Goal: Task Accomplishment & Management: Manage account settings

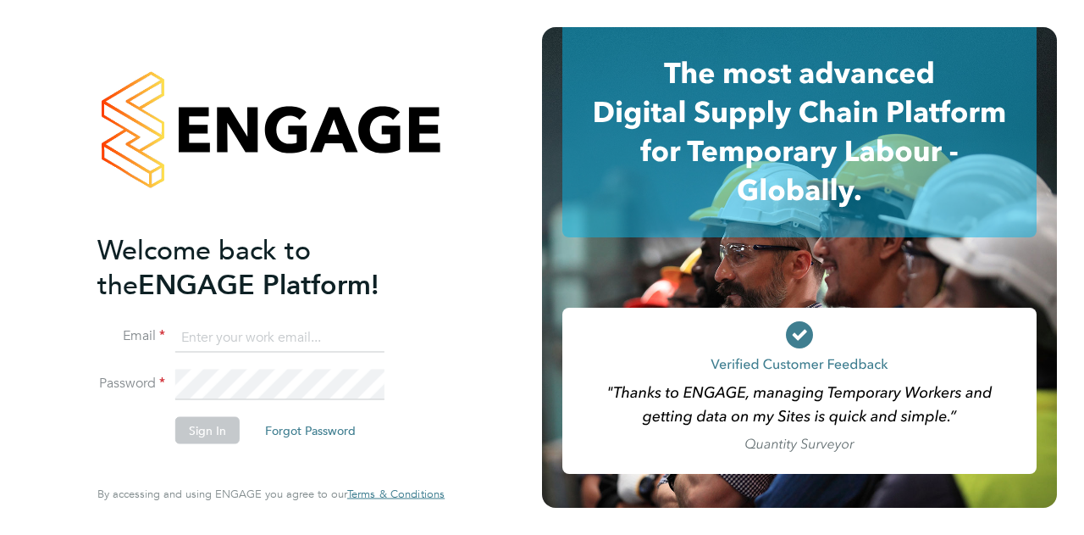
type input "[EMAIL_ADDRESS][DOMAIN_NAME]"
click at [207, 421] on button "Sign In" at bounding box center [207, 429] width 64 height 27
click at [207, 421] on div "Sorry, we are having problems connecting to our services." at bounding box center [271, 267] width 542 height 535
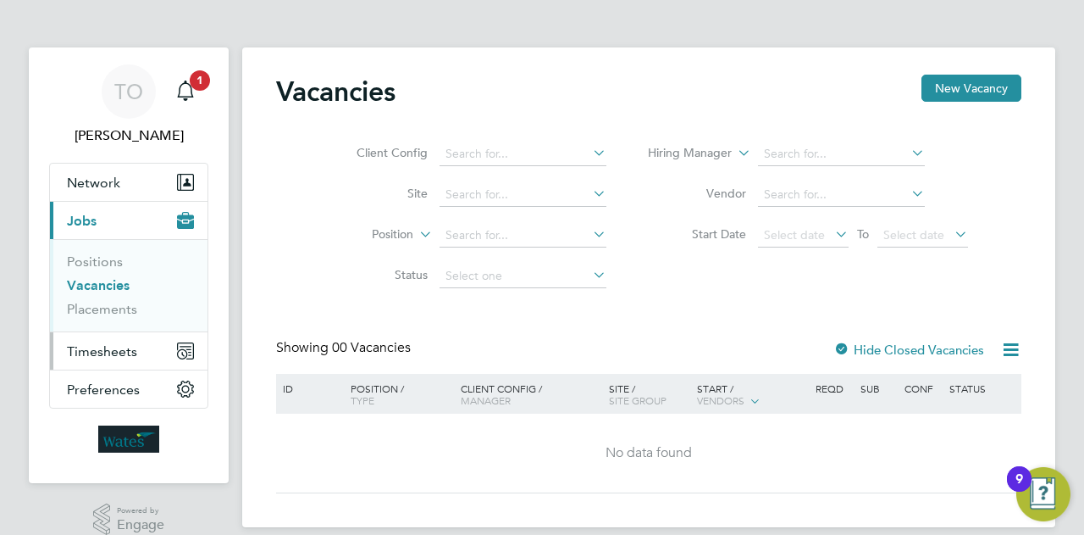
click at [102, 352] on span "Timesheets" at bounding box center [102, 351] width 70 height 16
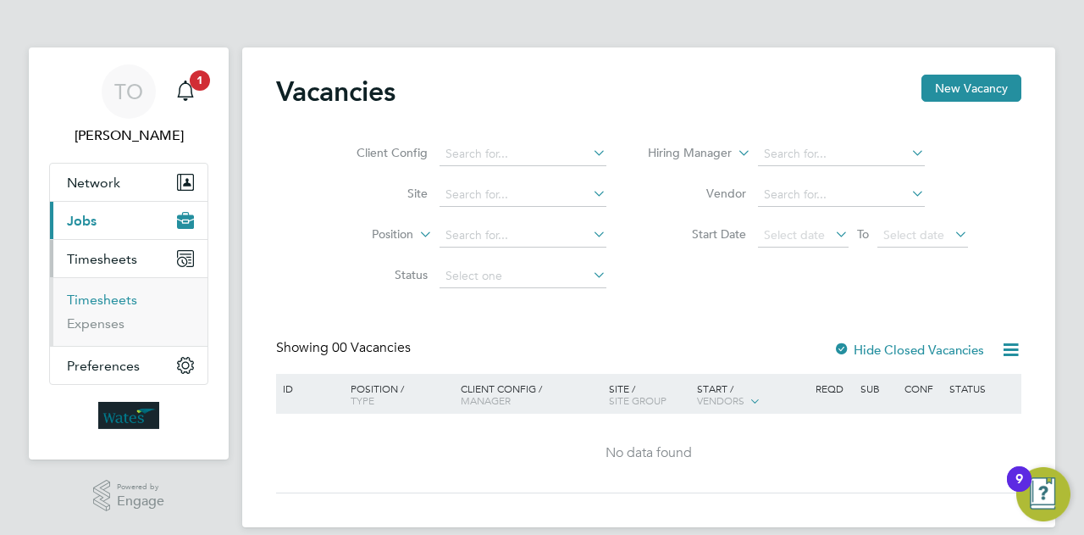
click at [108, 296] on link "Timesheets" at bounding box center [102, 299] width 70 height 16
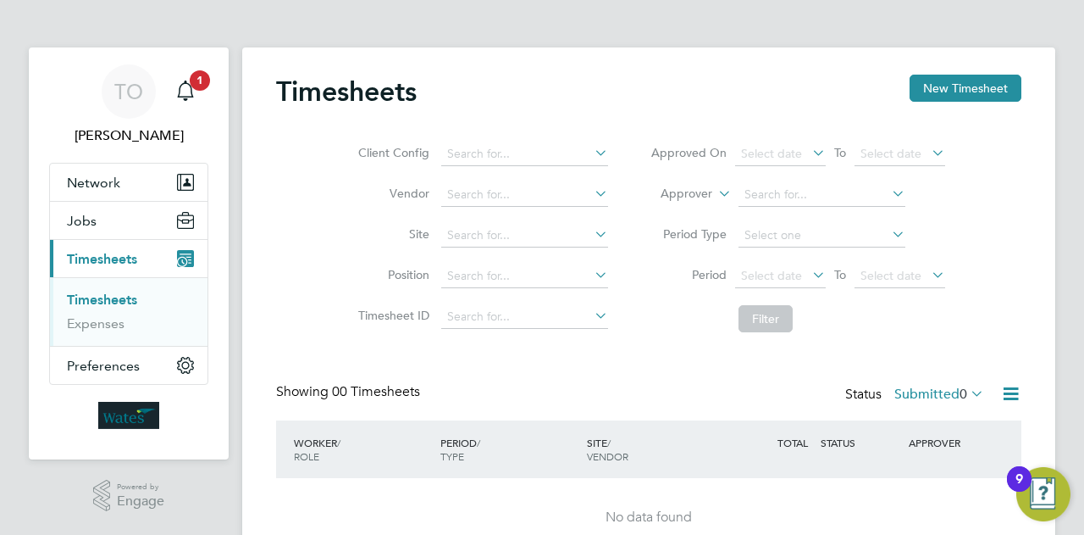
click at [104, 258] on span "Timesheets" at bounding box center [102, 259] width 70 height 16
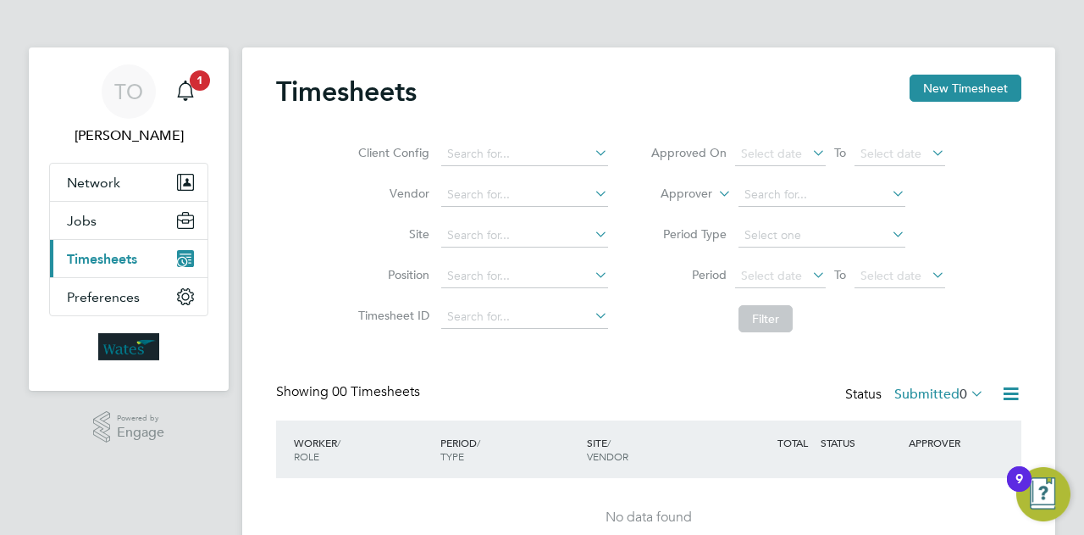
click at [104, 258] on span "Timesheets" at bounding box center [102, 259] width 70 height 16
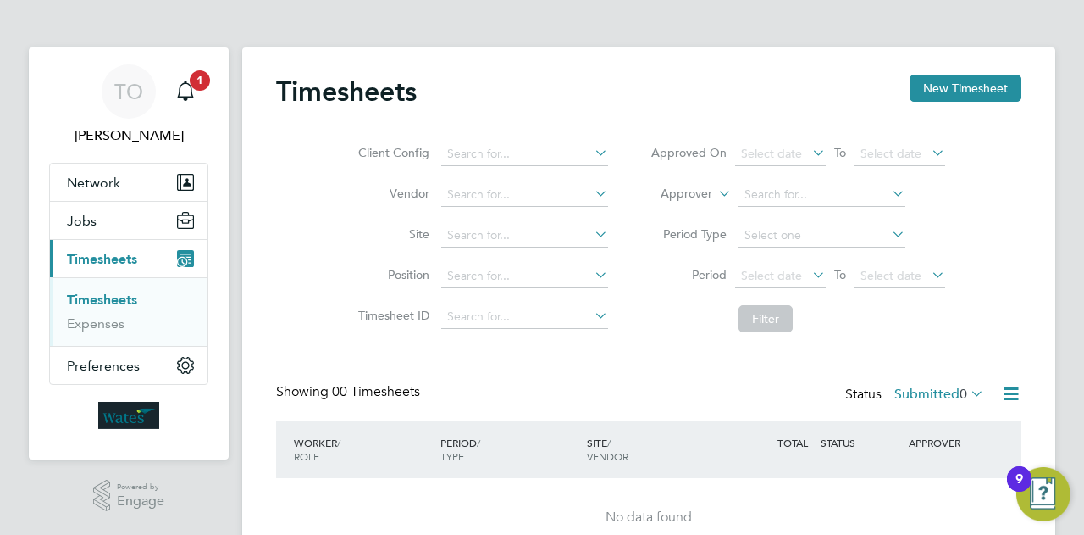
click at [104, 258] on span "Timesheets" at bounding box center [102, 259] width 70 height 16
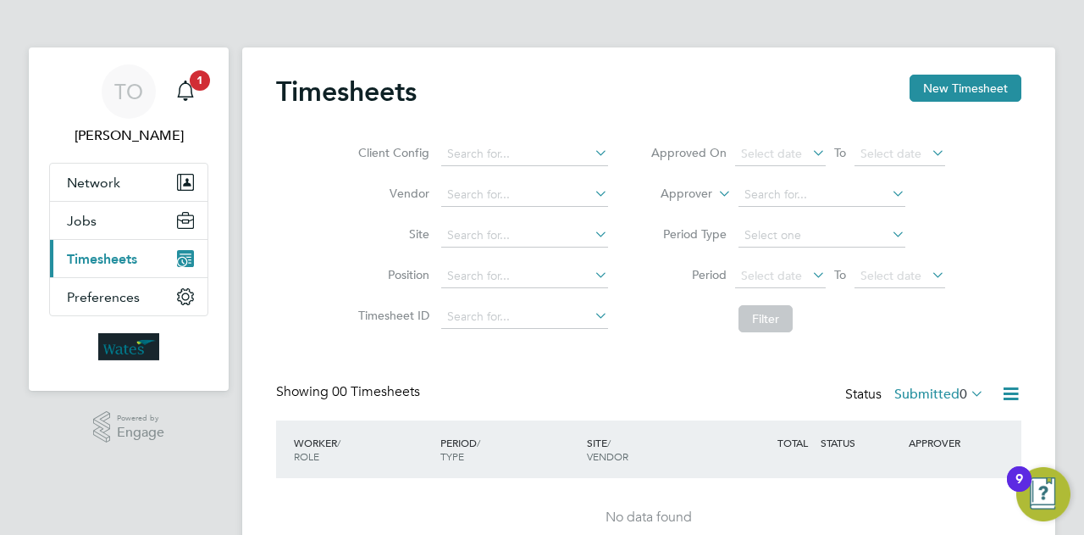
click at [104, 258] on span "Timesheets" at bounding box center [102, 259] width 70 height 16
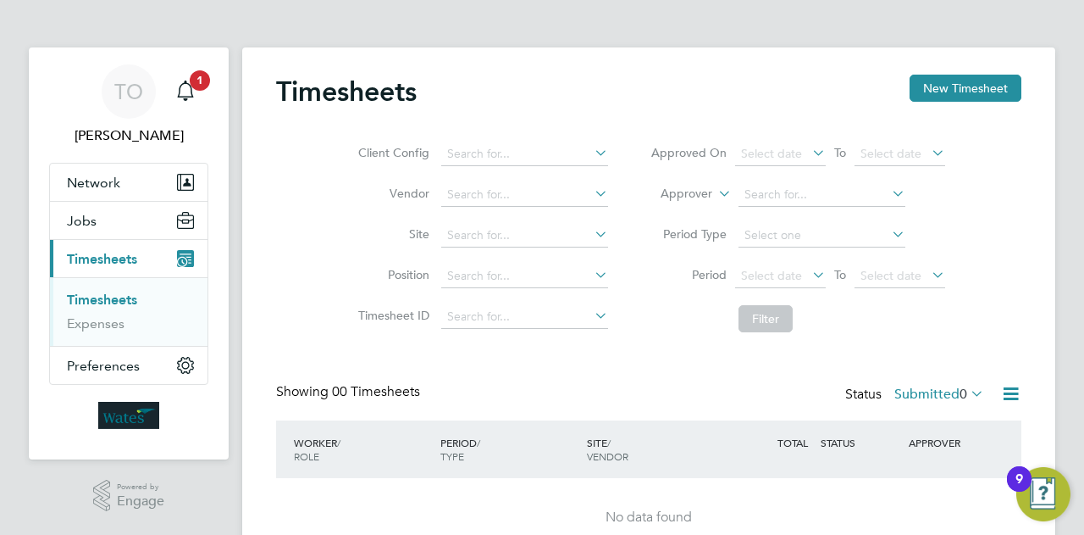
click at [136, 296] on link "Timesheets" at bounding box center [102, 299] width 70 height 16
click at [190, 252] on icon "Main navigation" at bounding box center [185, 258] width 17 height 17
click at [183, 88] on icon "Main navigation" at bounding box center [185, 90] width 20 height 20
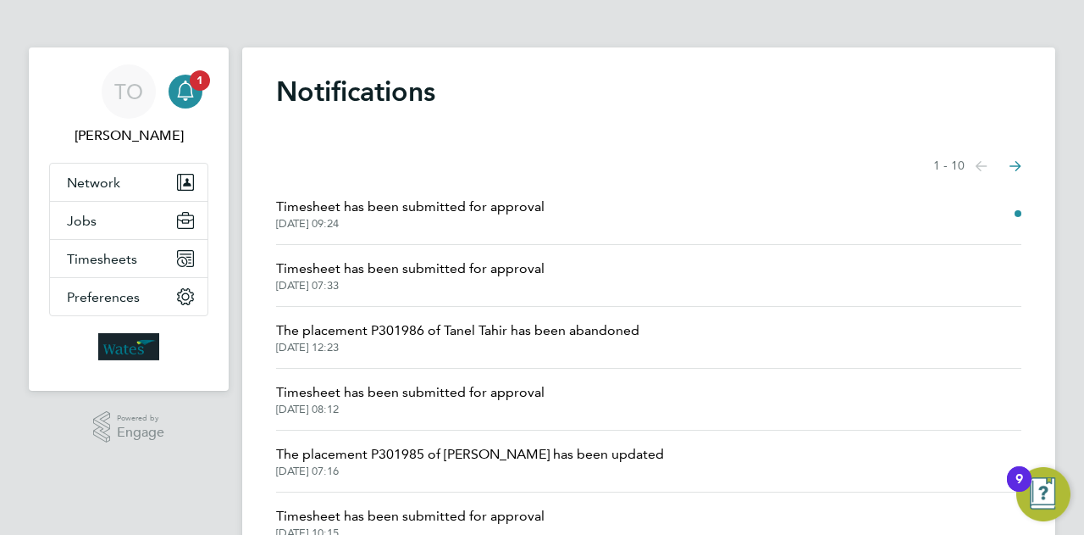
click at [387, 213] on span "Timesheet has been submitted for approval" at bounding box center [410, 207] width 269 height 20
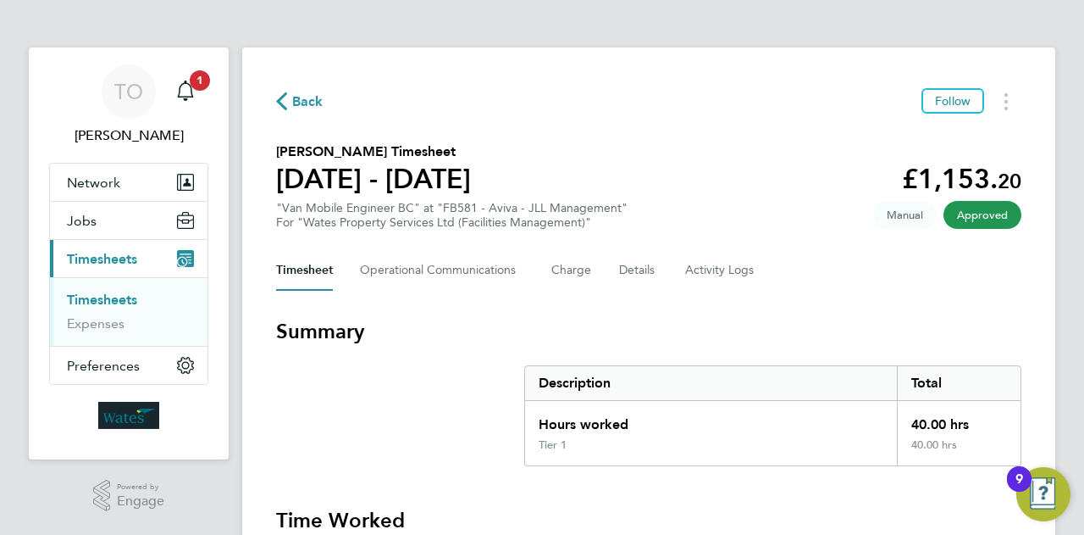
click at [978, 210] on span "Approved" at bounding box center [983, 215] width 78 height 28
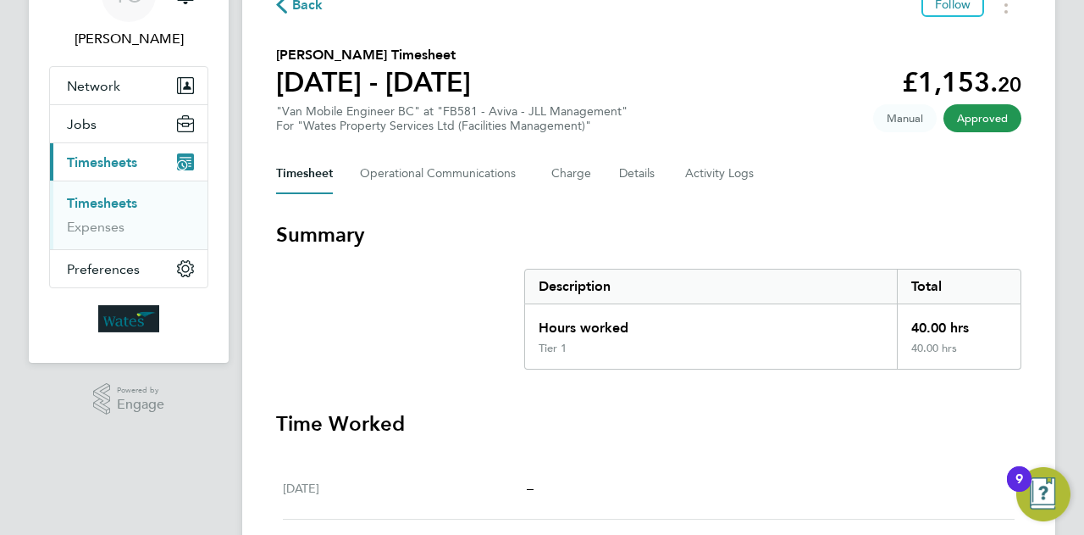
scroll to position [76, 0]
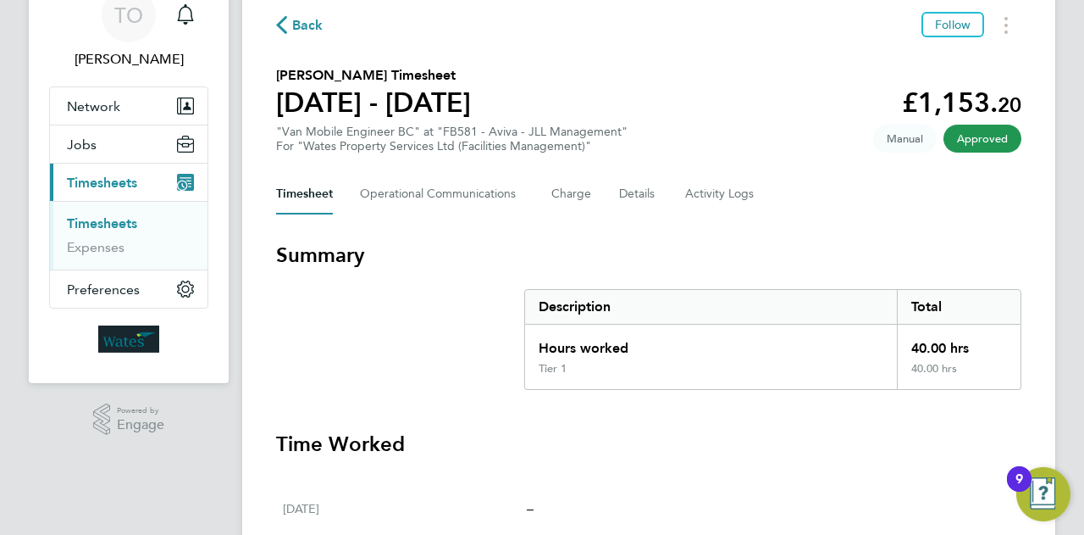
click at [986, 136] on span "Approved" at bounding box center [983, 139] width 78 height 28
click at [1003, 26] on button "Timesheets Menu" at bounding box center [1006, 25] width 30 height 26
click at [908, 130] on span "Manual" at bounding box center [905, 139] width 64 height 28
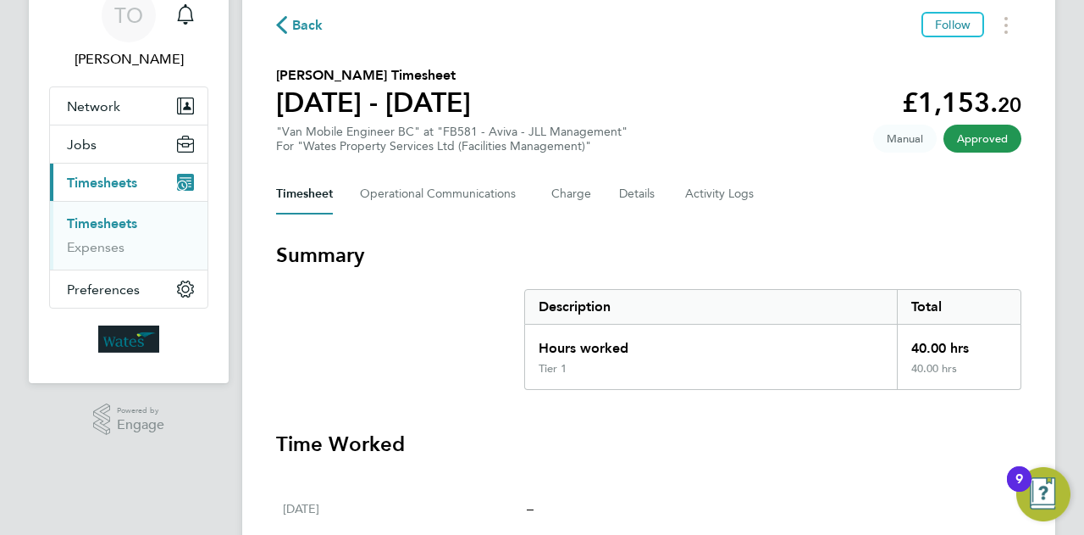
click at [908, 137] on span "Manual" at bounding box center [905, 139] width 64 height 28
click at [978, 136] on span "Approved" at bounding box center [983, 139] width 78 height 28
click at [422, 204] on Communications-tab "Operational Communications" at bounding box center [442, 194] width 164 height 41
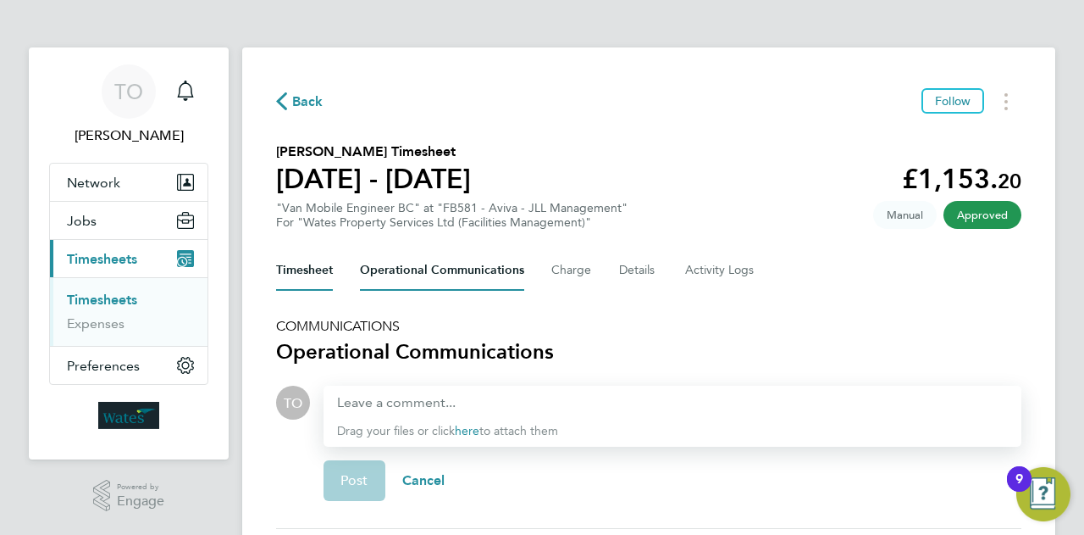
click at [302, 275] on button "Timesheet" at bounding box center [304, 270] width 57 height 41
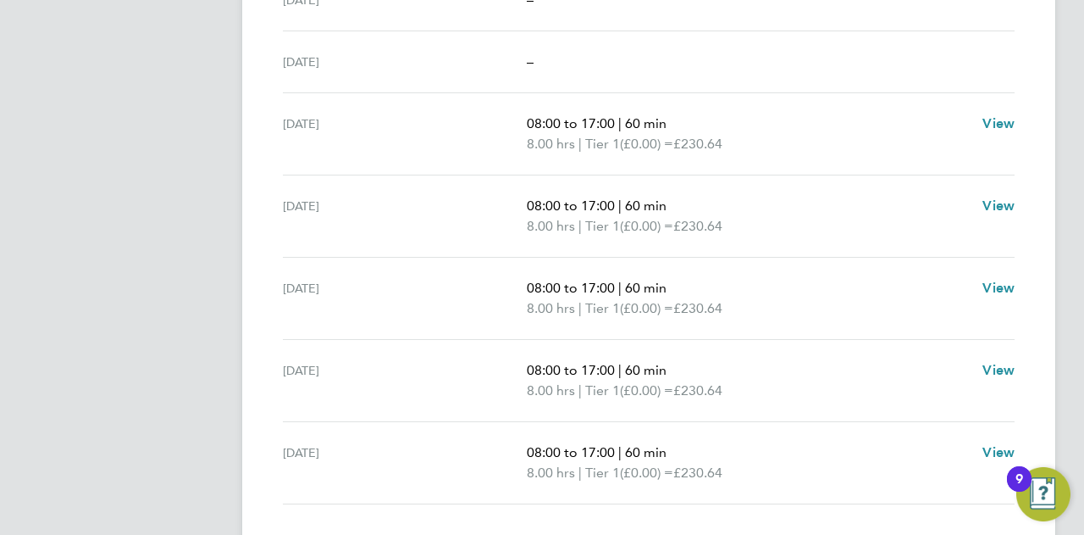
scroll to position [618, 0]
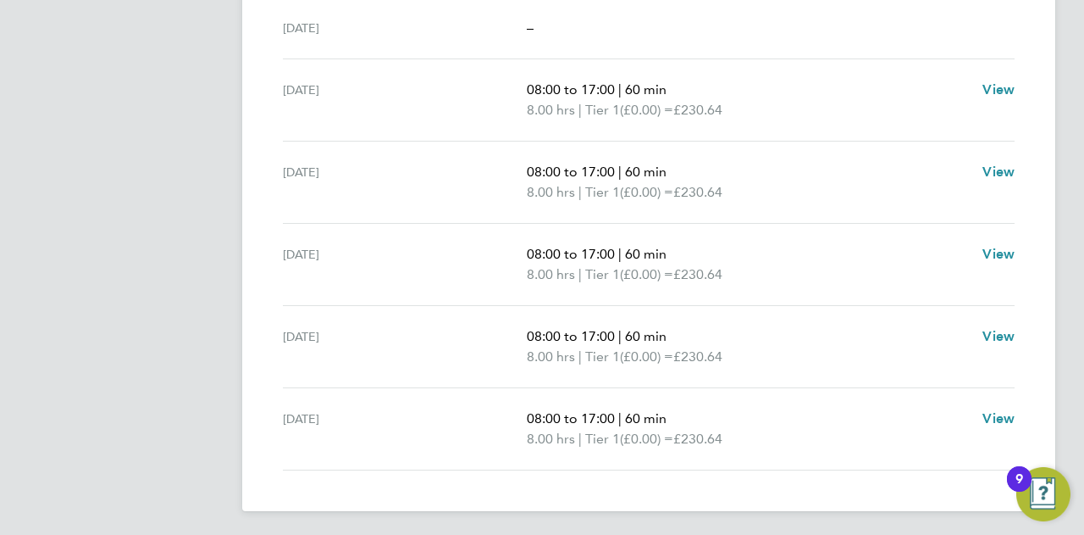
click at [1032, 485] on div "9" at bounding box center [1019, 478] width 25 height 25
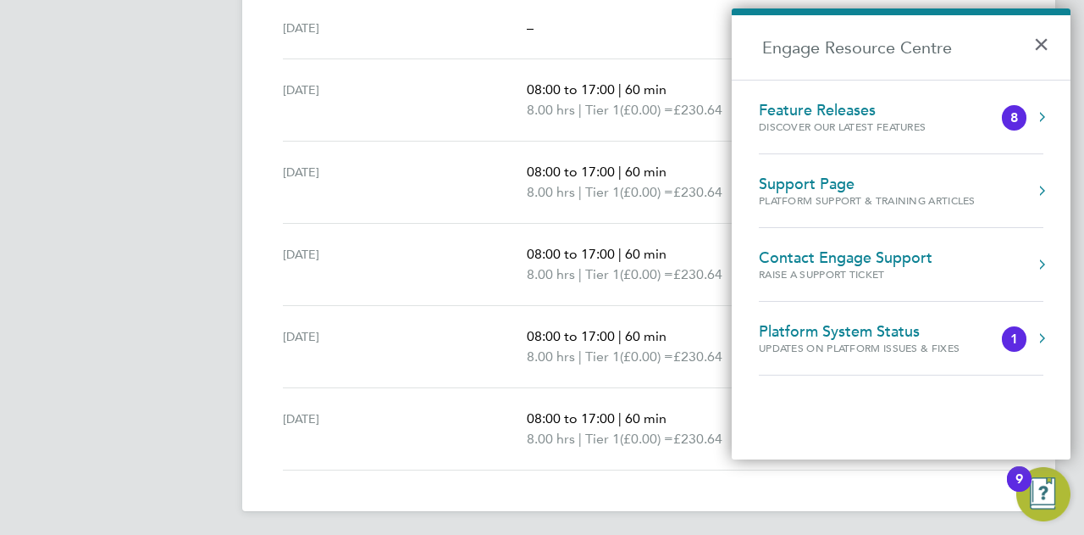
click at [1019, 119] on div "8" at bounding box center [1014, 117] width 25 height 25
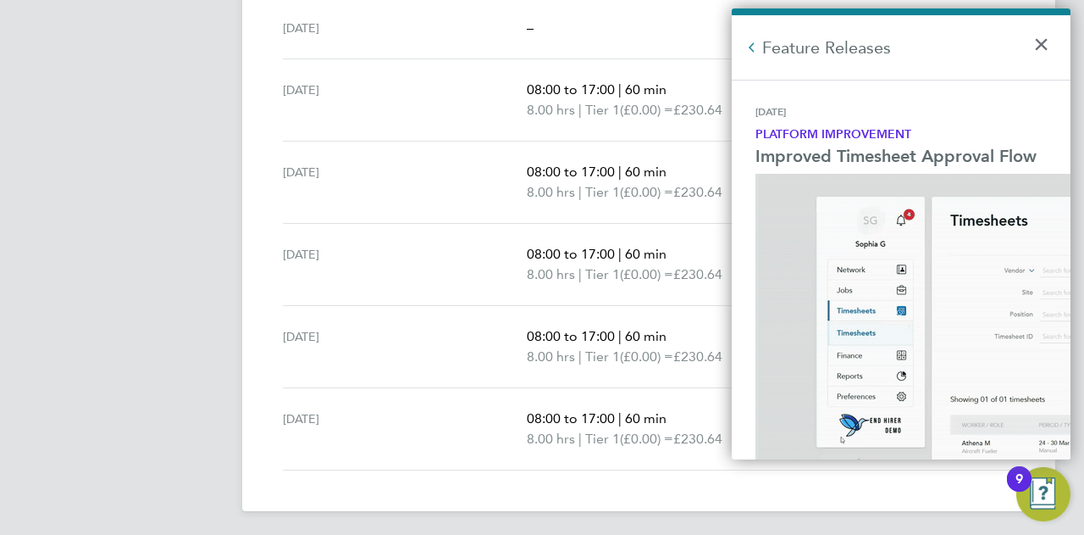
scroll to position [0, 0]
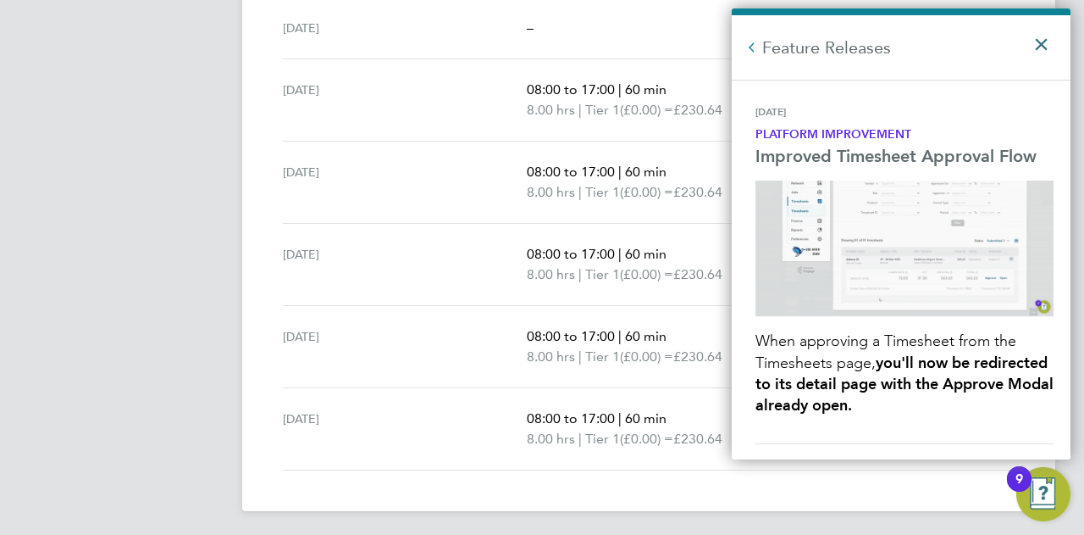
click at [1037, 43] on button "×" at bounding box center [1045, 38] width 25 height 37
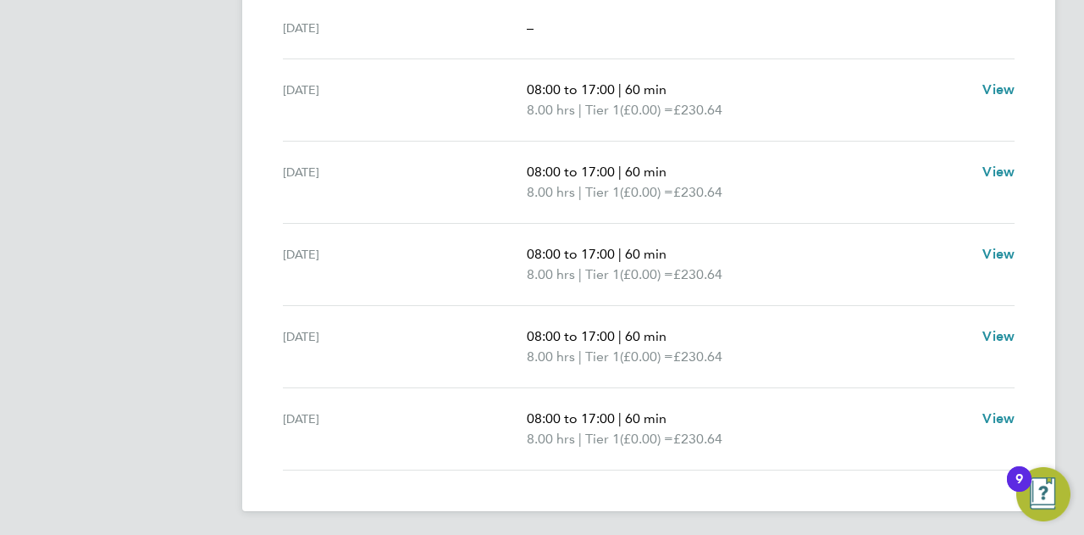
click at [1042, 481] on img "Open Resource Center, 9 new notifications" at bounding box center [1044, 494] width 54 height 54
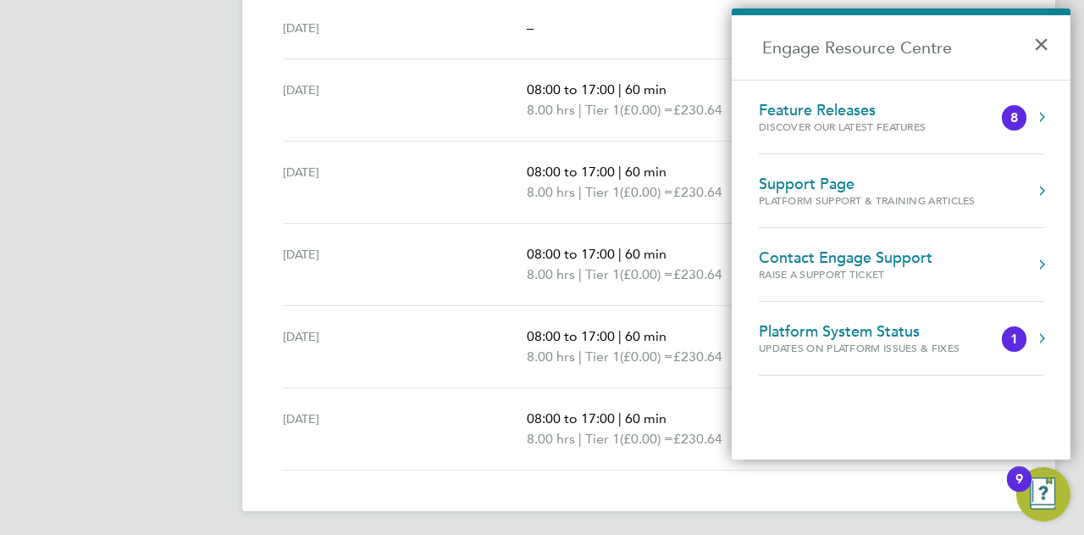
click at [1039, 121] on button "Engage Resource Centre" at bounding box center [1041, 116] width 17 height 17
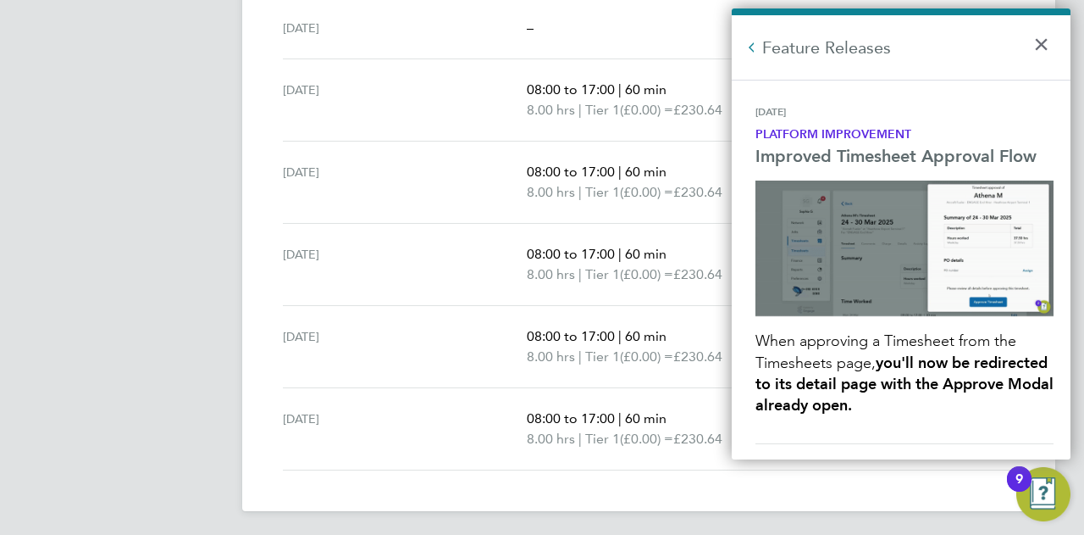
click at [881, 135] on strong "Platform Improvement" at bounding box center [834, 134] width 156 height 14
click at [1006, 238] on img "Engage Resource Centre" at bounding box center [905, 248] width 298 height 136
click at [828, 144] on div "Platform Improvement" at bounding box center [905, 136] width 298 height 20
click at [1039, 41] on button "×" at bounding box center [1045, 38] width 25 height 37
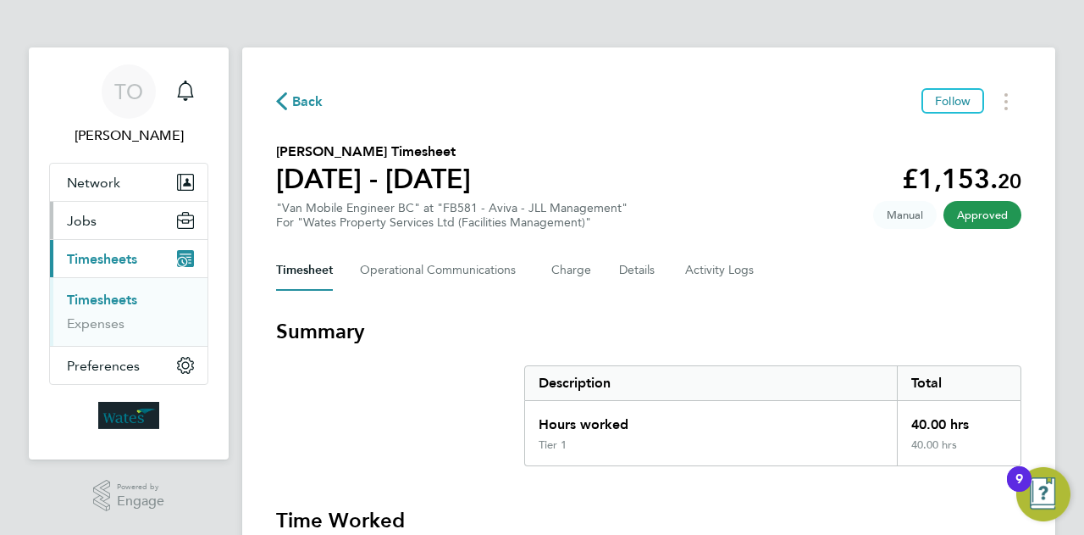
click at [90, 224] on span "Jobs" at bounding box center [82, 221] width 30 height 16
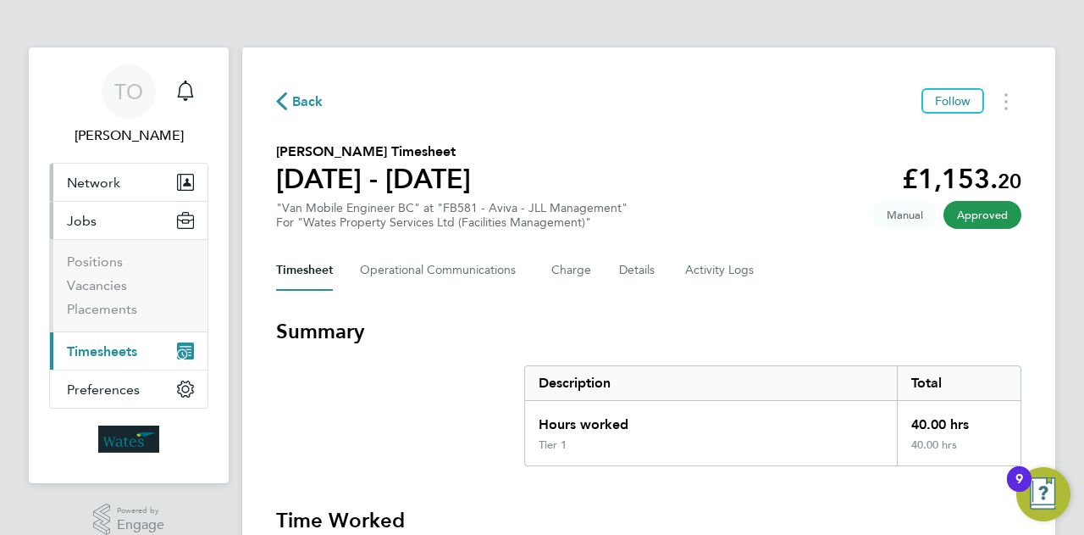
click at [91, 172] on button "Network" at bounding box center [129, 181] width 158 height 37
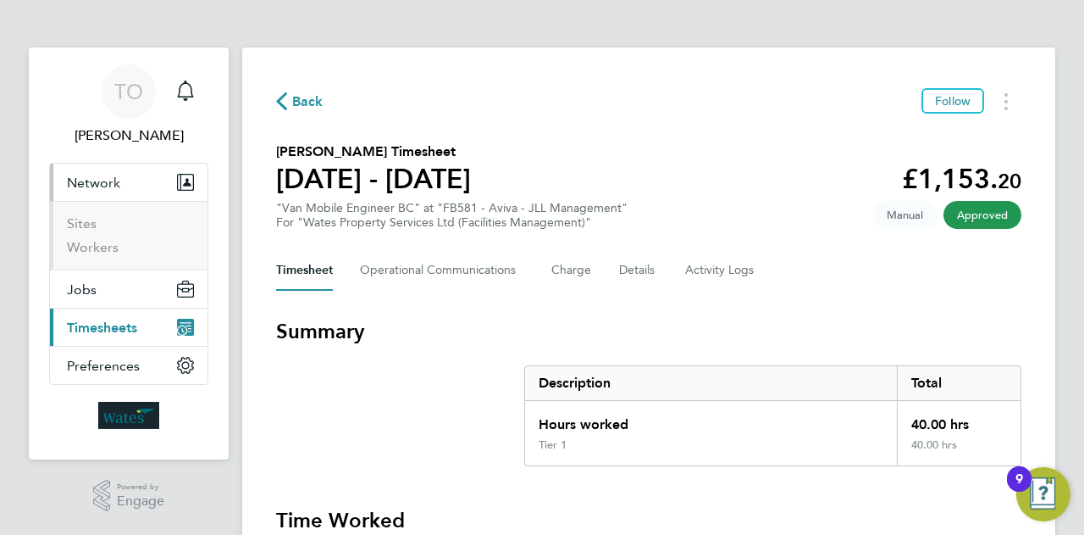
click at [83, 322] on span "Timesheets" at bounding box center [102, 327] width 70 height 16
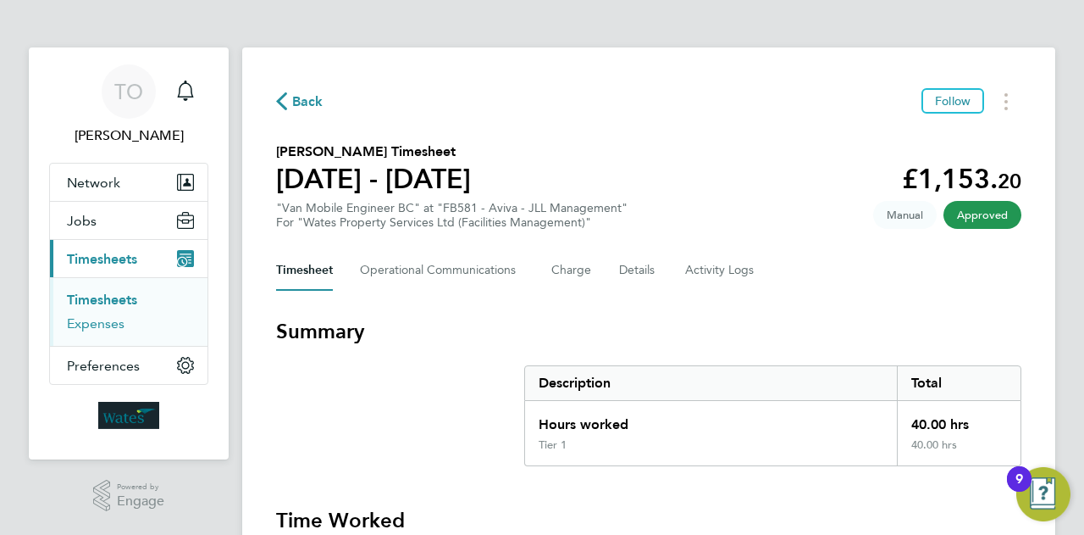
click at [107, 321] on link "Expenses" at bounding box center [96, 323] width 58 height 16
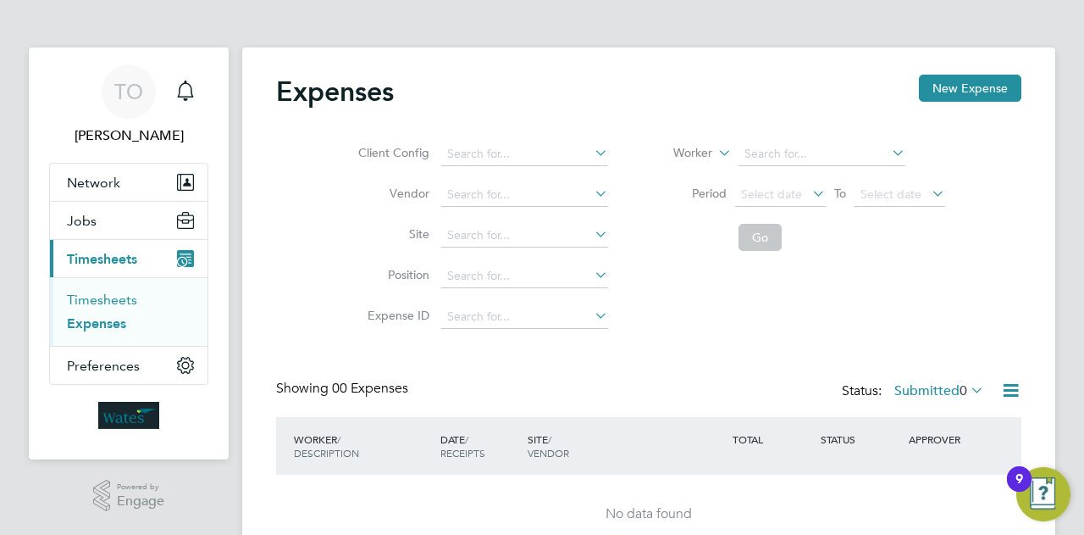
click at [115, 297] on link "Timesheets" at bounding box center [102, 299] width 70 height 16
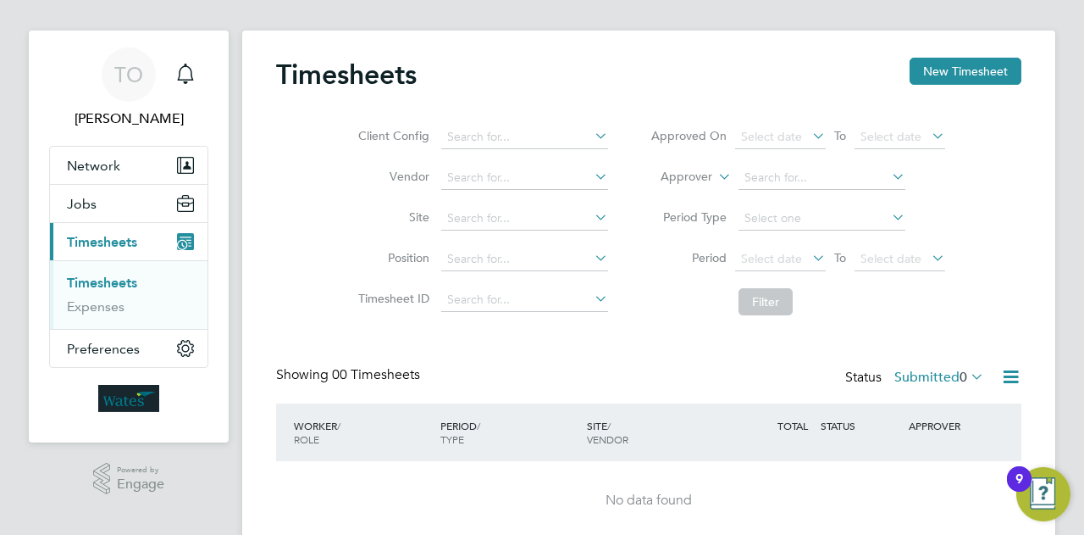
scroll to position [14, 0]
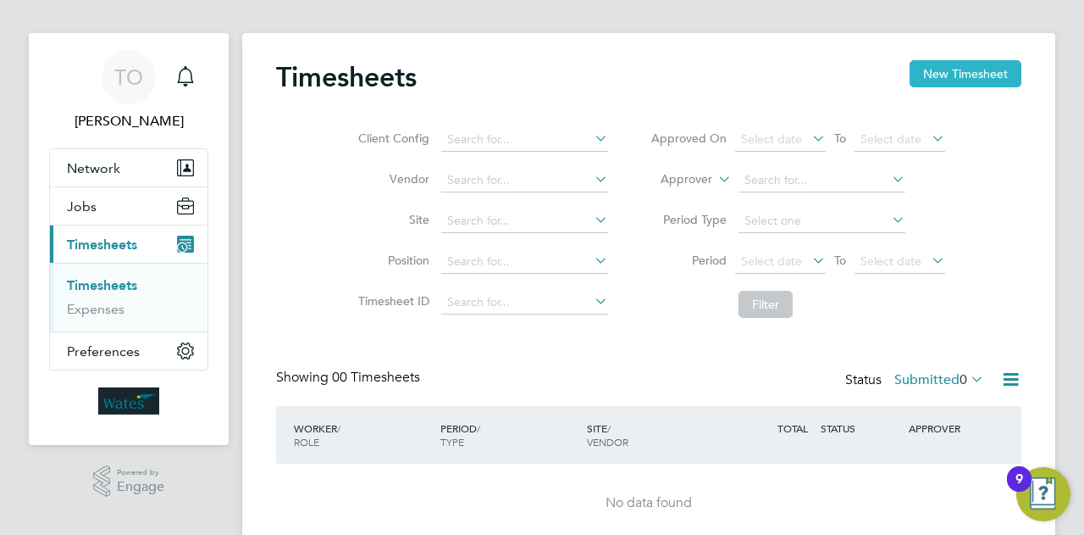
click at [972, 75] on button "New Timesheet" at bounding box center [966, 73] width 112 height 27
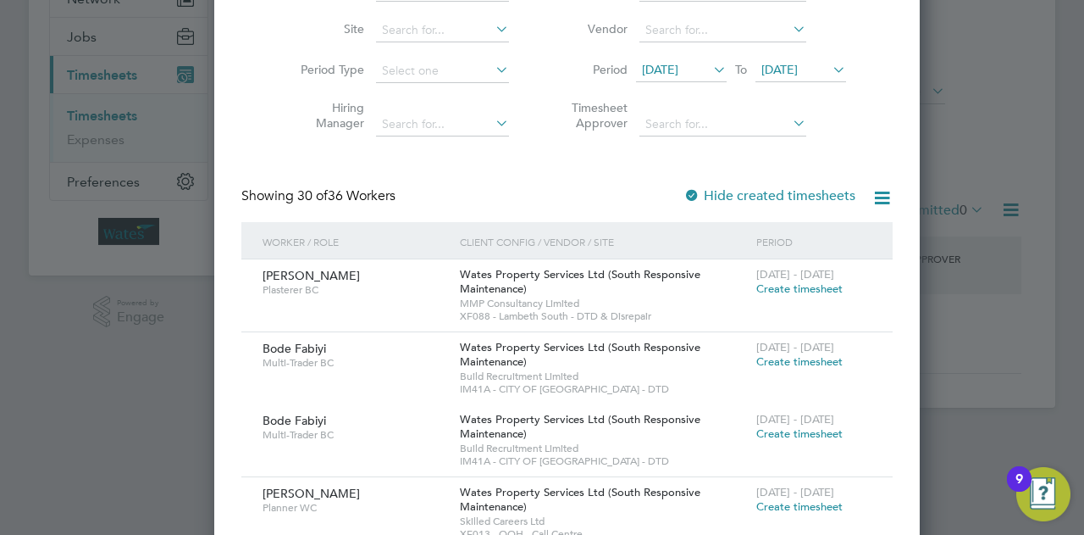
scroll to position [218, 0]
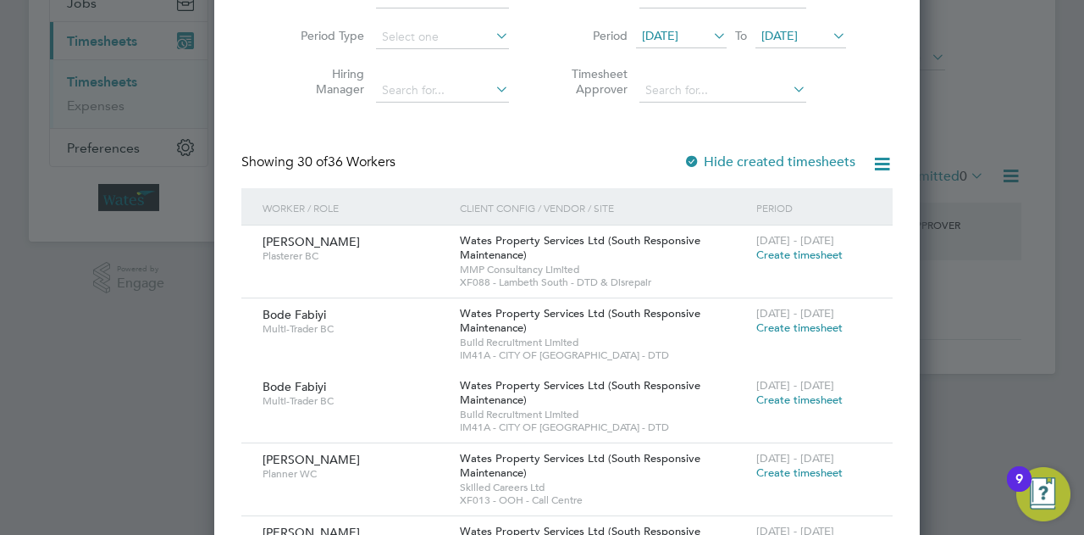
click at [903, 130] on div at bounding box center [542, 267] width 1084 height 535
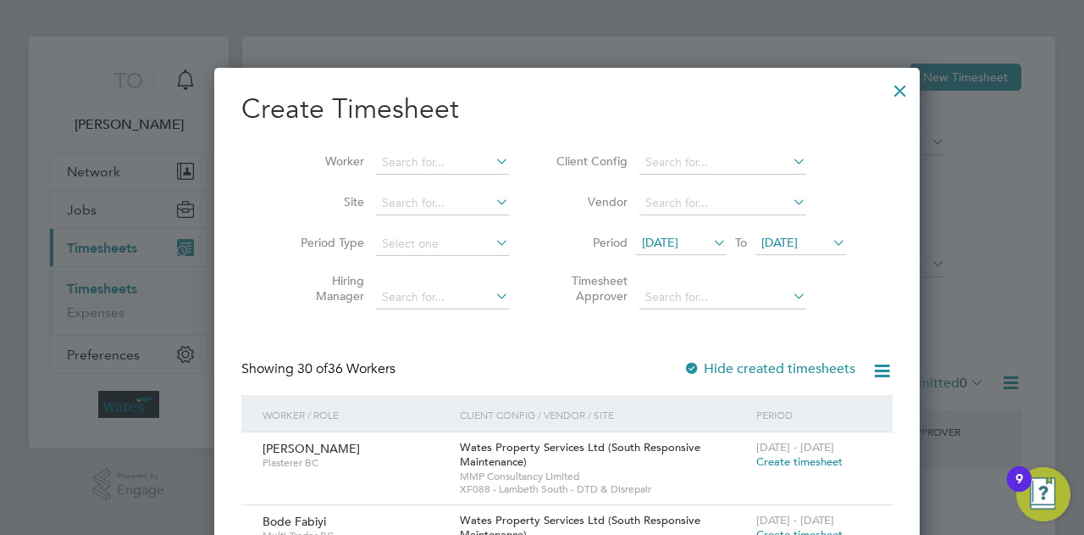
scroll to position [0, 0]
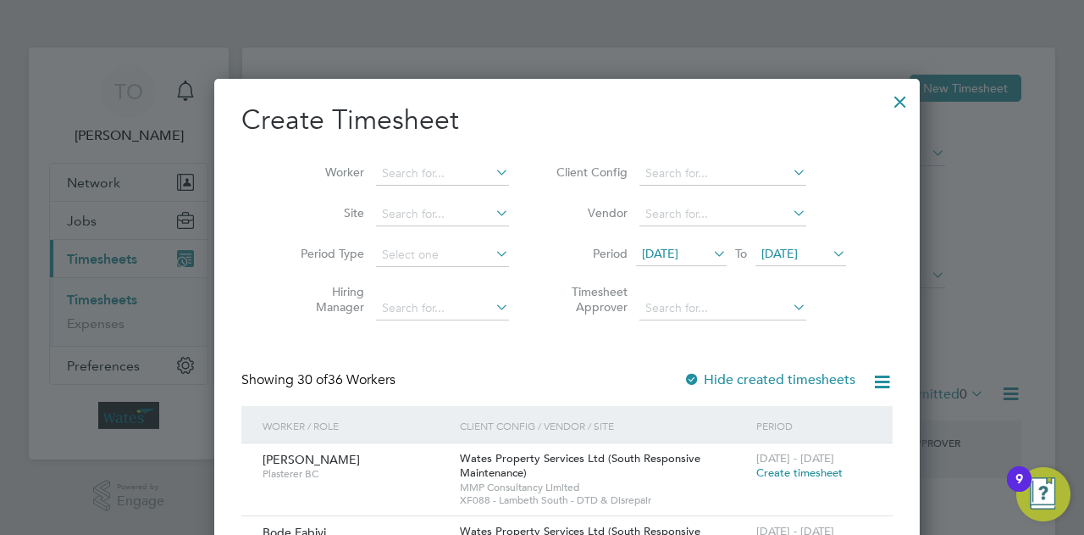
click at [885, 103] on div at bounding box center [900, 97] width 30 height 30
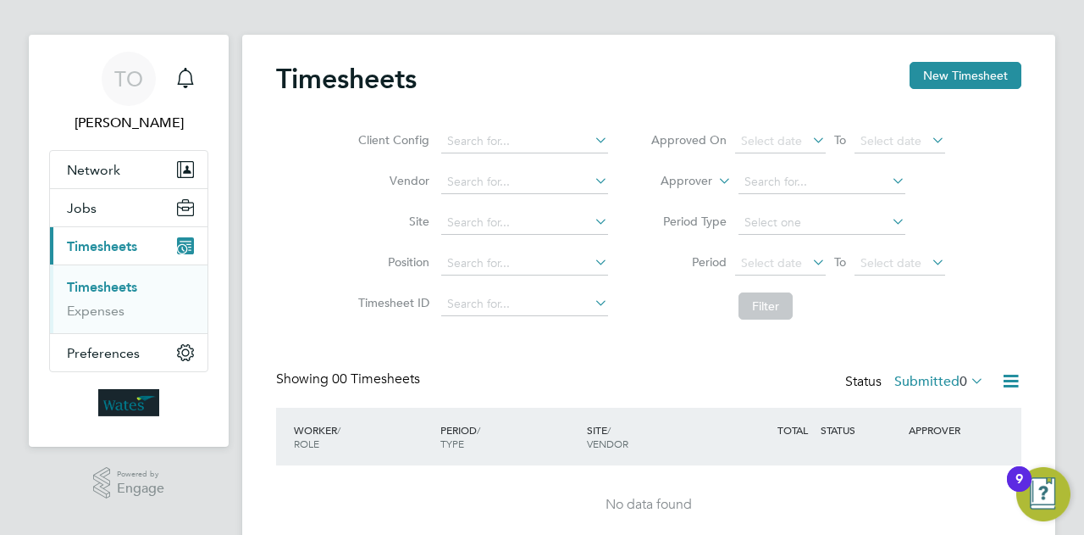
scroll to position [14, 0]
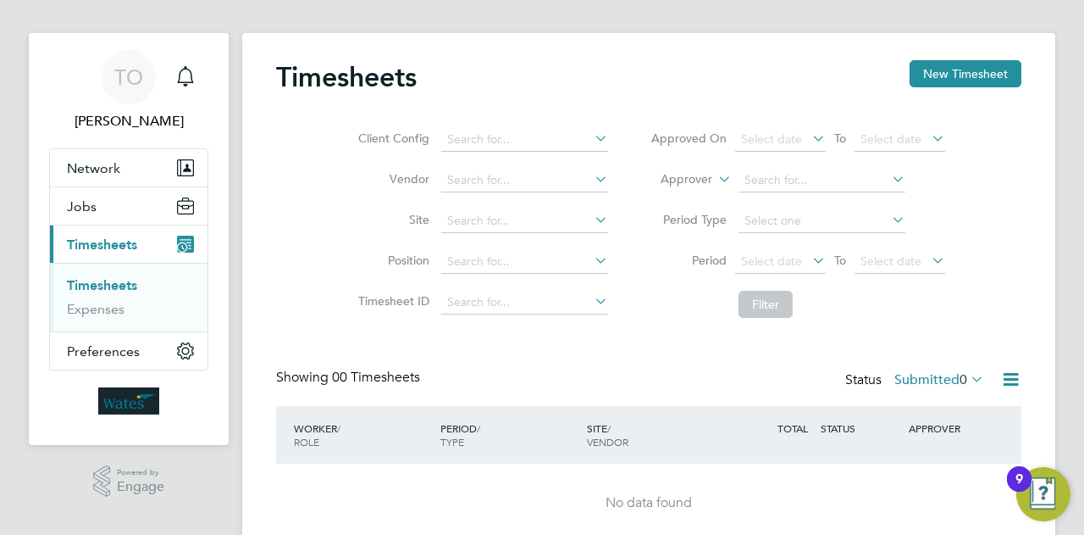
click at [166, 236] on button "Current page: Timesheets" at bounding box center [129, 243] width 158 height 37
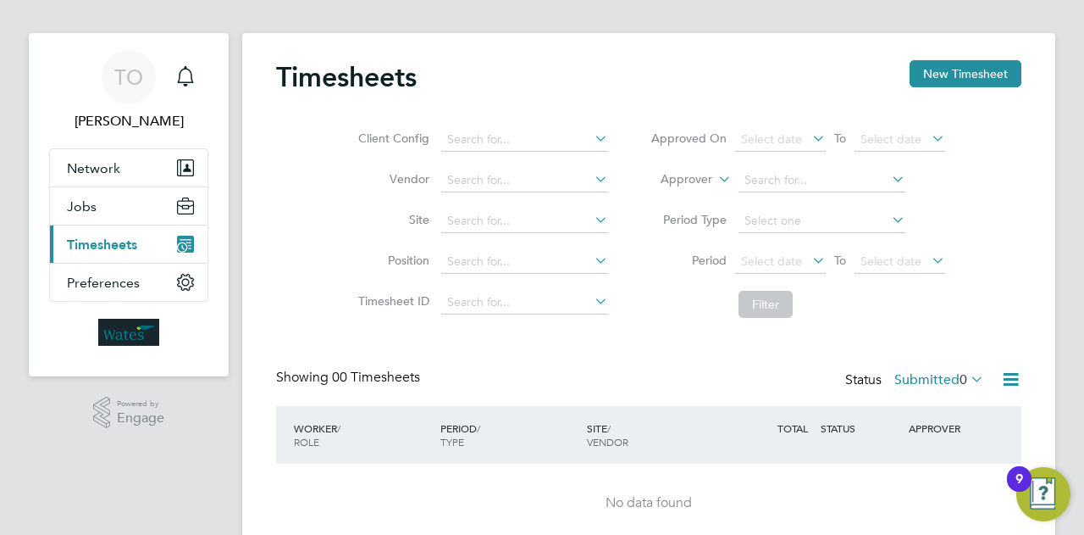
click at [126, 246] on span "Timesheets" at bounding box center [102, 244] width 70 height 16
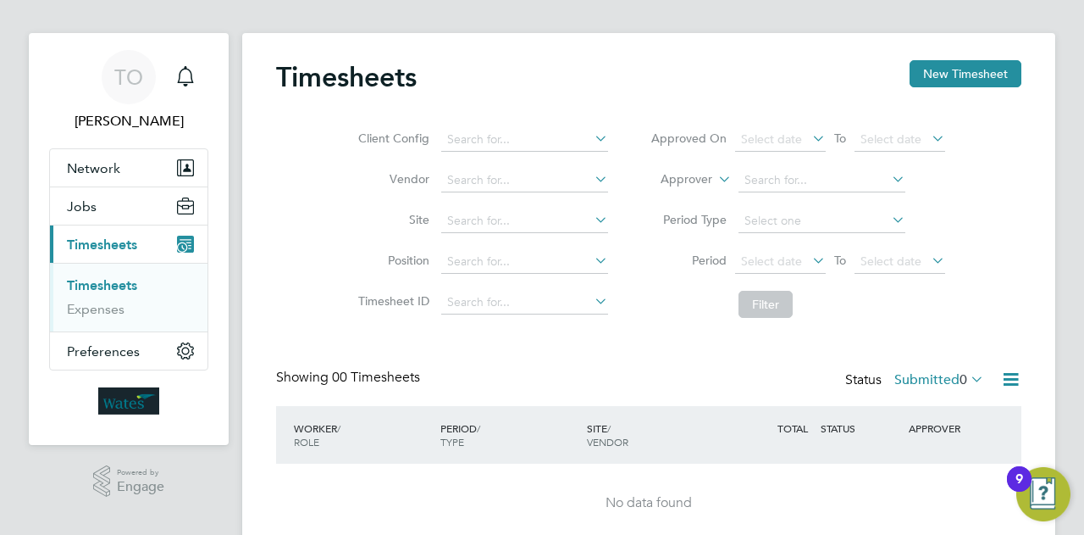
click at [117, 285] on link "Timesheets" at bounding box center [102, 285] width 70 height 16
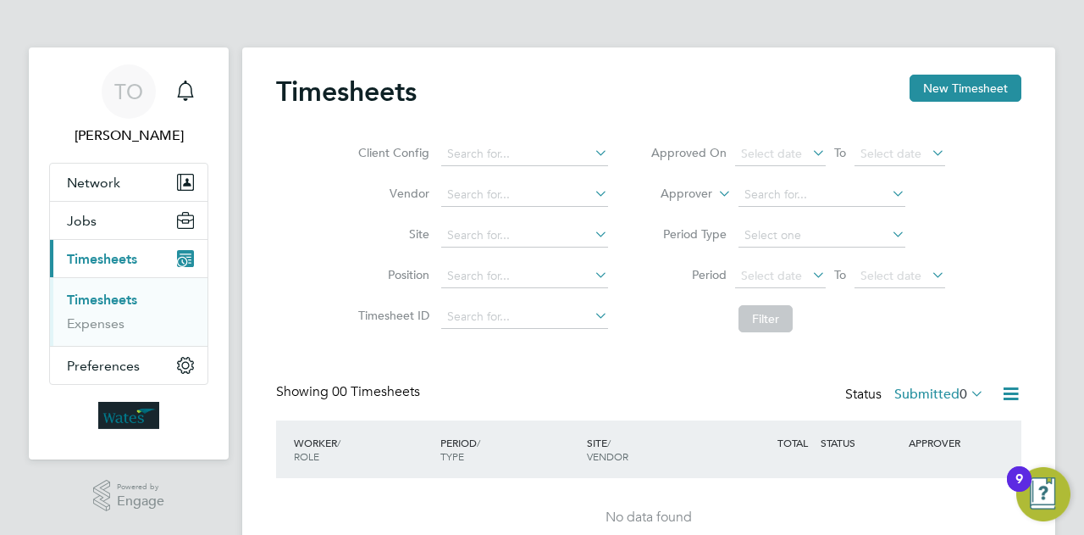
click at [120, 301] on link "Timesheets" at bounding box center [102, 299] width 70 height 16
click at [335, 57] on div "Timesheets New Timesheet Client Config Vendor Site Position Timesheet ID Approv…" at bounding box center [648, 319] width 813 height 544
drag, startPoint x: 335, startPoint y: 57, endPoint x: 962, endPoint y: 84, distance: 627.5
click at [962, 84] on button "New Timesheet" at bounding box center [966, 88] width 112 height 27
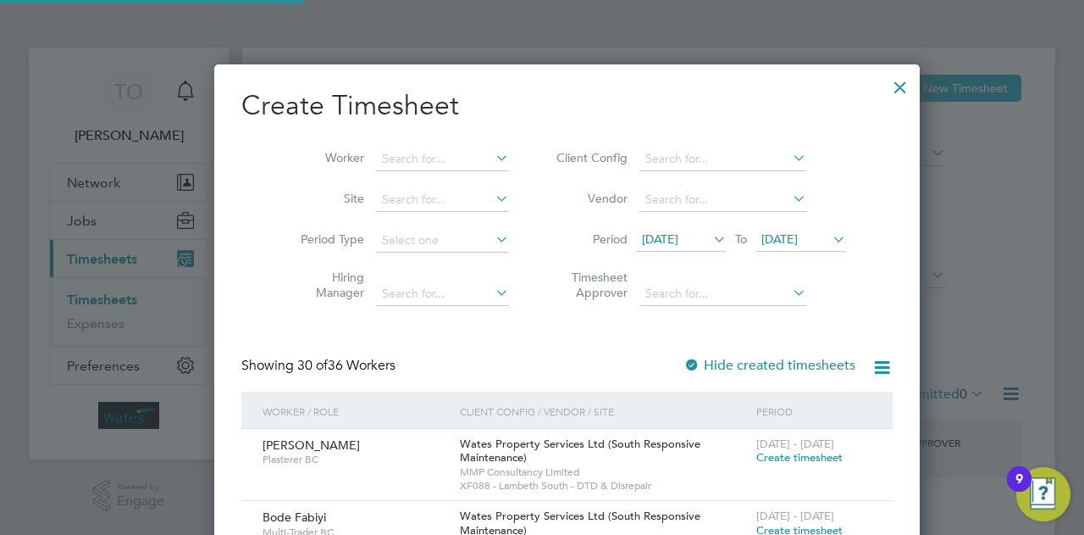
scroll to position [3071, 656]
click at [885, 80] on div at bounding box center [900, 83] width 30 height 30
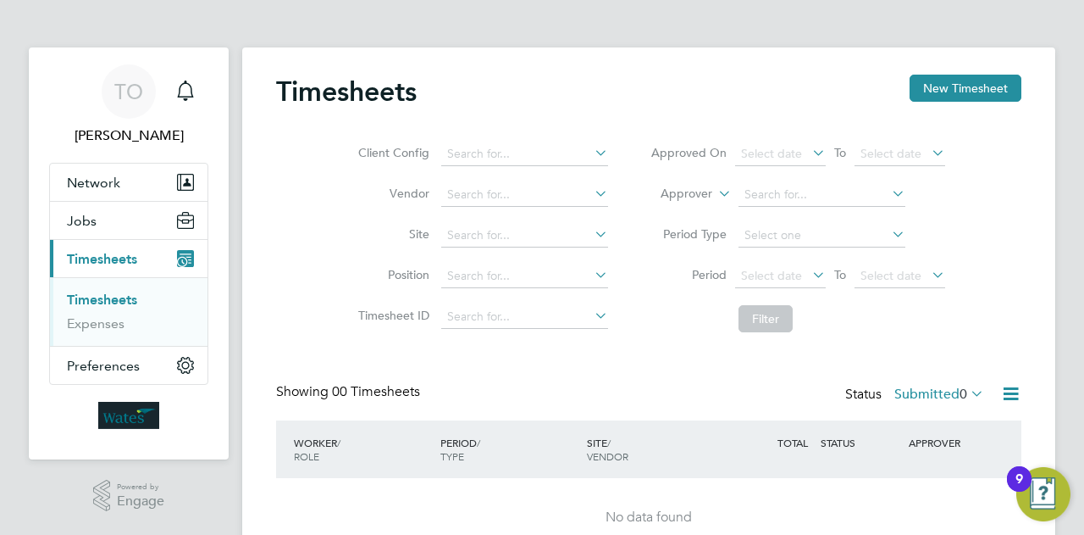
click at [122, 263] on span "Timesheets" at bounding box center [102, 259] width 70 height 16
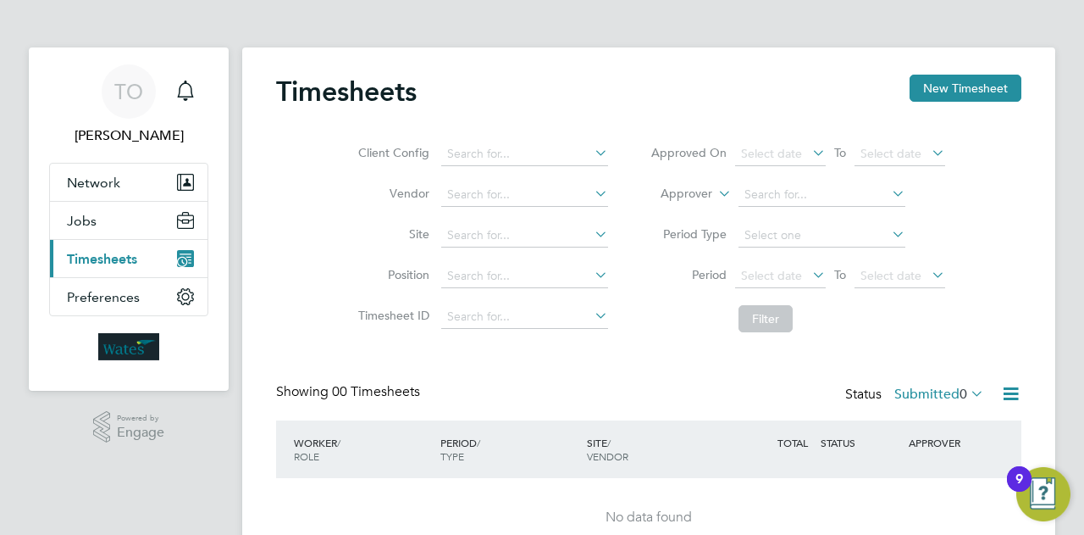
click at [185, 252] on icon "Main navigation" at bounding box center [185, 258] width 17 height 17
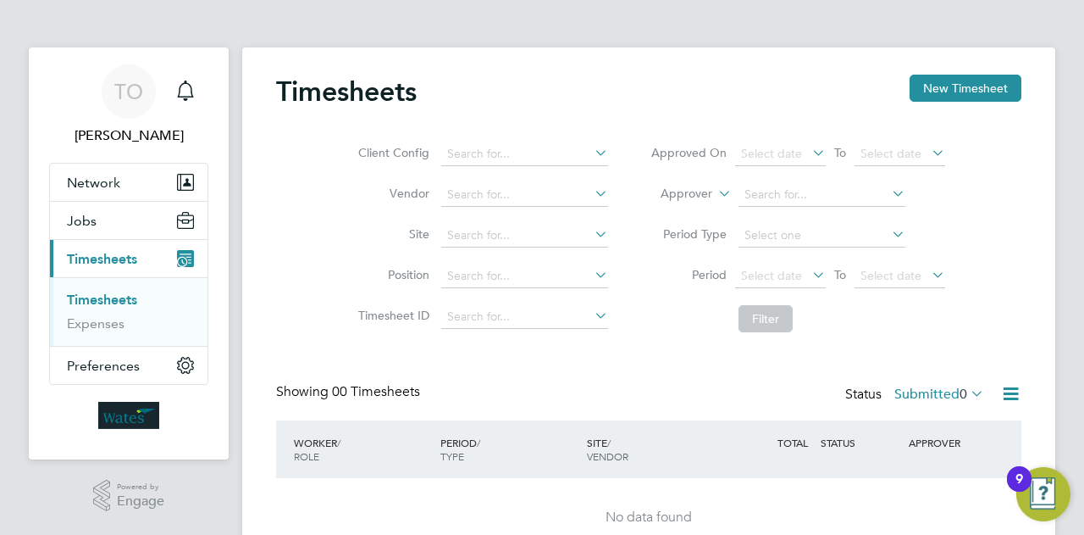
click at [185, 252] on icon "Main navigation" at bounding box center [185, 258] width 17 height 17
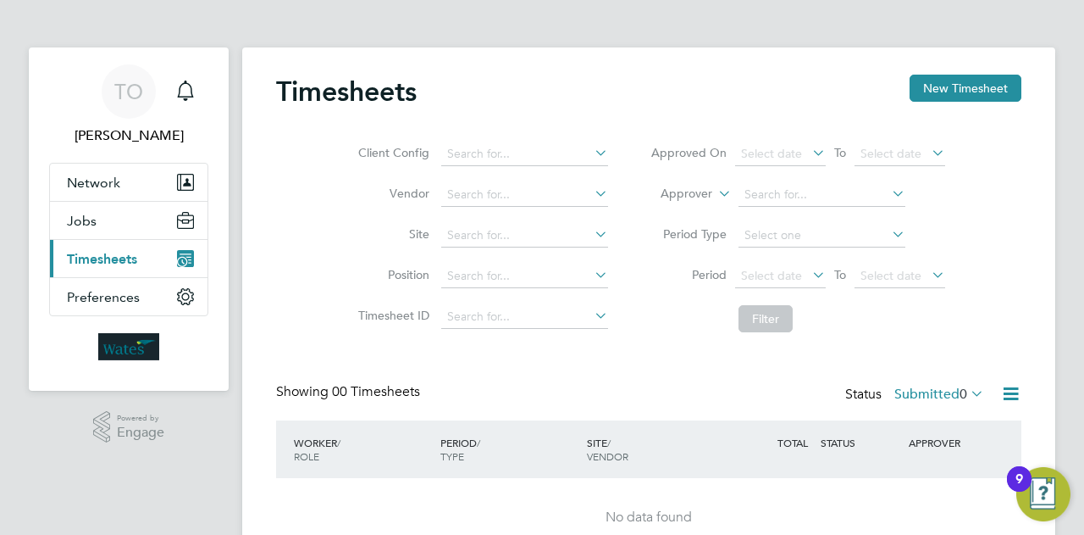
click at [167, 267] on button "Current page: Timesheets" at bounding box center [129, 258] width 158 height 37
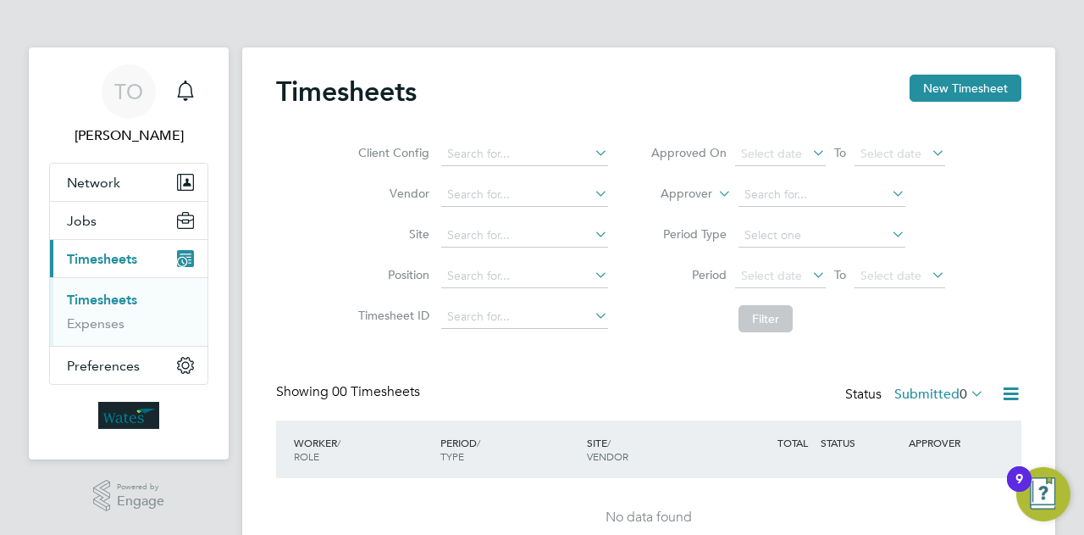
click at [112, 298] on link "Timesheets" at bounding box center [102, 299] width 70 height 16
click at [81, 216] on span "Jobs" at bounding box center [82, 221] width 30 height 16
click at [159, 133] on span "[PERSON_NAME]" at bounding box center [128, 135] width 159 height 20
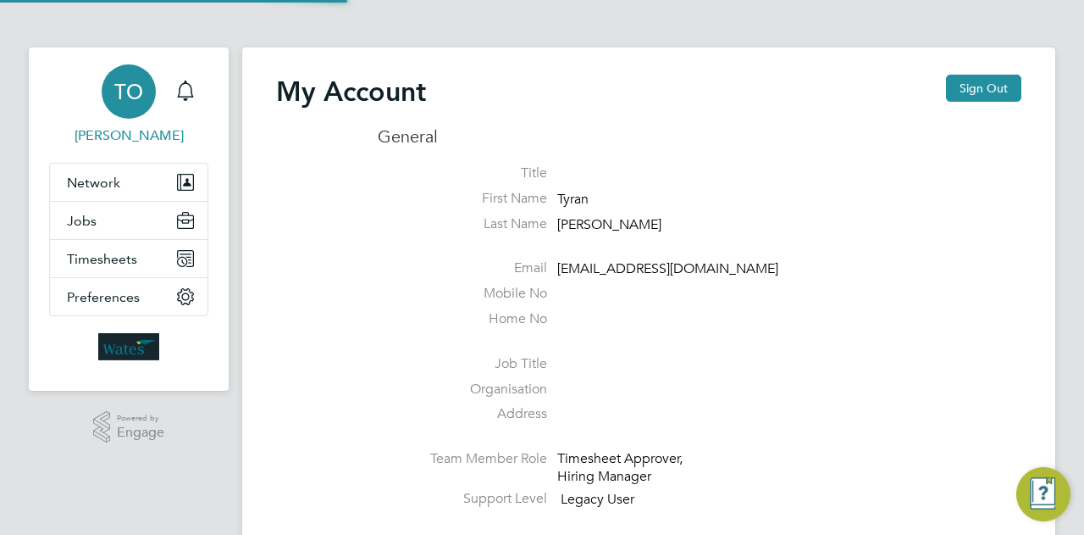
type input "tyran.oscislawski@wates.co.uk"
click at [127, 55] on app-nav-user-info "TO Tyran Oscislawski Notifications" at bounding box center [128, 104] width 159 height 115
click at [187, 84] on icon "Main navigation" at bounding box center [185, 88] width 16 height 17
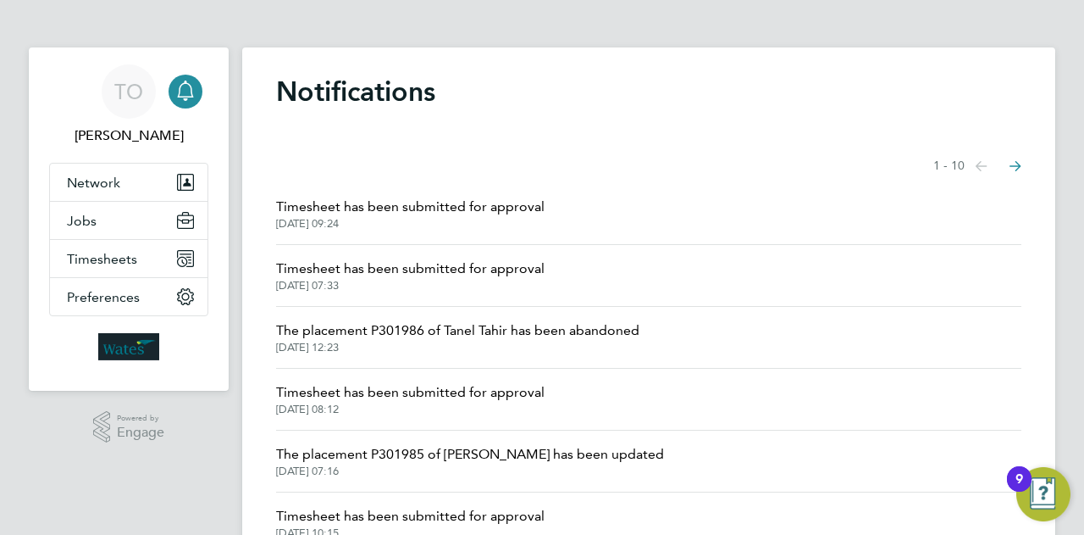
click at [1023, 165] on button "Next page" at bounding box center [1016, 166] width 34 height 34
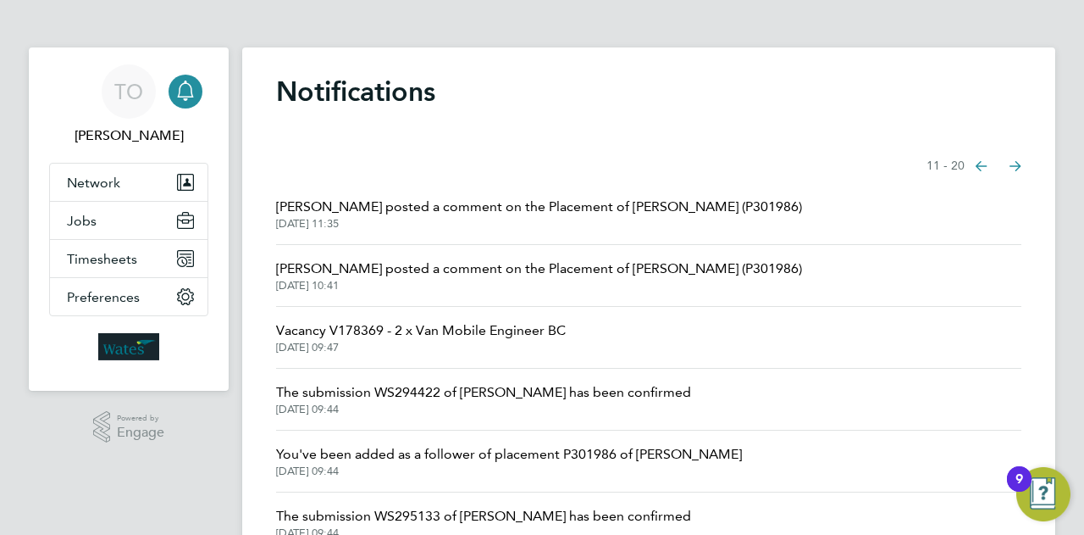
click at [1023, 165] on button "Next page" at bounding box center [1016, 166] width 34 height 34
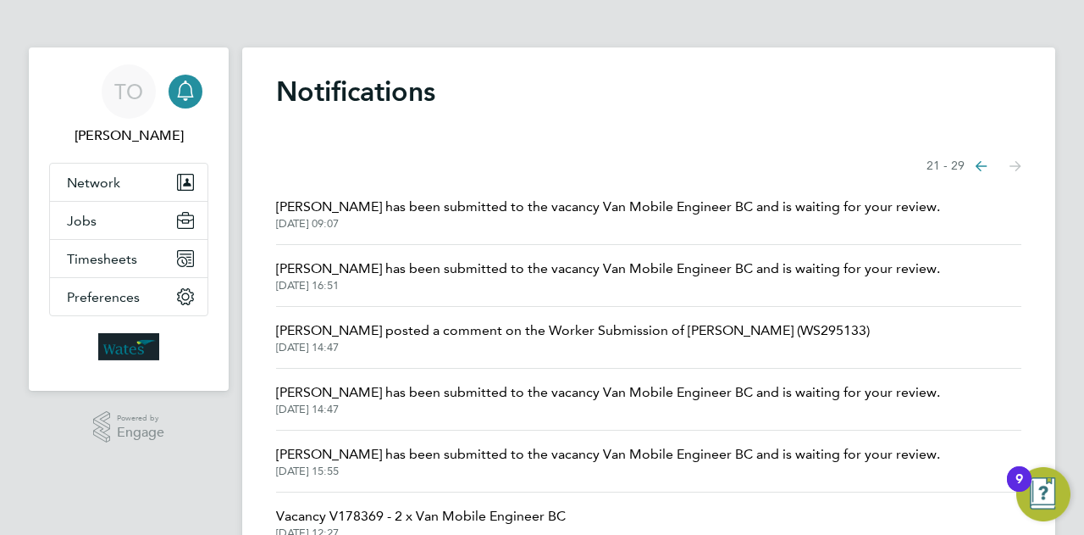
click at [980, 162] on icon "Select page of notifications list" at bounding box center [982, 166] width 12 height 10
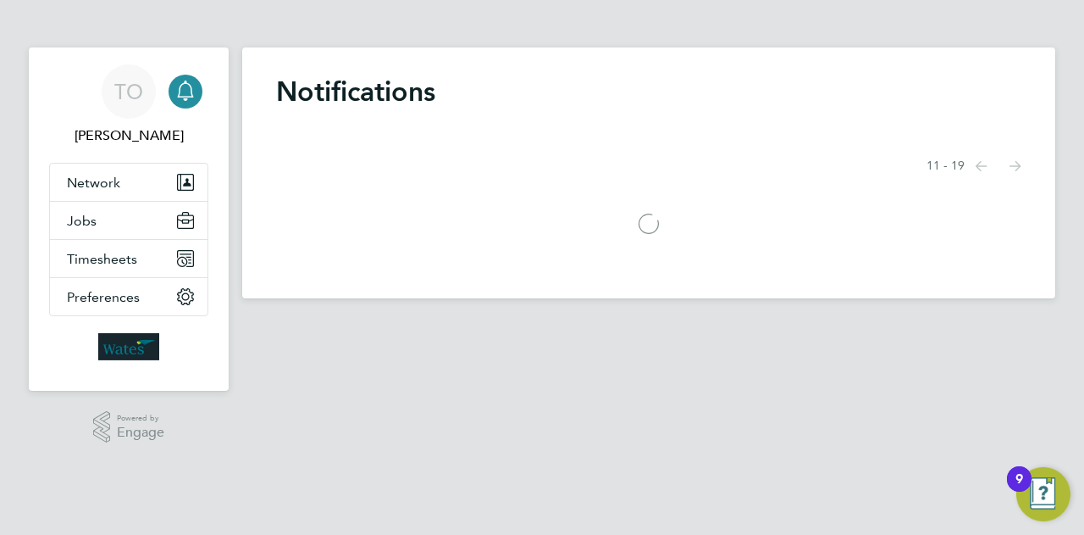
click at [980, 162] on icon "Select page of notifications list" at bounding box center [982, 166] width 12 height 10
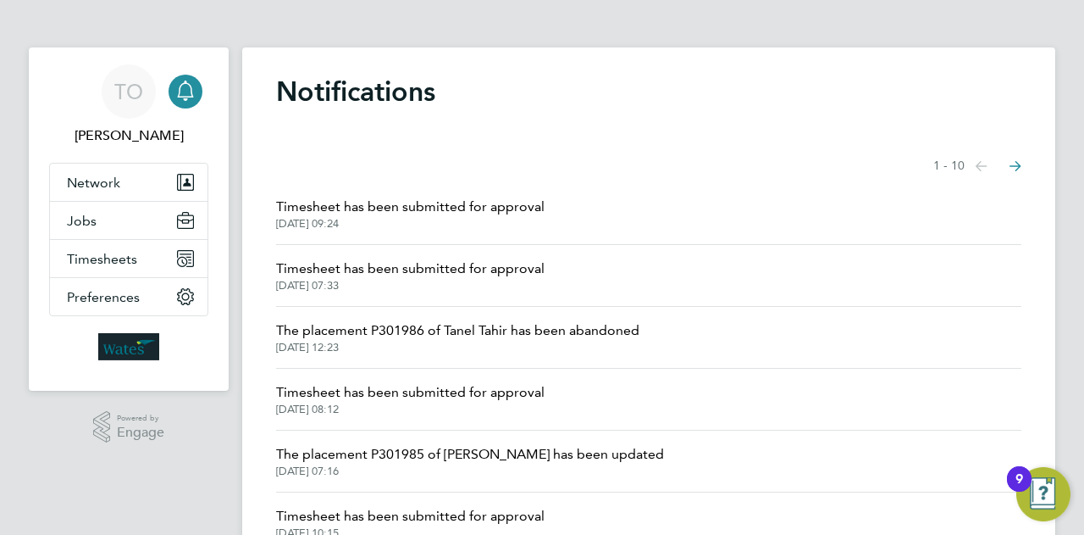
click at [370, 205] on span "Timesheet has been submitted for approval" at bounding box center [410, 207] width 269 height 20
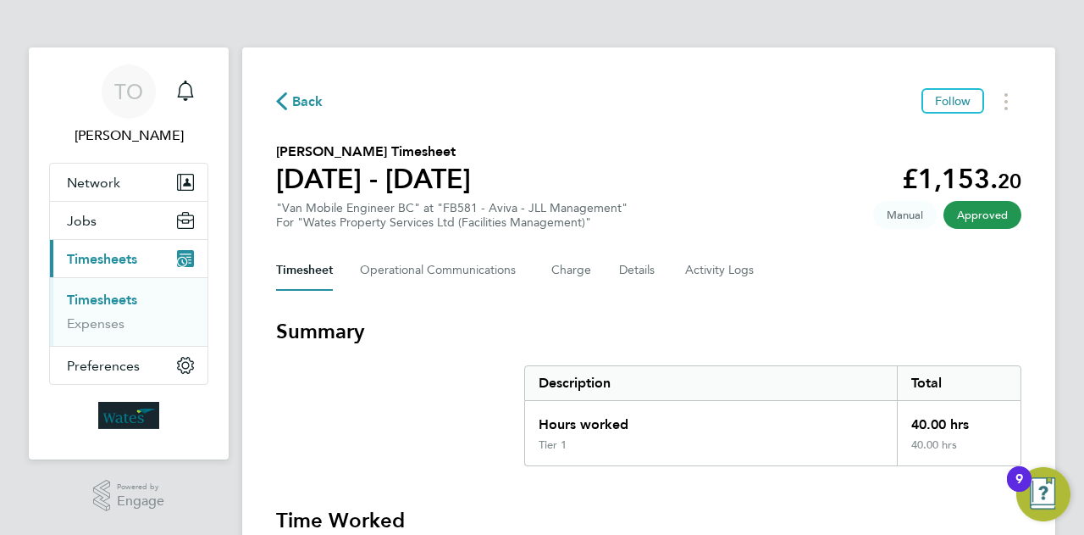
click at [983, 213] on span "Approved" at bounding box center [983, 215] width 78 height 28
click at [949, 214] on span "Approved" at bounding box center [983, 215] width 78 height 28
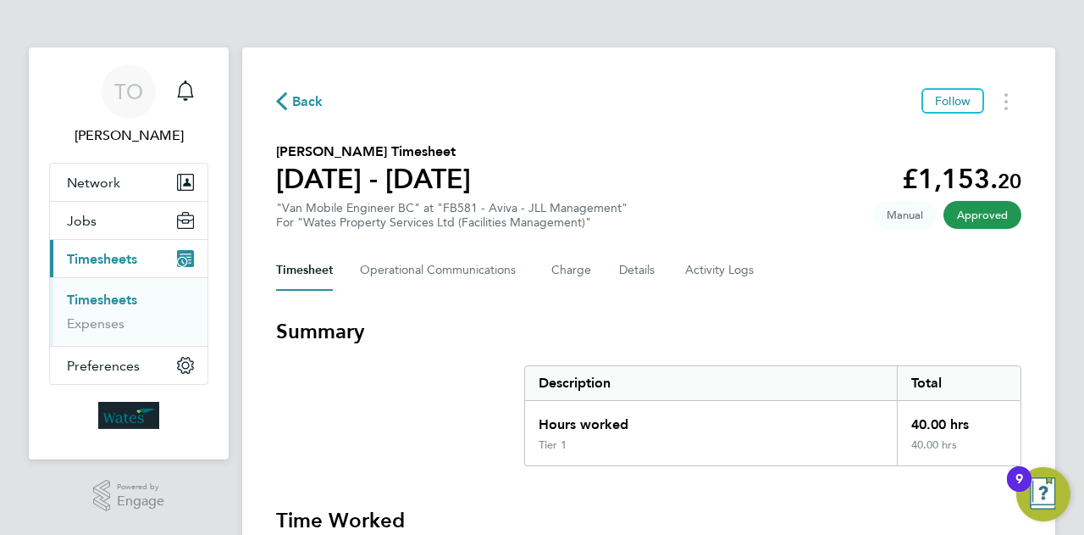
click at [949, 214] on span "Approved" at bounding box center [983, 215] width 78 height 28
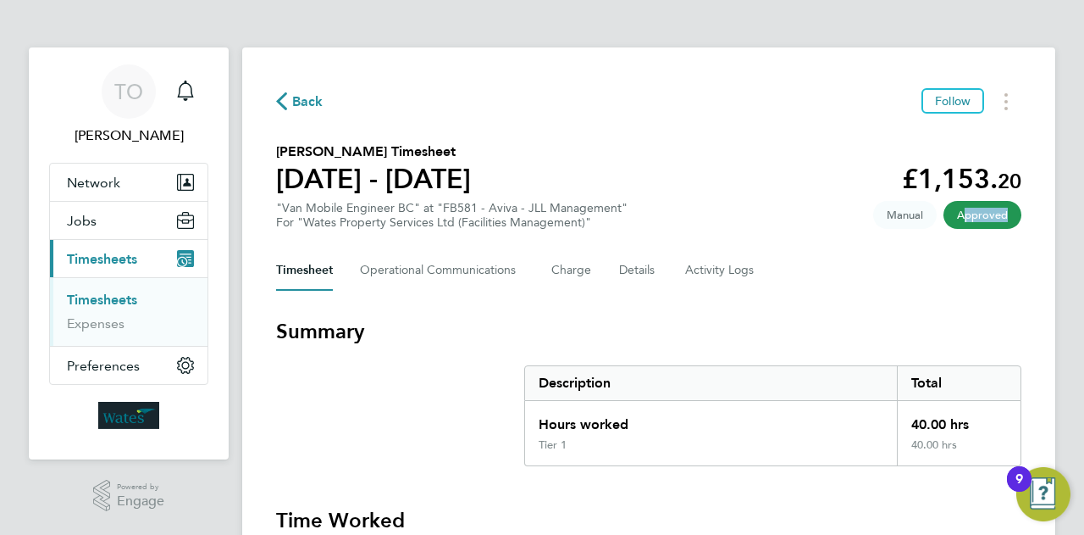
click at [949, 214] on span "Approved" at bounding box center [983, 215] width 78 height 28
click at [332, 275] on button "Timesheet" at bounding box center [304, 270] width 57 height 41
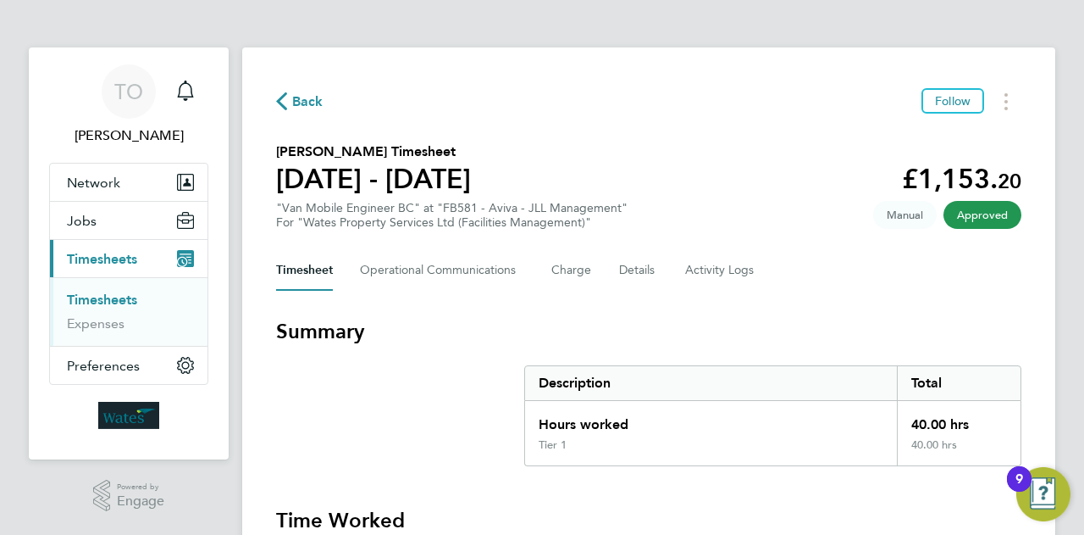
click at [1006, 101] on circle "Timesheets Menu" at bounding box center [1006, 101] width 3 height 3
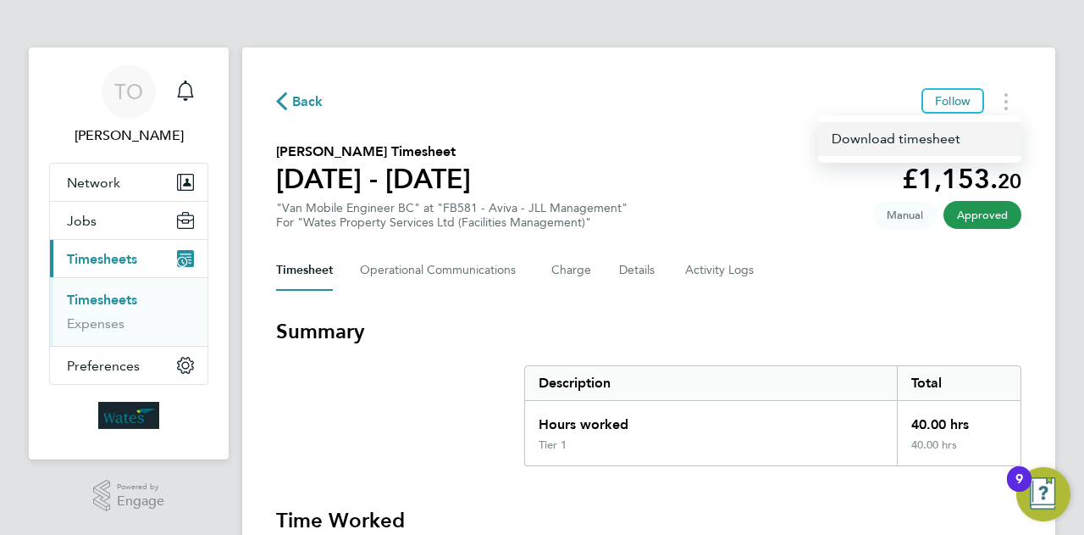
click at [928, 139] on link "Download timesheet" at bounding box center [919, 139] width 203 height 34
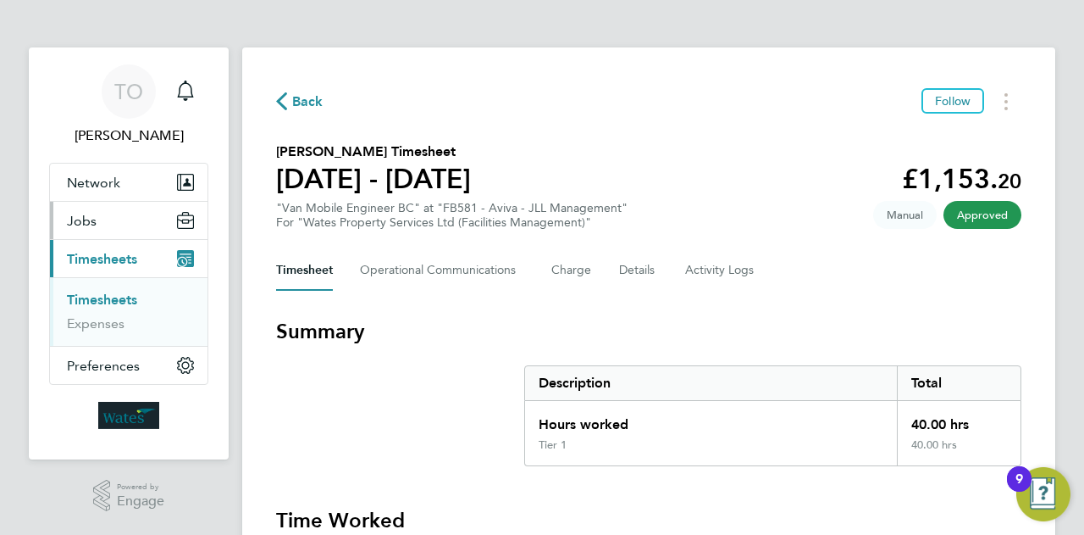
click at [95, 213] on button "Jobs" at bounding box center [129, 220] width 158 height 37
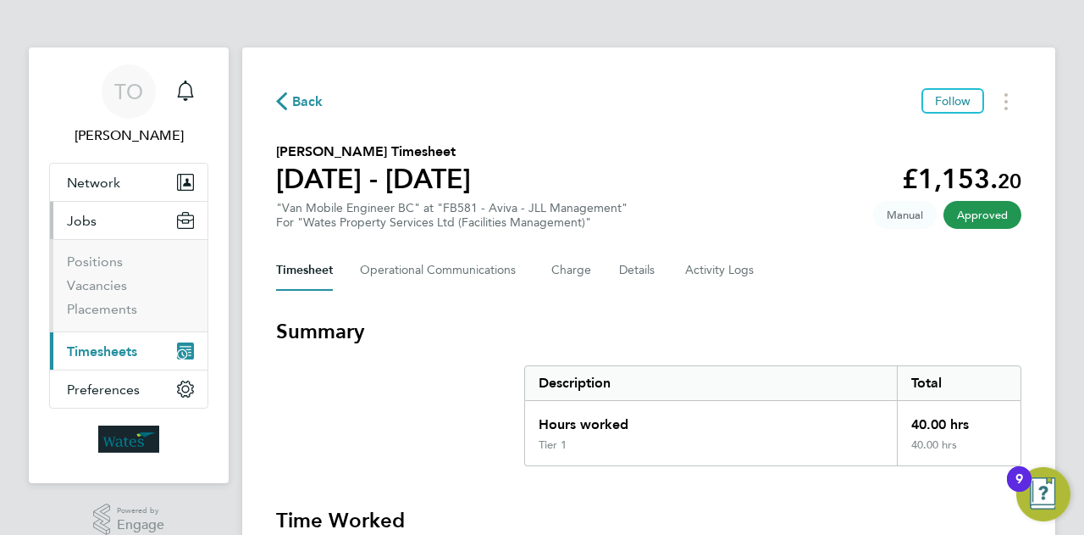
click at [95, 213] on button "Jobs" at bounding box center [129, 220] width 158 height 37
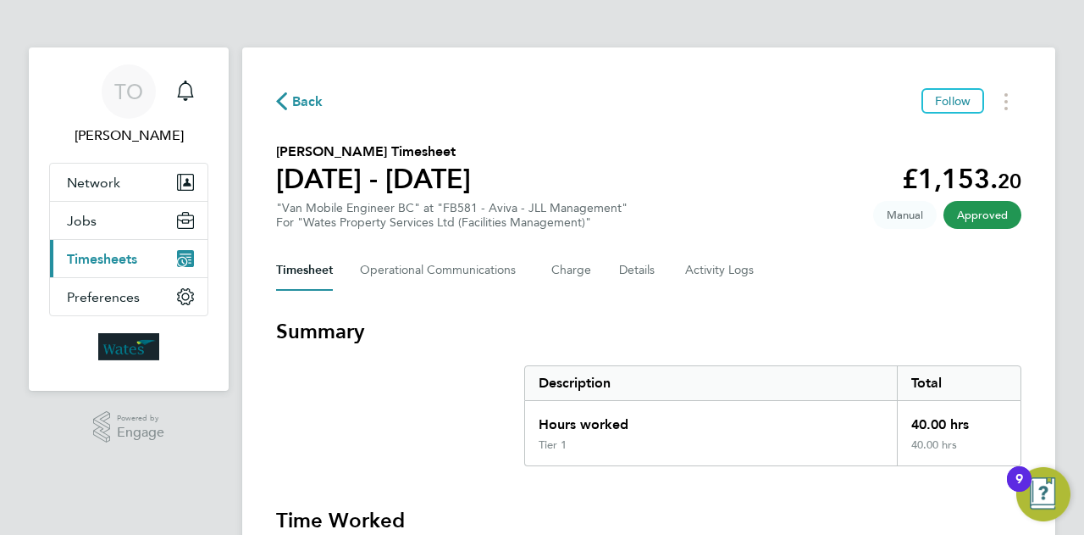
click at [82, 254] on span "Timesheets" at bounding box center [102, 259] width 70 height 16
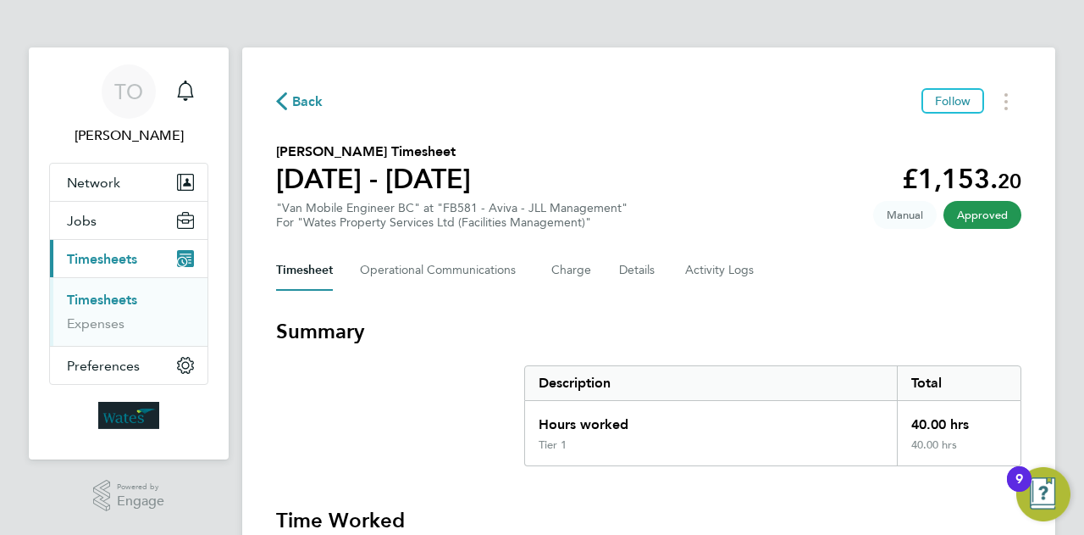
click at [181, 248] on button "Current page: Timesheets" at bounding box center [129, 258] width 158 height 37
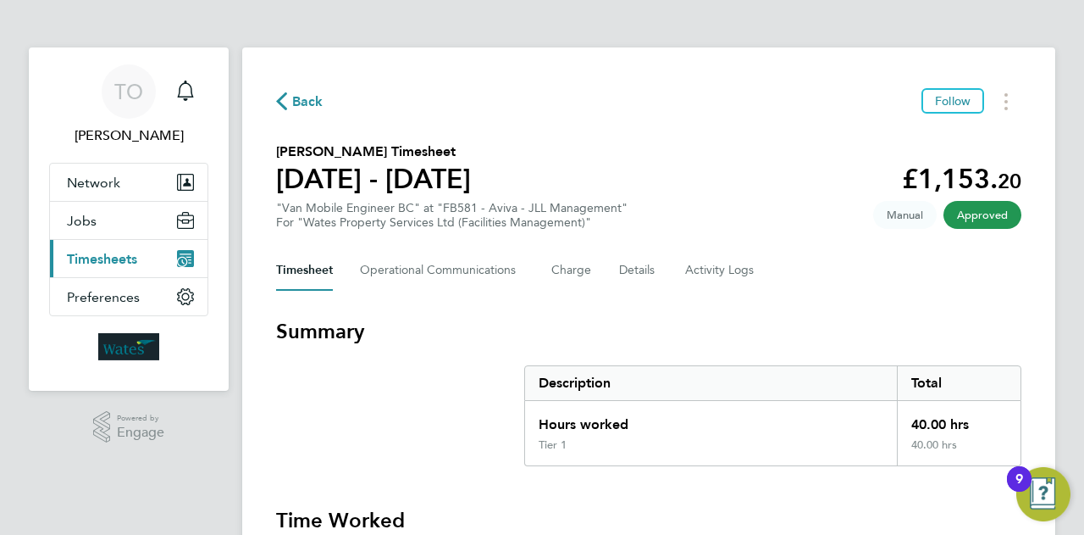
click at [181, 248] on button "Current page: Timesheets" at bounding box center [129, 258] width 158 height 37
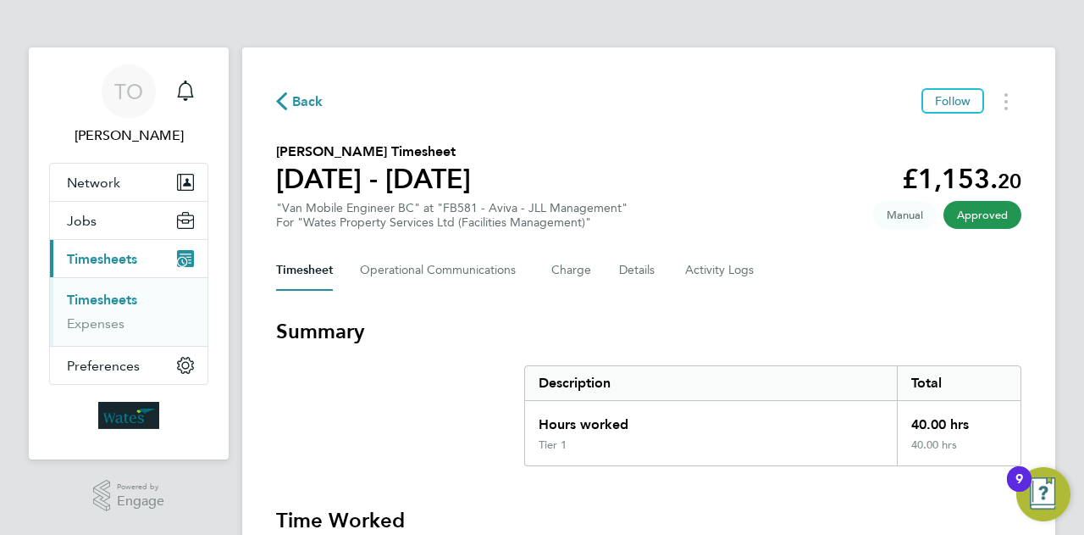
click at [181, 248] on button "Current page: Timesheets" at bounding box center [129, 258] width 158 height 37
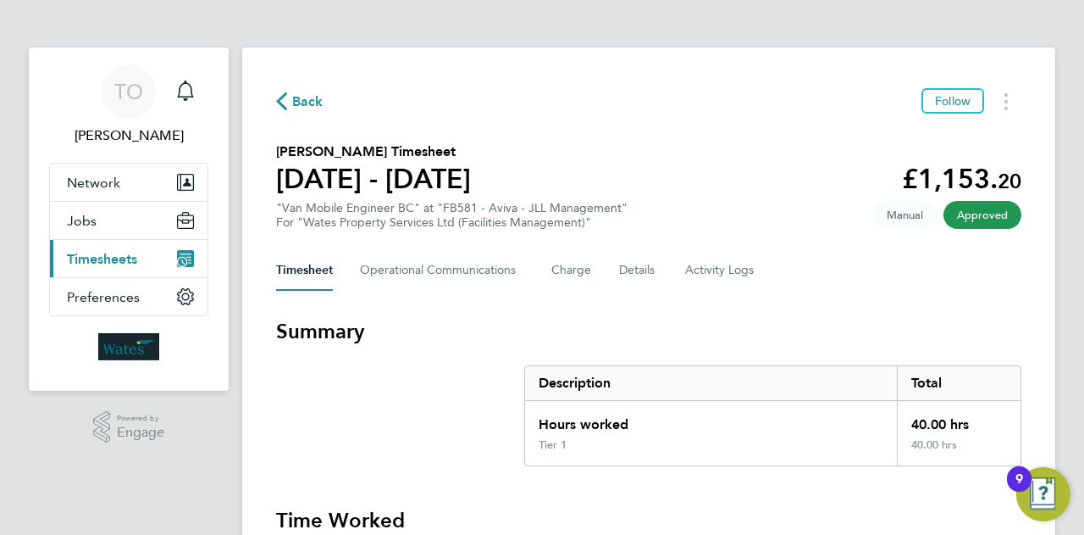
click at [181, 248] on button "Current page: Timesheets" at bounding box center [129, 258] width 158 height 37
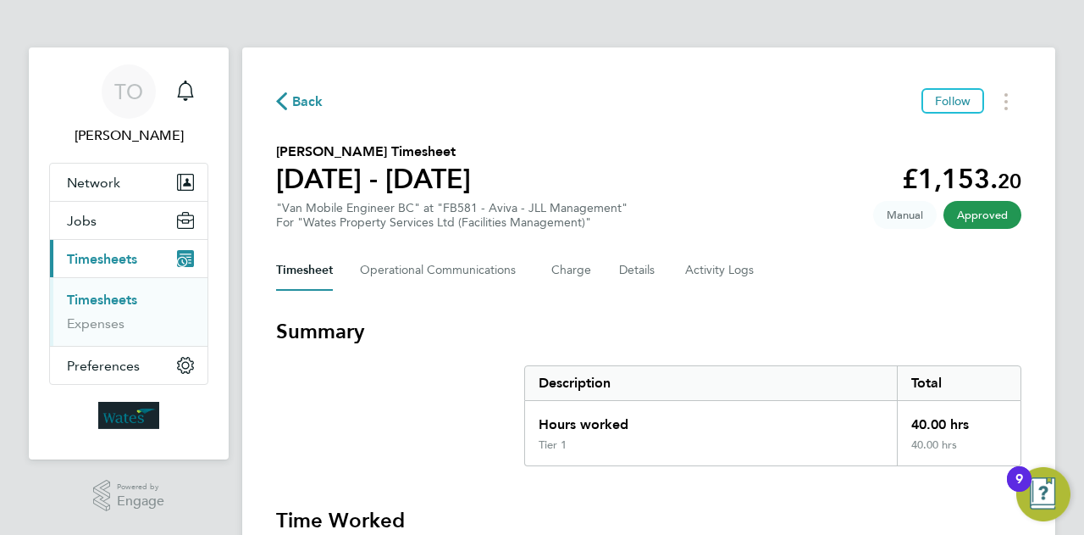
click at [89, 299] on link "Timesheets" at bounding box center [102, 299] width 70 height 16
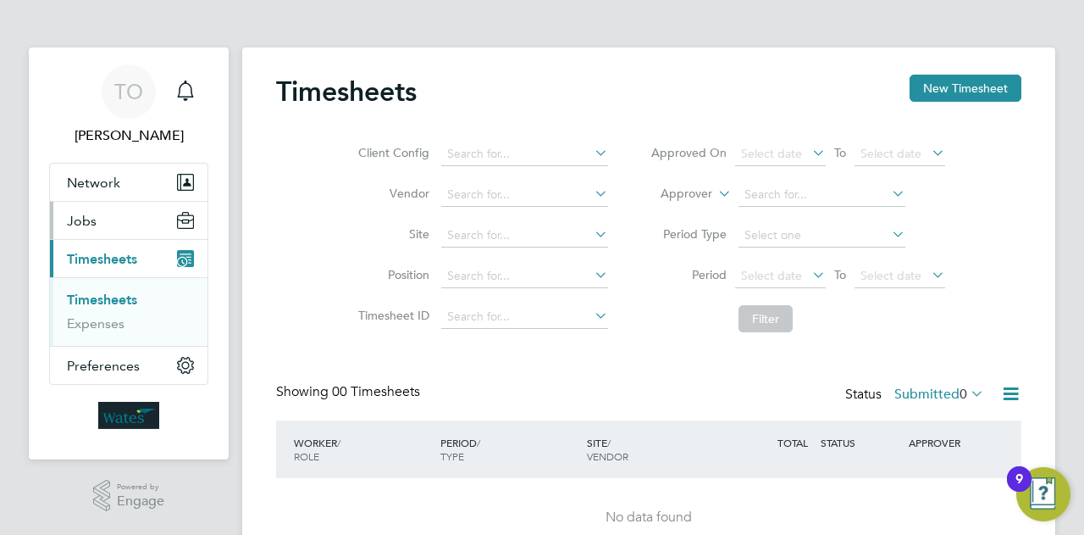
click at [86, 224] on span "Jobs" at bounding box center [82, 221] width 30 height 16
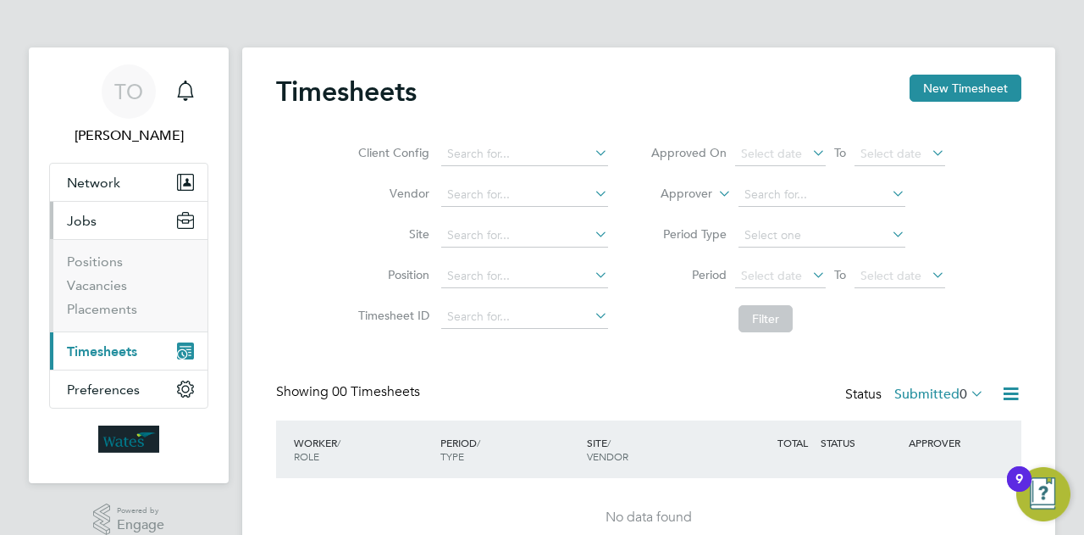
click at [111, 346] on span "Timesheets" at bounding box center [102, 351] width 70 height 16
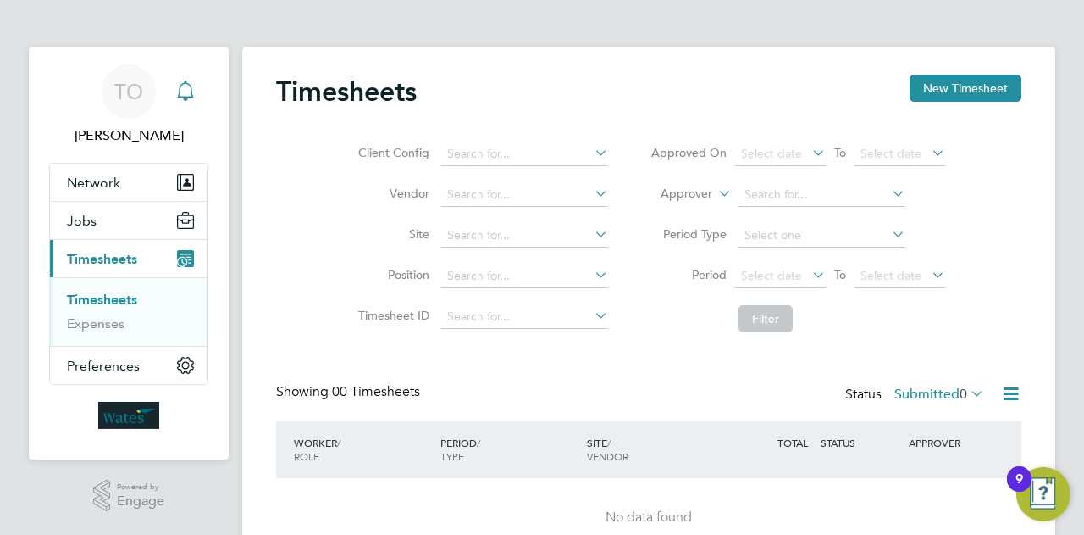
click at [188, 91] on icon "Main navigation" at bounding box center [185, 90] width 20 height 20
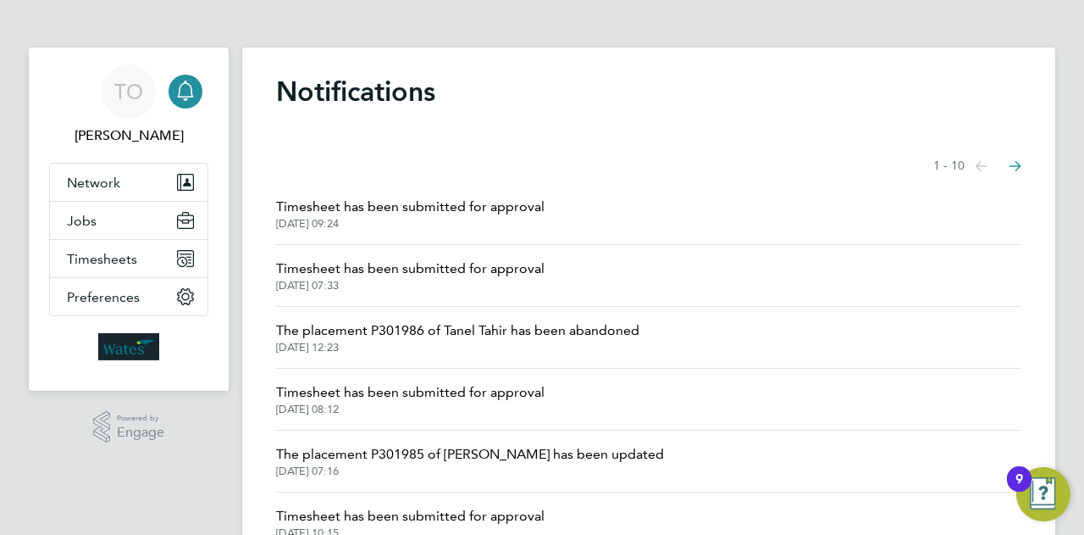
click at [360, 265] on span "Timesheet has been submitted for approval" at bounding box center [410, 268] width 269 height 20
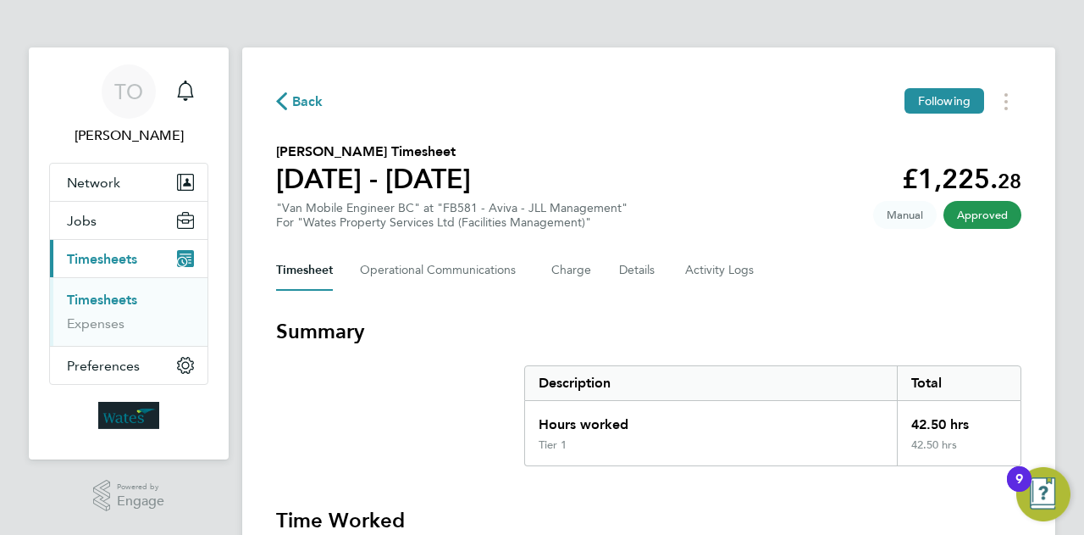
click at [981, 213] on span "Approved" at bounding box center [983, 215] width 78 height 28
click at [283, 109] on icon "button" at bounding box center [281, 101] width 11 height 18
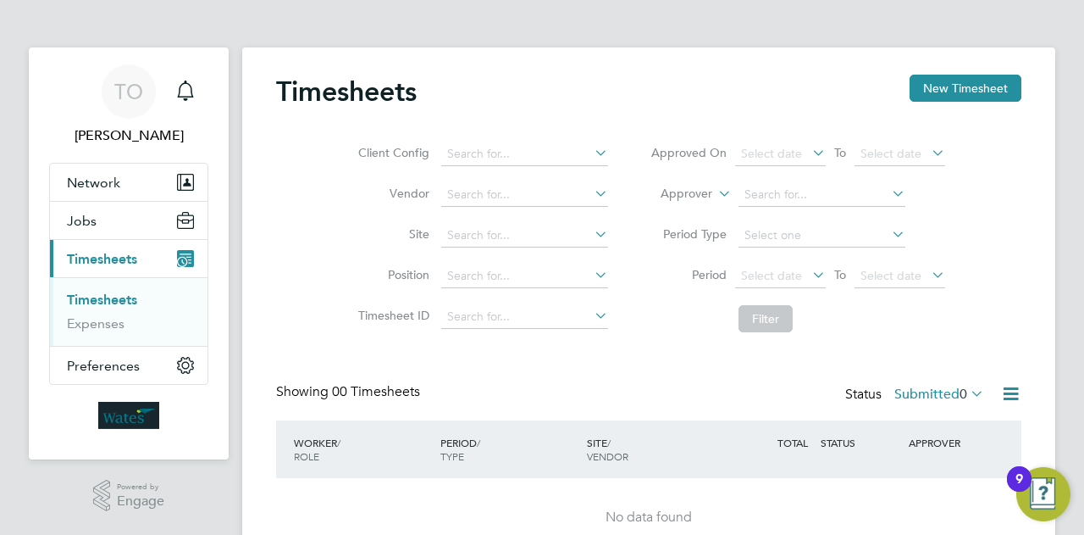
click at [119, 252] on span "Timesheets" at bounding box center [102, 259] width 70 height 16
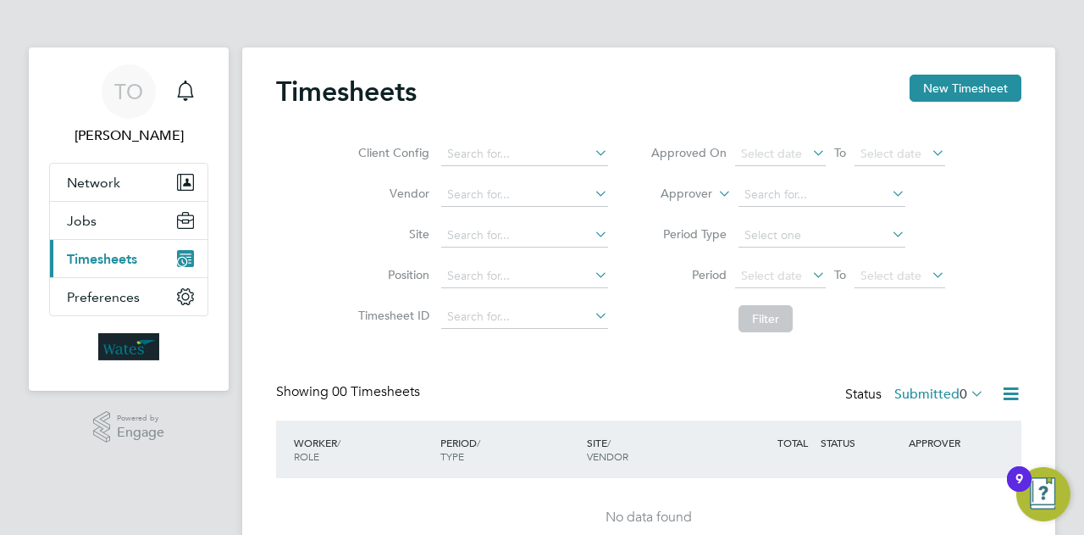
click at [119, 252] on span "Timesheets" at bounding box center [102, 259] width 70 height 16
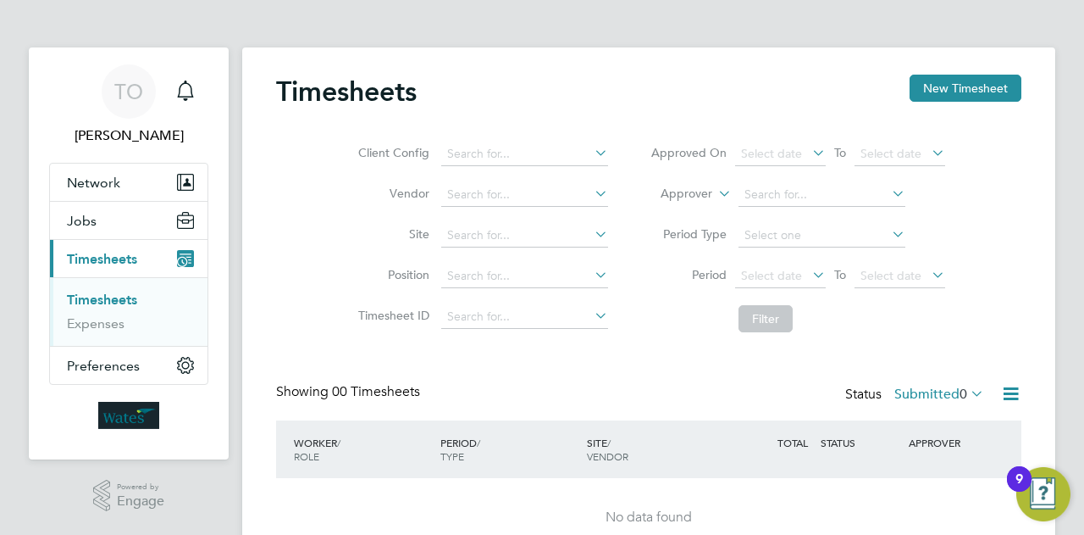
click at [93, 302] on link "Timesheets" at bounding box center [102, 299] width 70 height 16
click at [107, 177] on span "Network" at bounding box center [93, 183] width 53 height 16
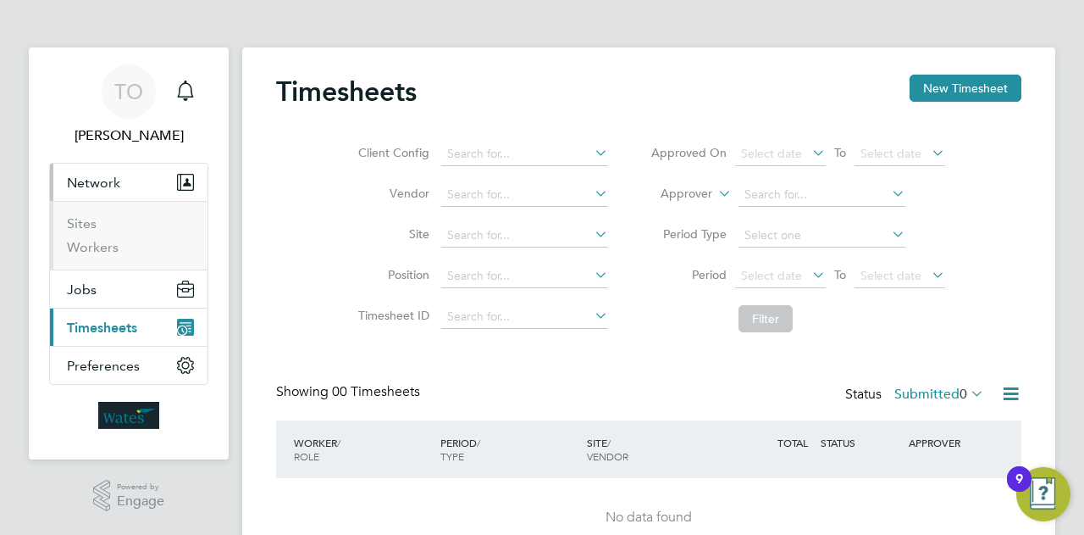
click at [107, 177] on span "Network" at bounding box center [93, 183] width 53 height 16
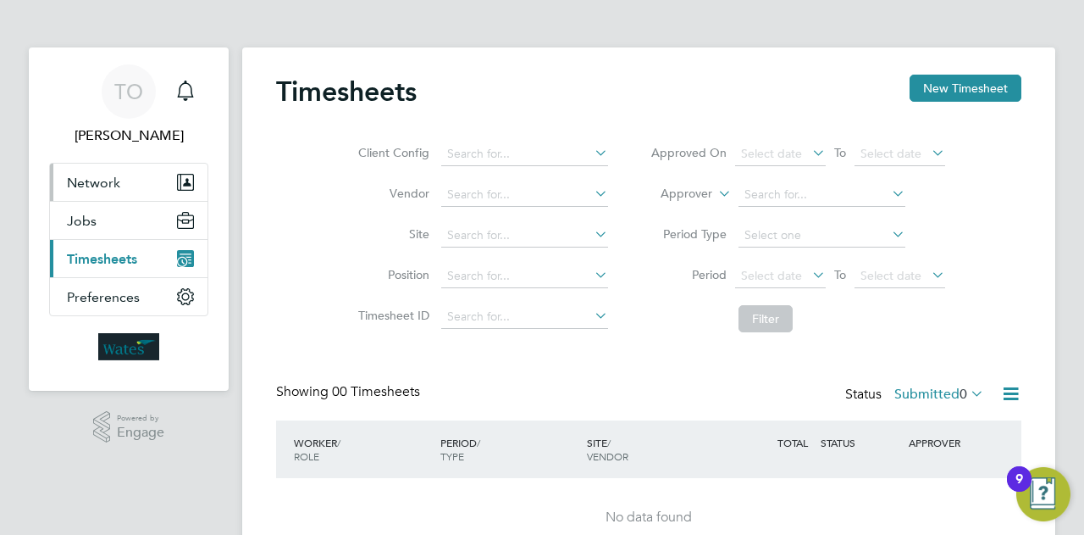
click at [107, 177] on span "Network" at bounding box center [93, 183] width 53 height 16
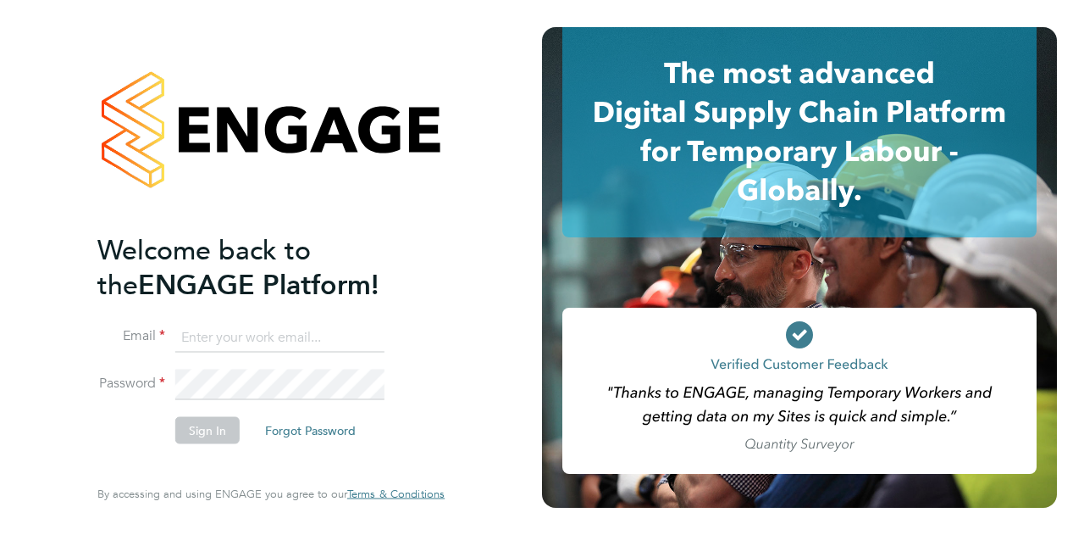
type input "[EMAIL_ADDRESS][DOMAIN_NAME]"
click at [223, 432] on button "Sign In" at bounding box center [207, 429] width 64 height 27
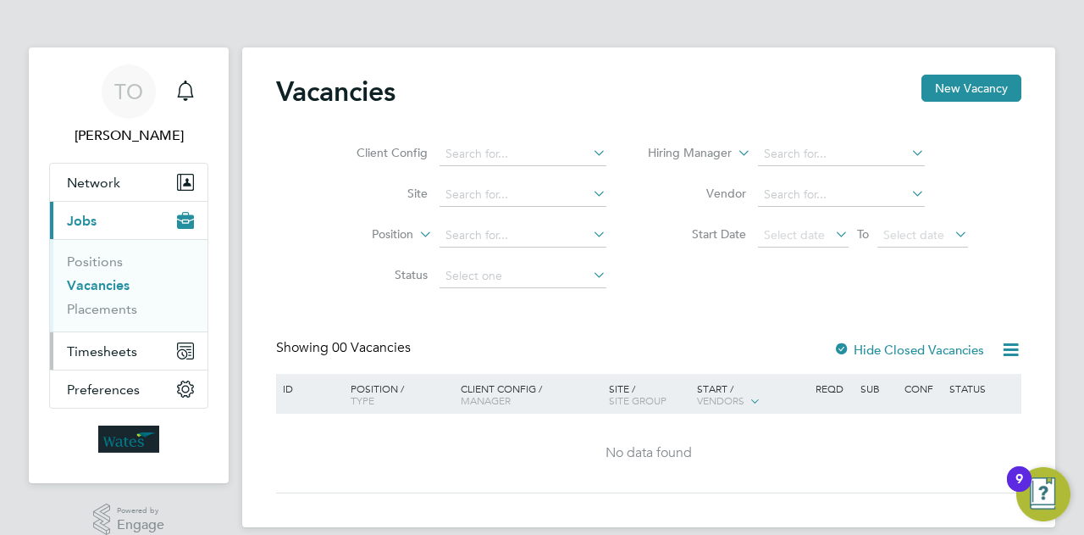
click at [122, 346] on span "Timesheets" at bounding box center [102, 351] width 70 height 16
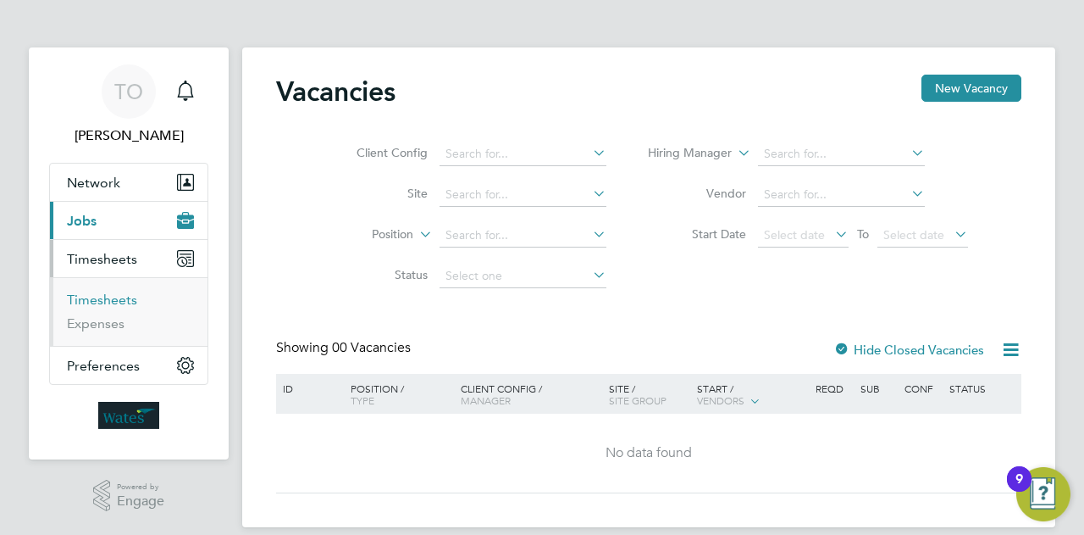
click at [123, 296] on link "Timesheets" at bounding box center [102, 299] width 70 height 16
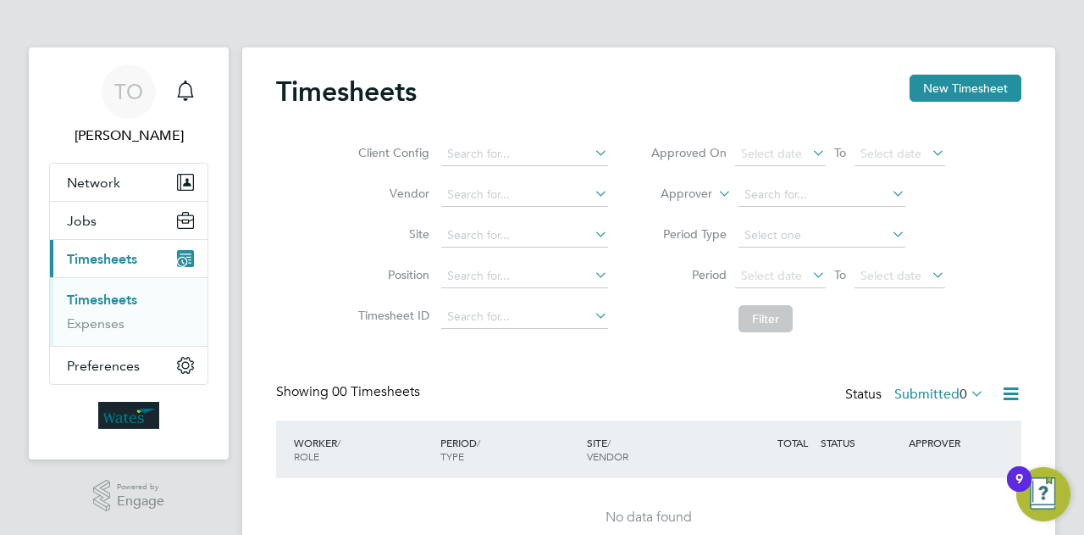
click at [131, 263] on span "Timesheets" at bounding box center [102, 259] width 70 height 16
click at [195, 255] on button "Current page: Timesheets" at bounding box center [129, 258] width 158 height 37
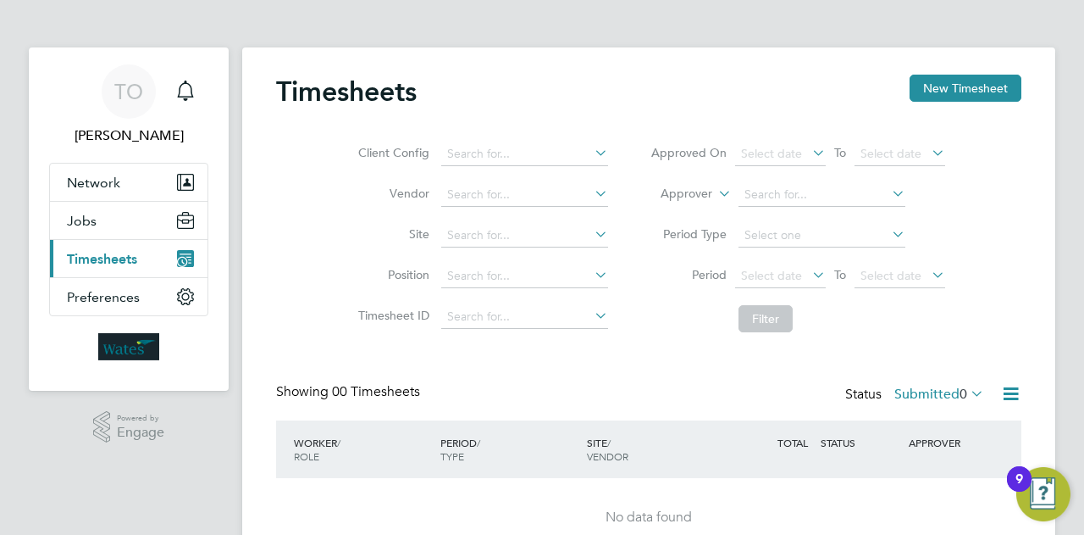
click at [191, 255] on icon "Main navigation" at bounding box center [185, 258] width 17 height 17
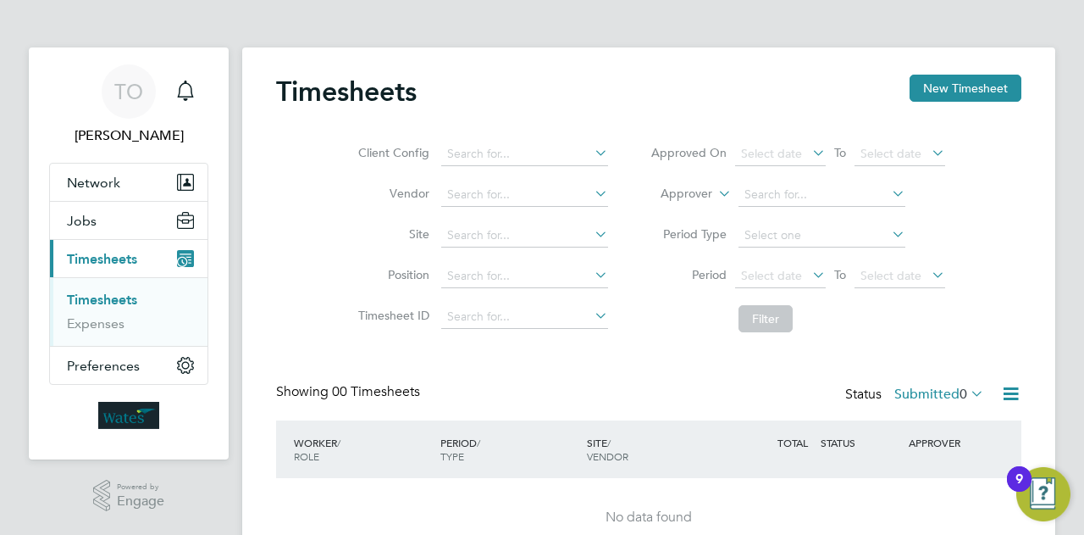
click at [101, 253] on span "Timesheets" at bounding box center [102, 259] width 70 height 16
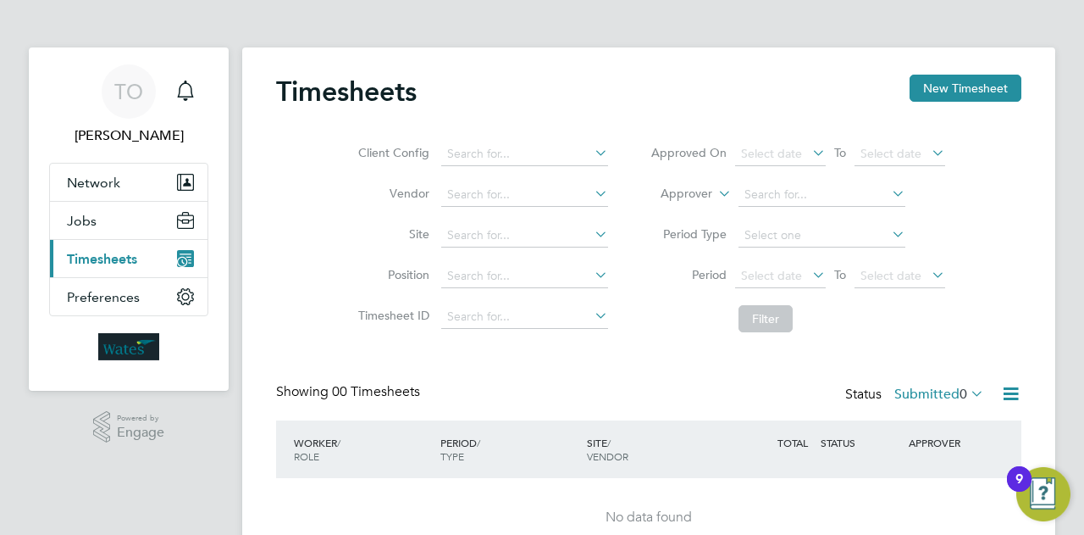
click at [115, 255] on span "Timesheets" at bounding box center [102, 259] width 70 height 16
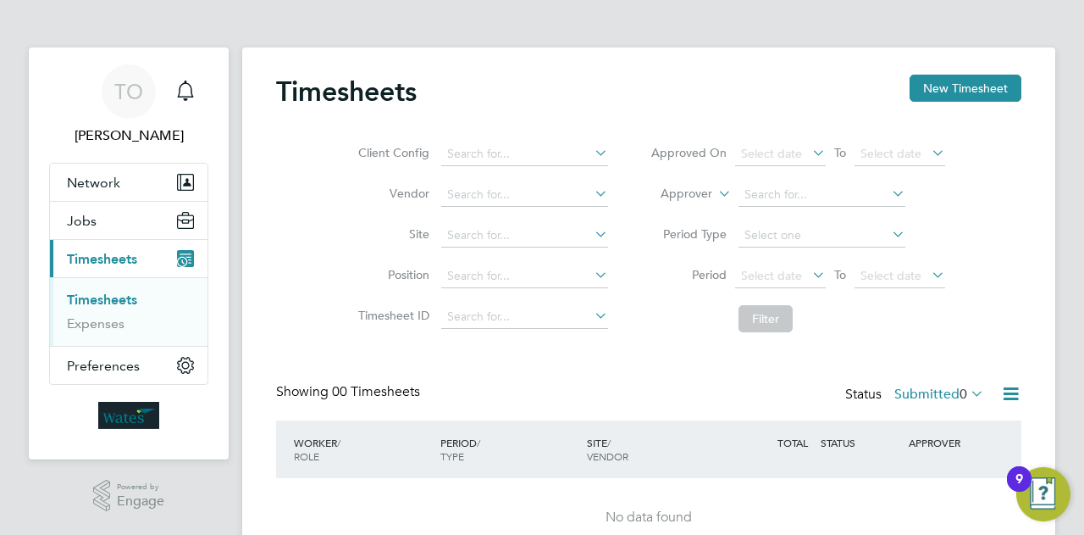
click at [114, 295] on link "Timesheets" at bounding box center [102, 299] width 70 height 16
click at [98, 321] on link "Expenses" at bounding box center [96, 323] width 58 height 16
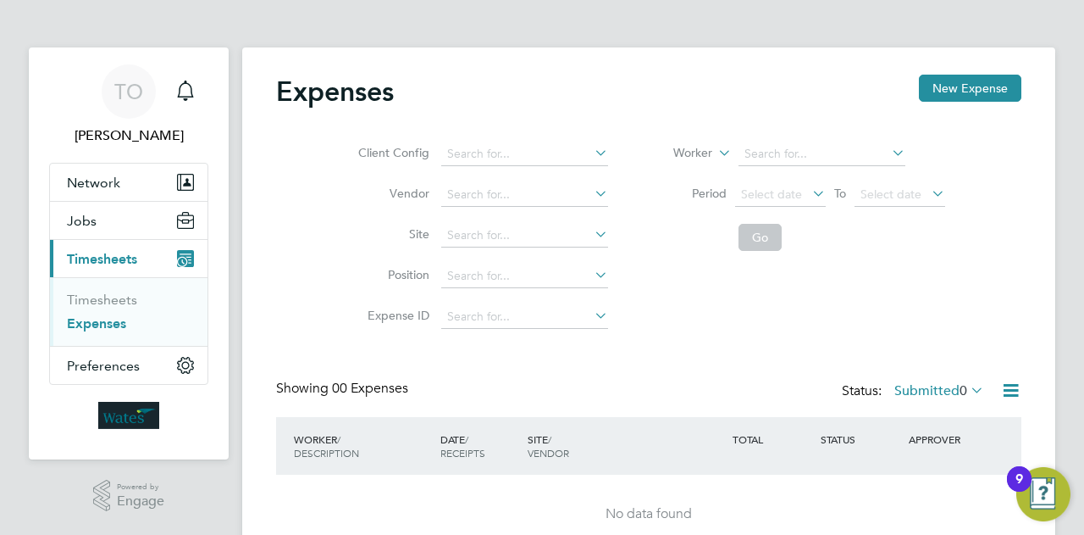
click at [94, 252] on span "Timesheets" at bounding box center [102, 259] width 70 height 16
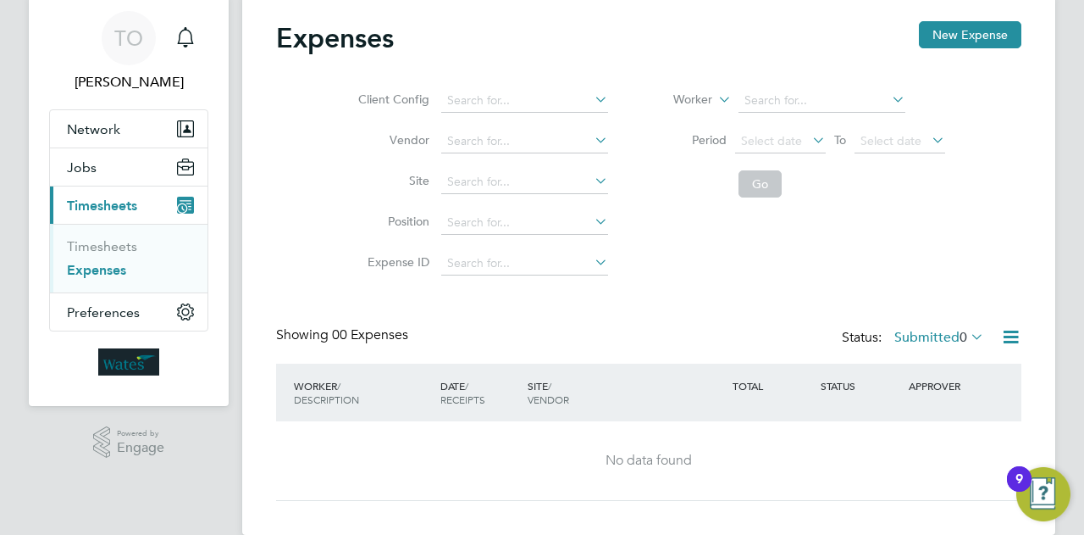
scroll to position [80, 0]
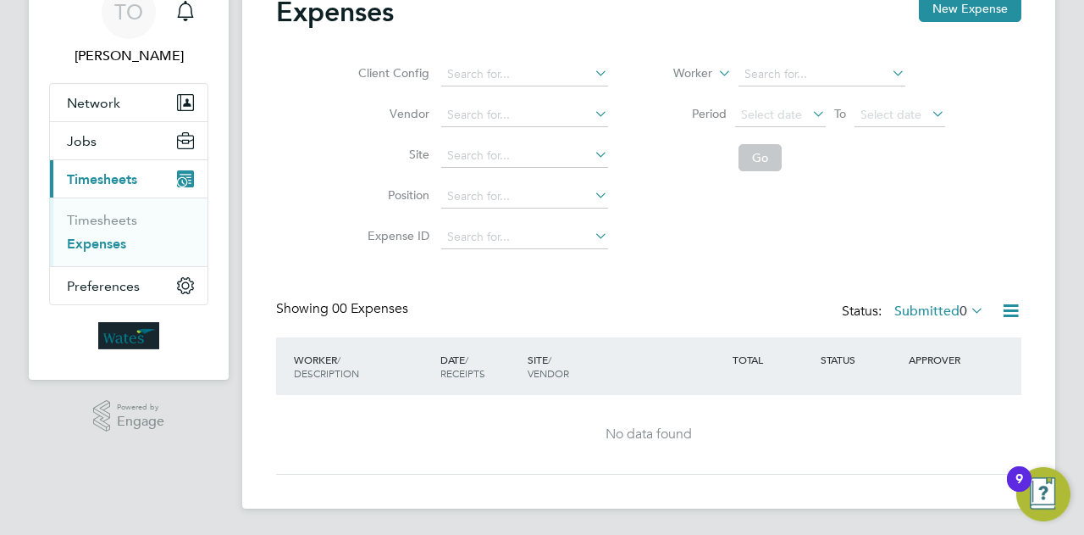
click at [186, 175] on icon "Main navigation" at bounding box center [185, 178] width 17 height 17
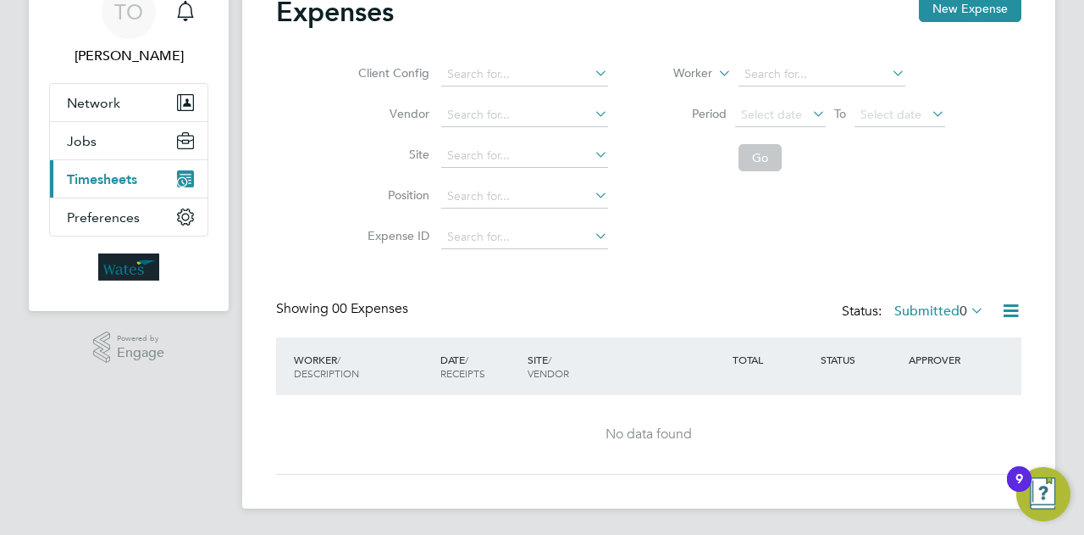
click at [197, 176] on button "Current page: Timesheets" at bounding box center [129, 178] width 158 height 37
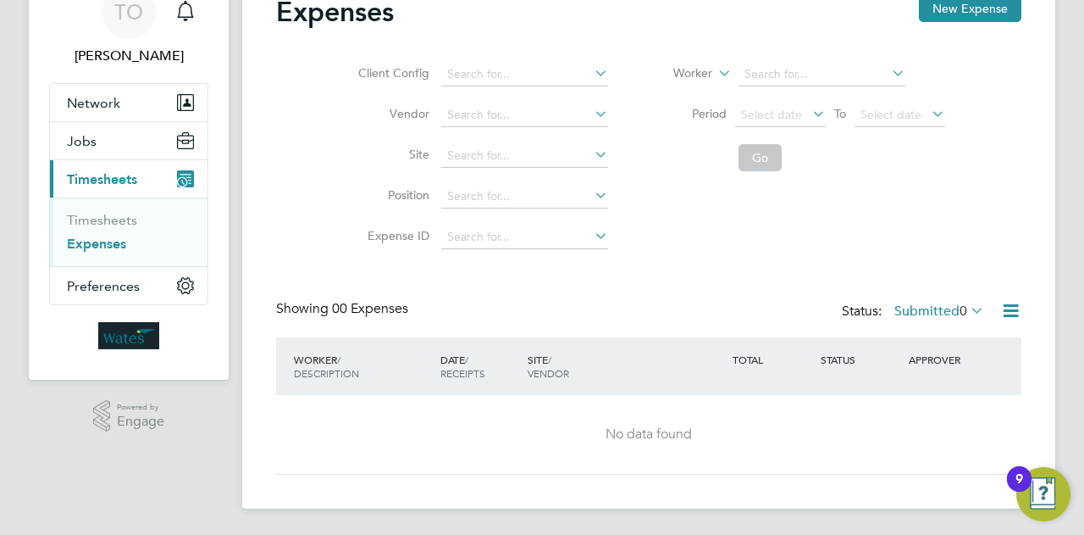
click at [103, 166] on button "Current page: Timesheets" at bounding box center [129, 178] width 158 height 37
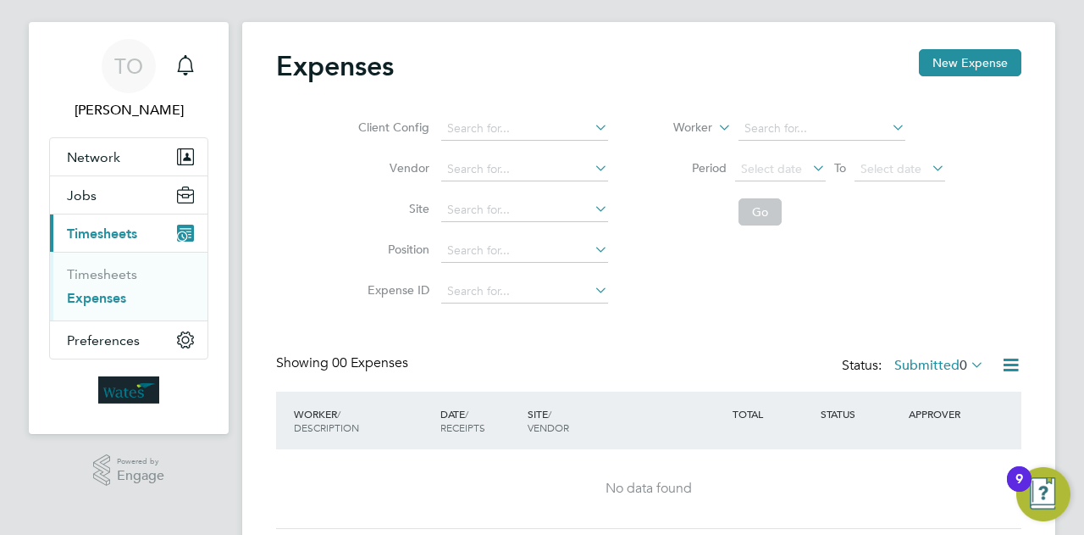
scroll to position [0, 0]
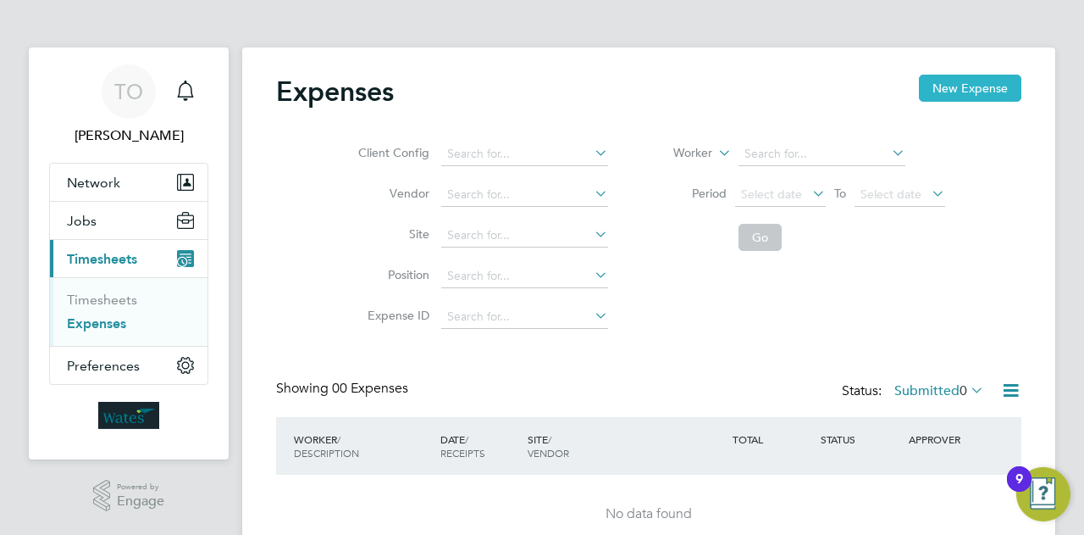
click at [1000, 87] on button "New Expense" at bounding box center [970, 88] width 103 height 27
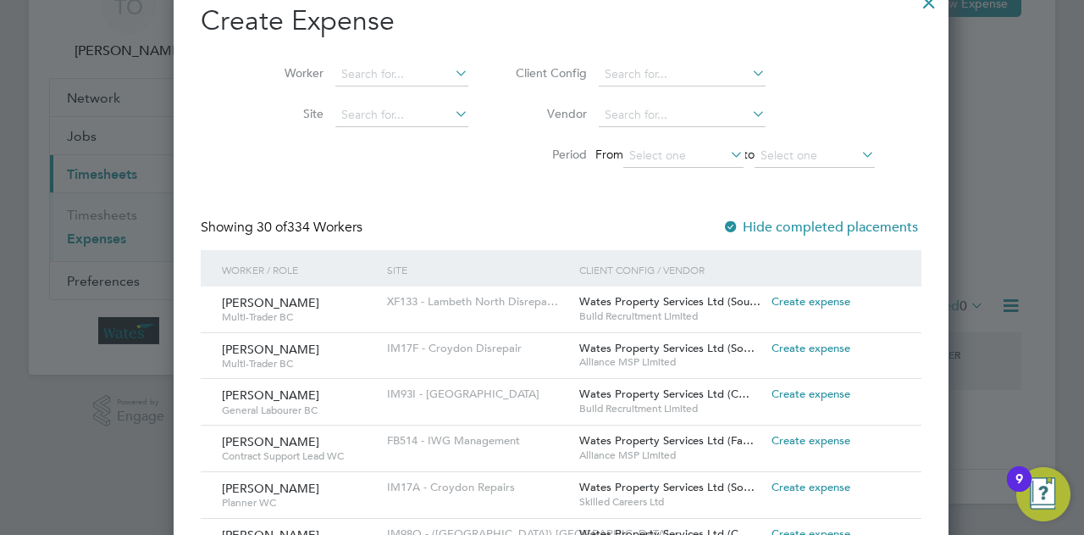
click at [248, 305] on span "Lloyd Edwards" at bounding box center [270, 302] width 97 height 15
click at [452, 70] on icon at bounding box center [452, 73] width 0 height 24
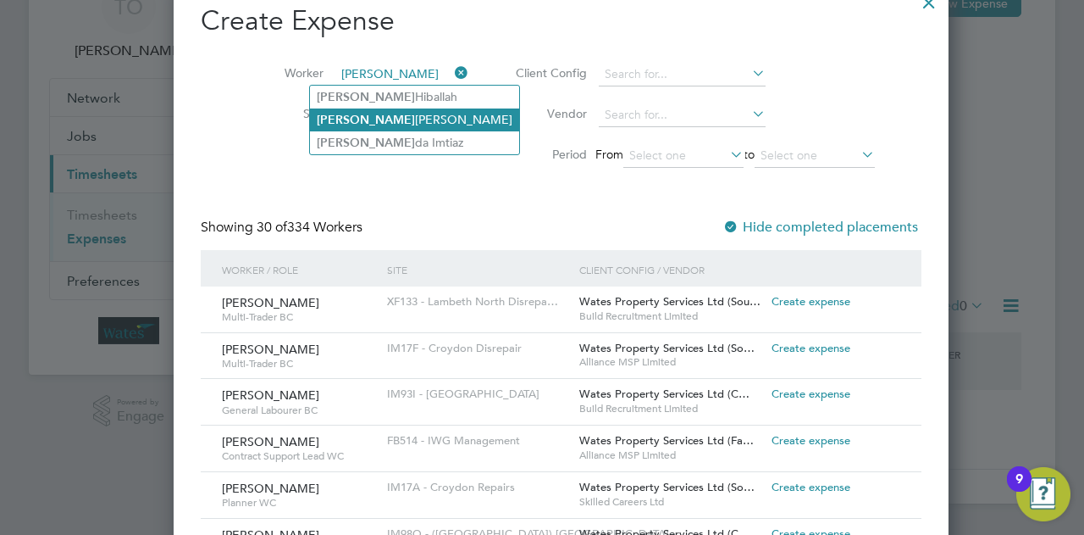
click at [363, 115] on li "Syed Jilani" at bounding box center [414, 119] width 209 height 23
type input "[PERSON_NAME]"
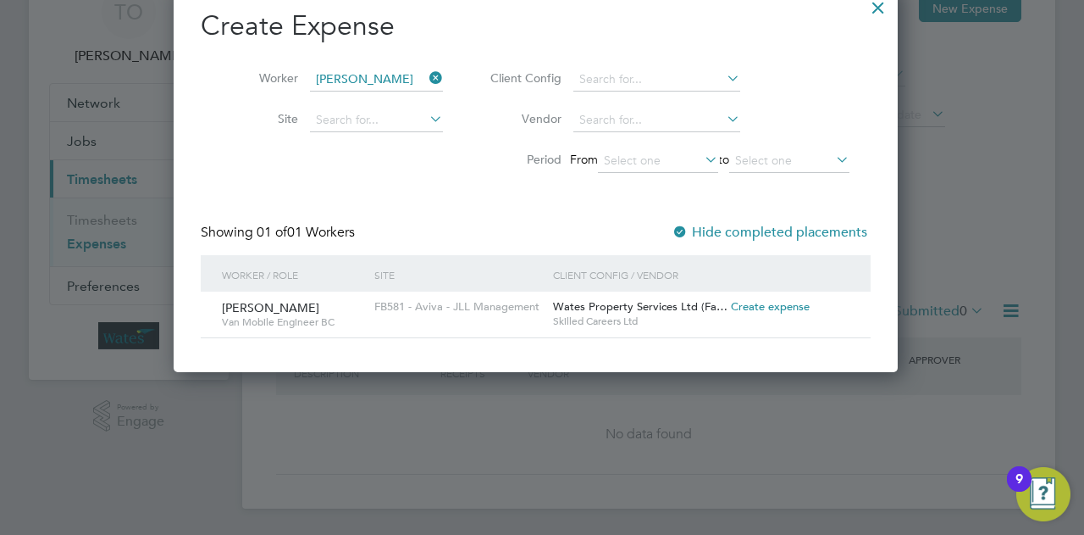
click at [261, 308] on span "[PERSON_NAME]" at bounding box center [270, 307] width 97 height 15
click at [767, 310] on span "Create expense" at bounding box center [770, 306] width 79 height 14
type input "[PERSON_NAME]"
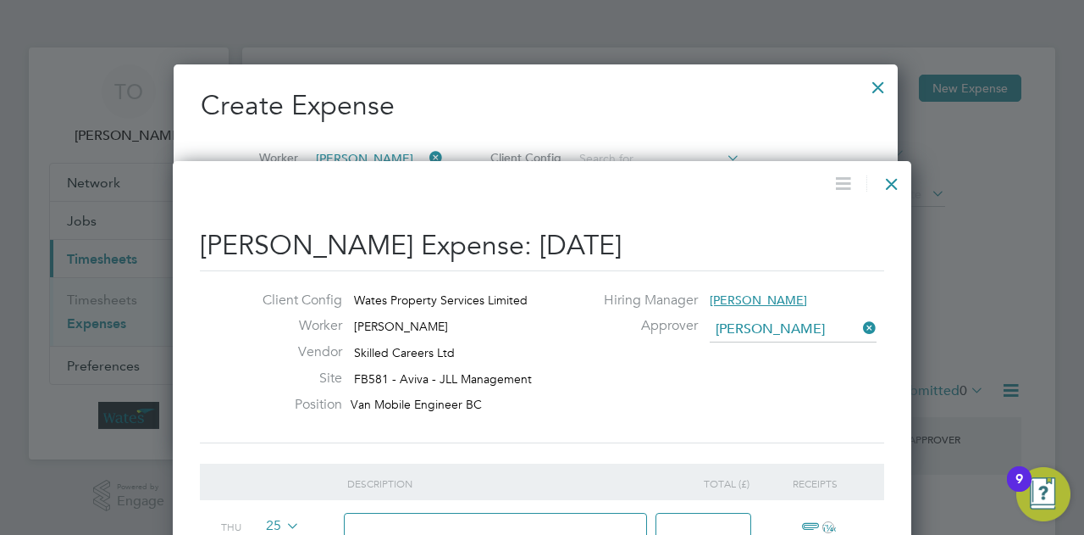
click at [901, 182] on div at bounding box center [892, 179] width 30 height 30
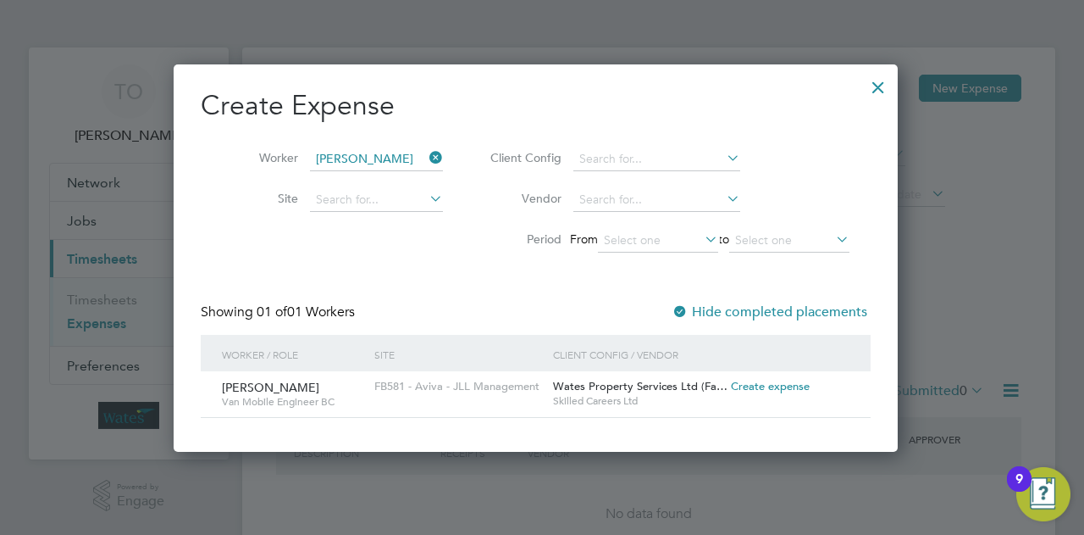
click at [885, 82] on div at bounding box center [878, 83] width 30 height 30
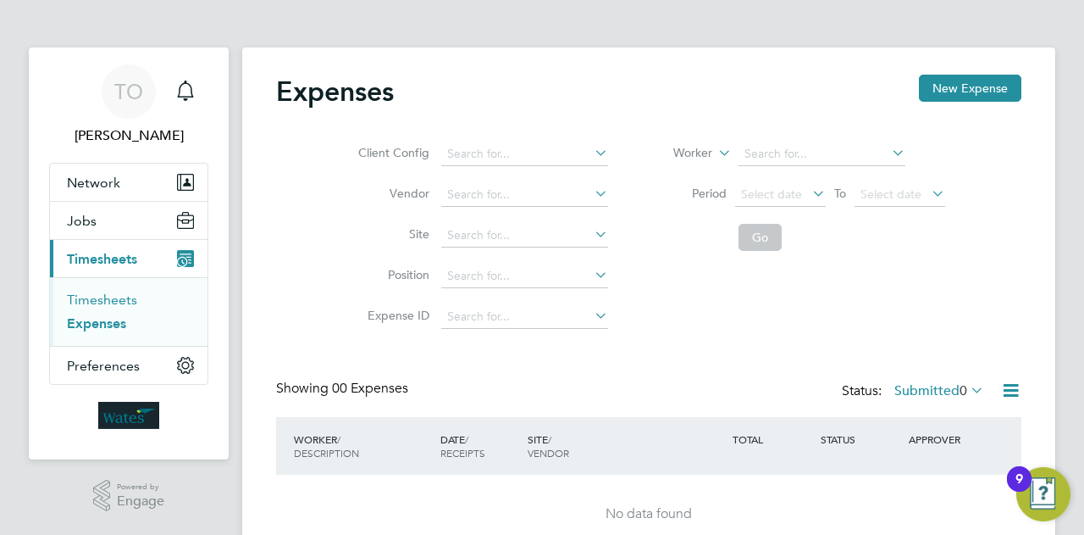
click at [103, 299] on link "Timesheets" at bounding box center [102, 299] width 70 height 16
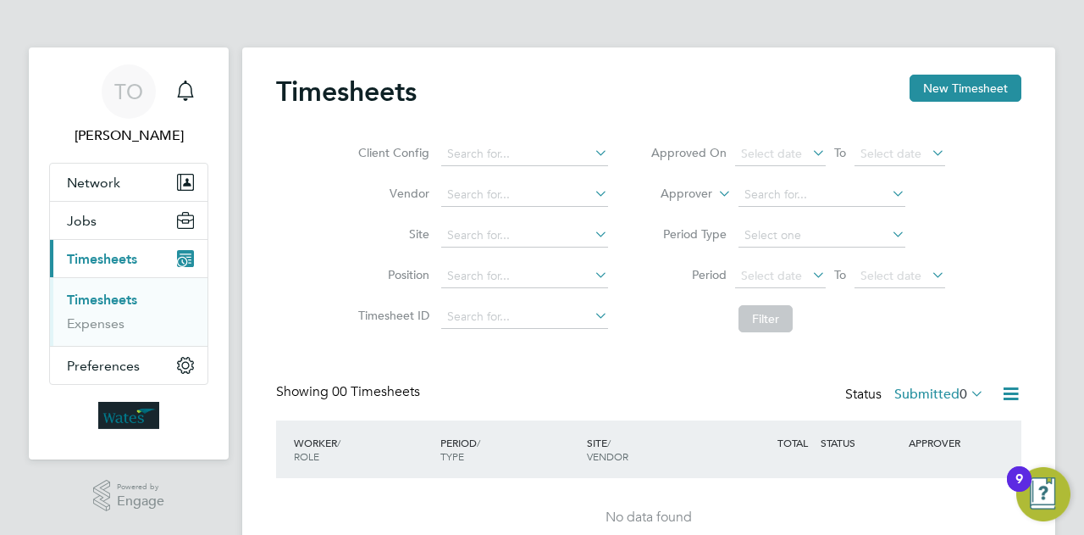
click at [115, 251] on span "Timesheets" at bounding box center [102, 259] width 70 height 16
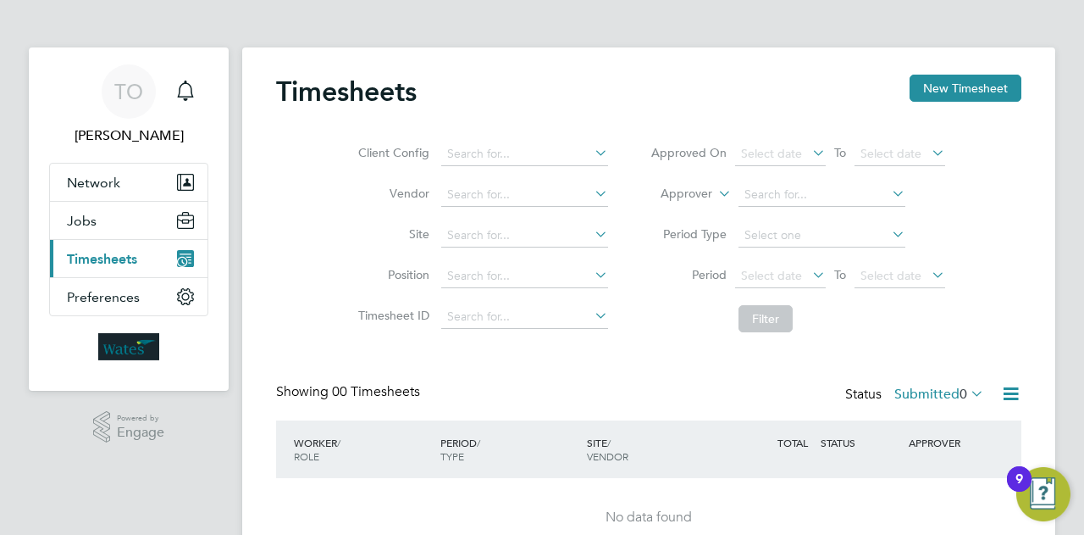
click at [121, 254] on span "Timesheets" at bounding box center [102, 259] width 70 height 16
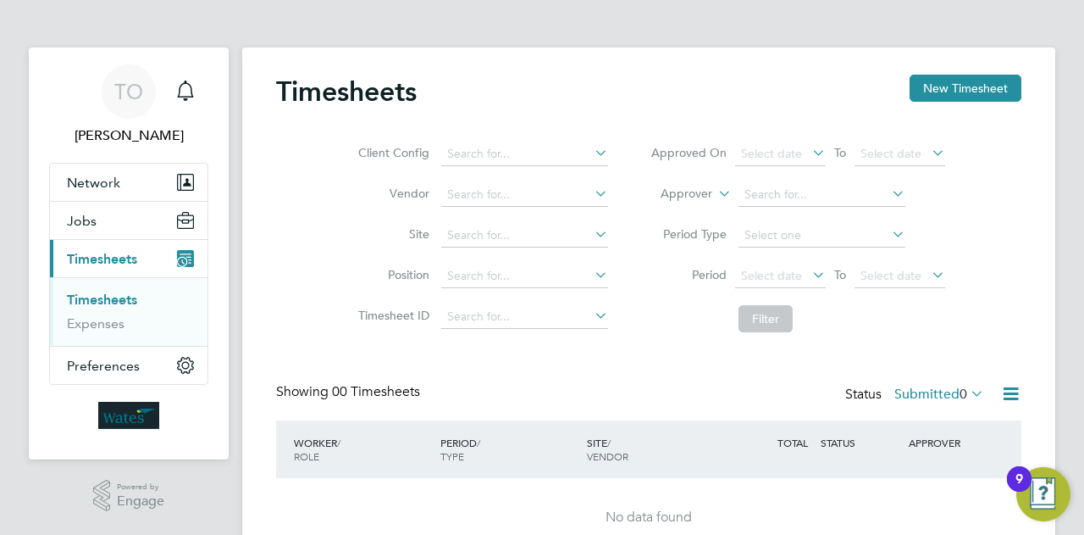
click at [136, 303] on link "Timesheets" at bounding box center [102, 299] width 70 height 16
click at [125, 297] on link "Timesheets" at bounding box center [102, 299] width 70 height 16
click at [130, 253] on span "Timesheets" at bounding box center [102, 259] width 70 height 16
click at [119, 294] on link "Timesheets" at bounding box center [102, 299] width 70 height 16
click at [110, 257] on span "Timesheets" at bounding box center [102, 259] width 70 height 16
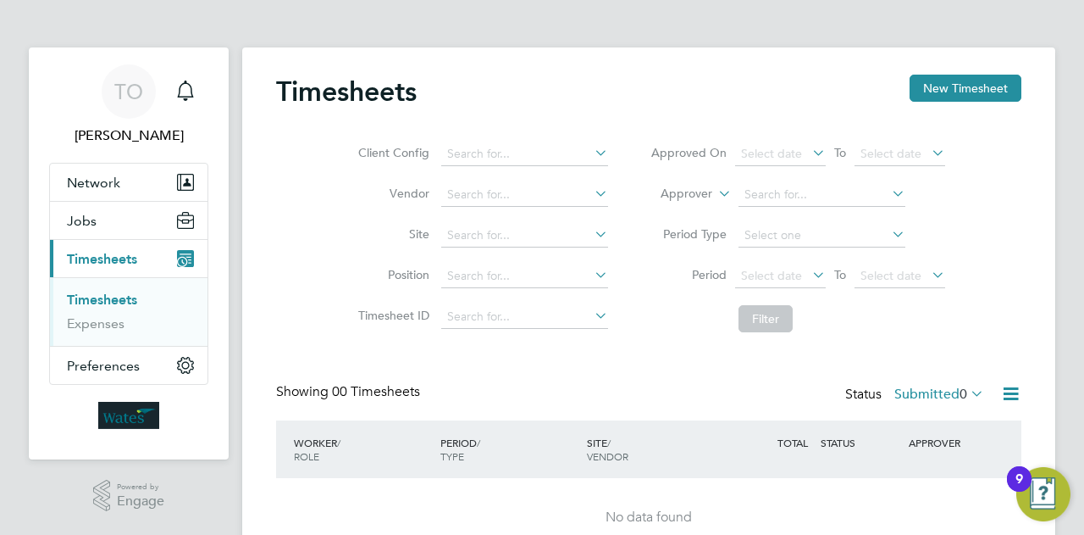
click at [1020, 479] on div "9" at bounding box center [1020, 490] width 8 height 22
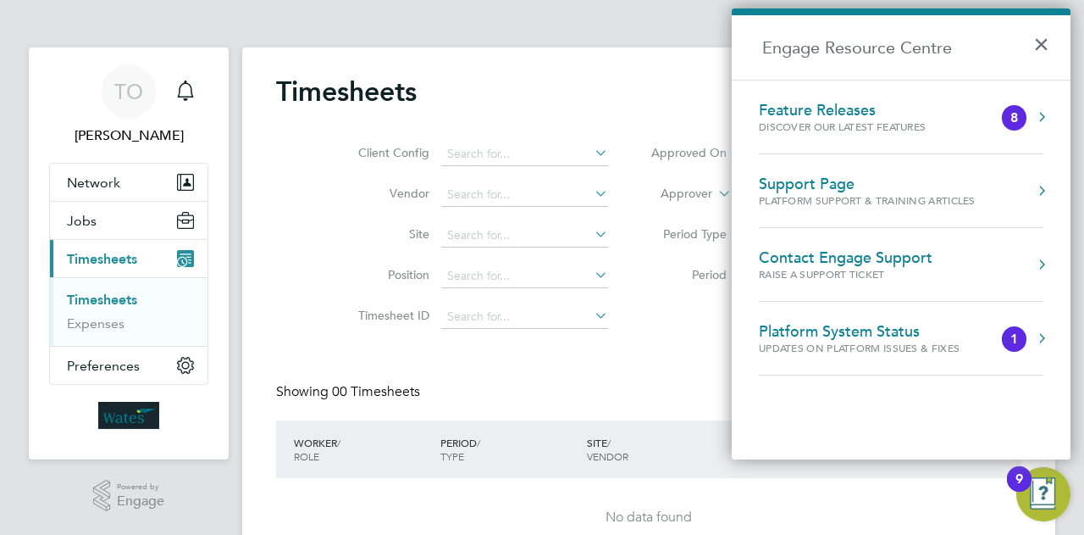
click at [1049, 43] on button "×" at bounding box center [1045, 38] width 25 height 37
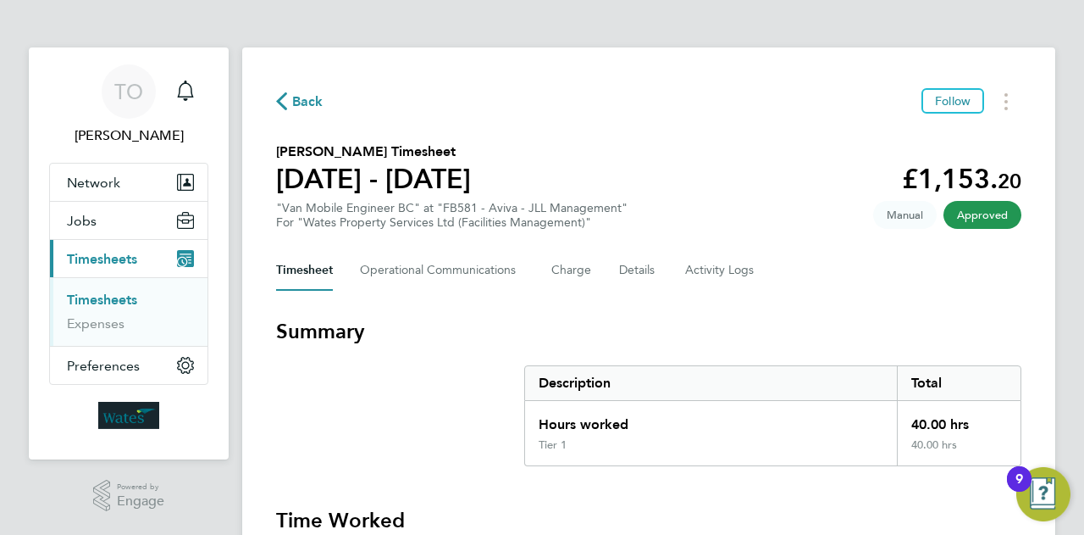
click at [963, 218] on span "Approved" at bounding box center [983, 215] width 78 height 28
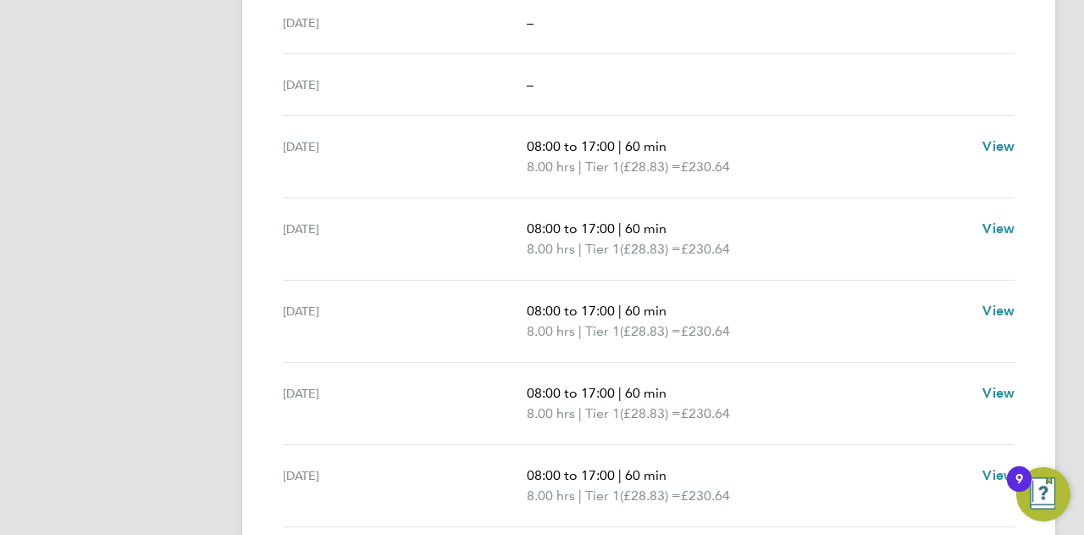
scroll to position [618, 0]
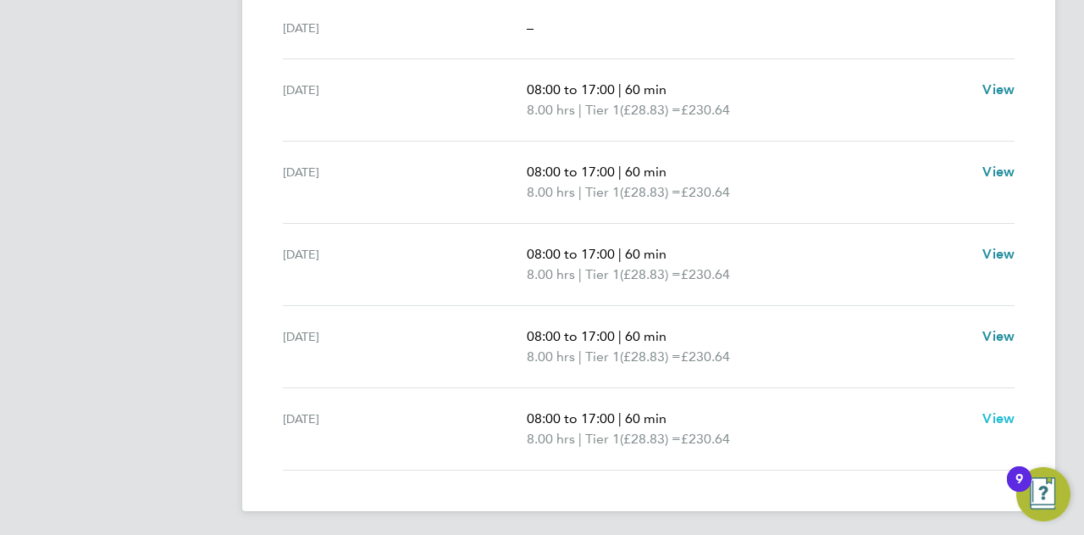
click at [1008, 414] on span "View" at bounding box center [999, 418] width 32 height 16
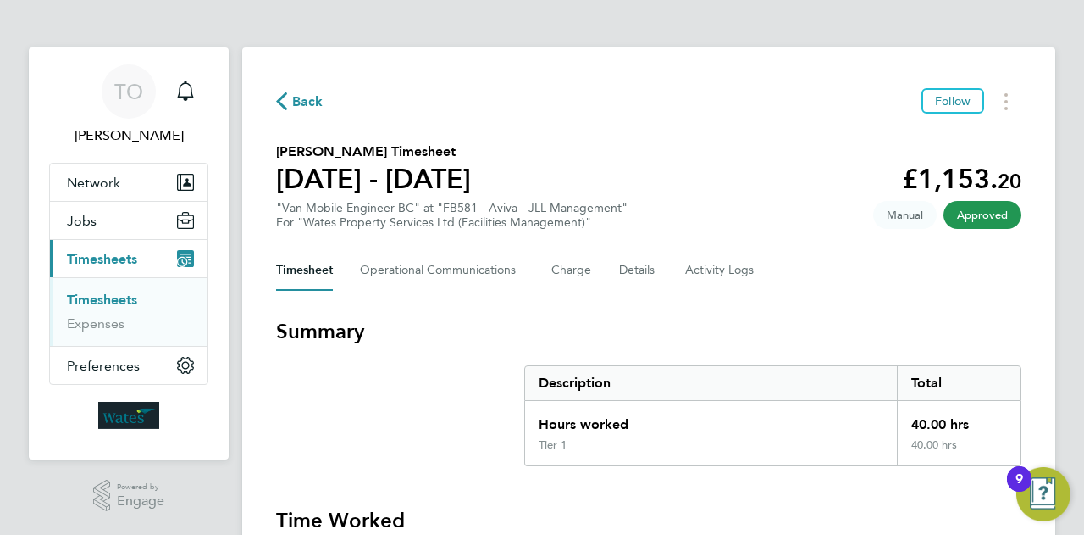
select select "60"
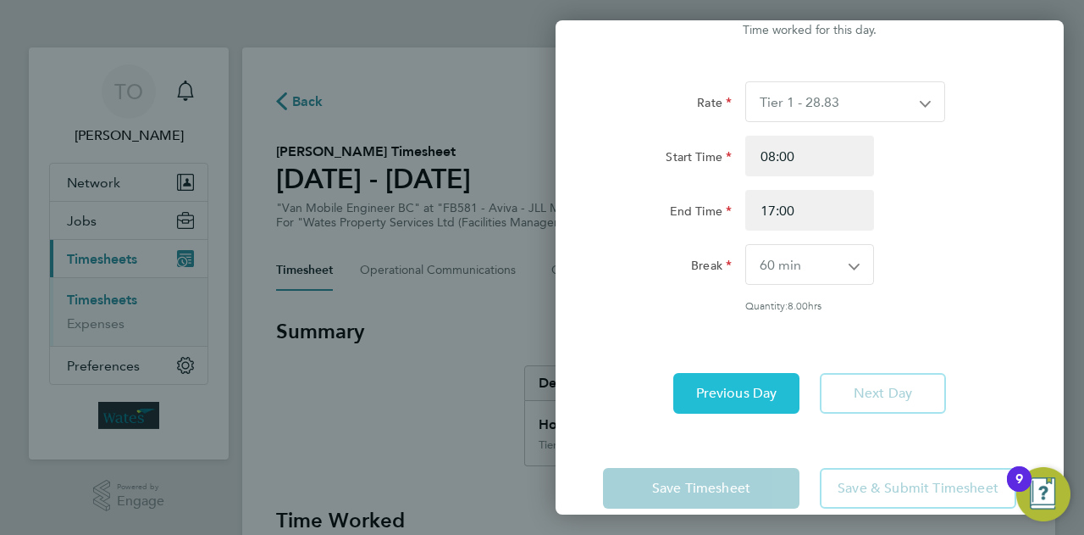
scroll to position [80, 0]
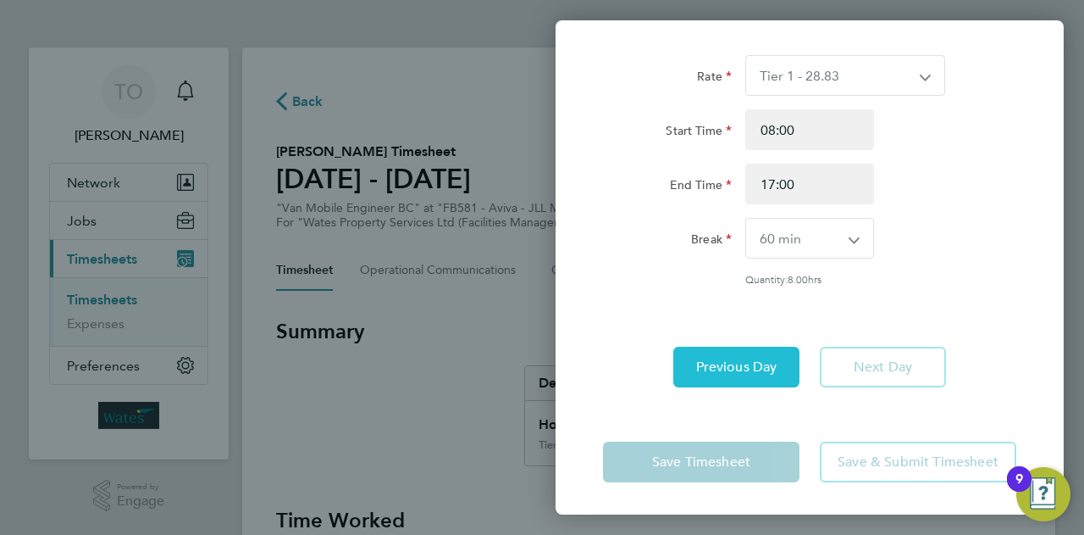
click at [769, 362] on span "Previous Day" at bounding box center [736, 366] width 81 height 17
select select "60"
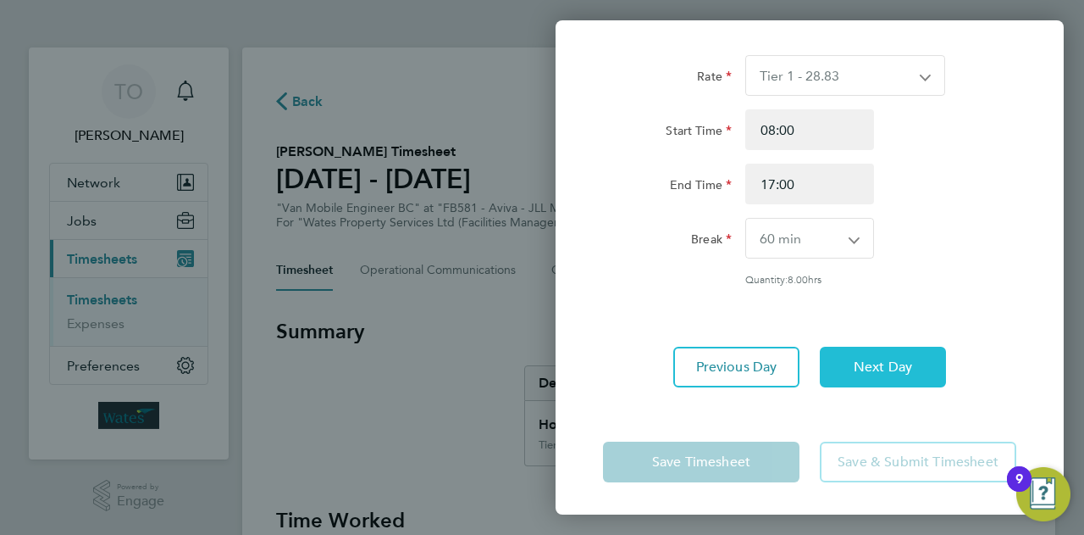
click at [859, 363] on span "Next Day" at bounding box center [883, 366] width 58 height 17
select select "60"
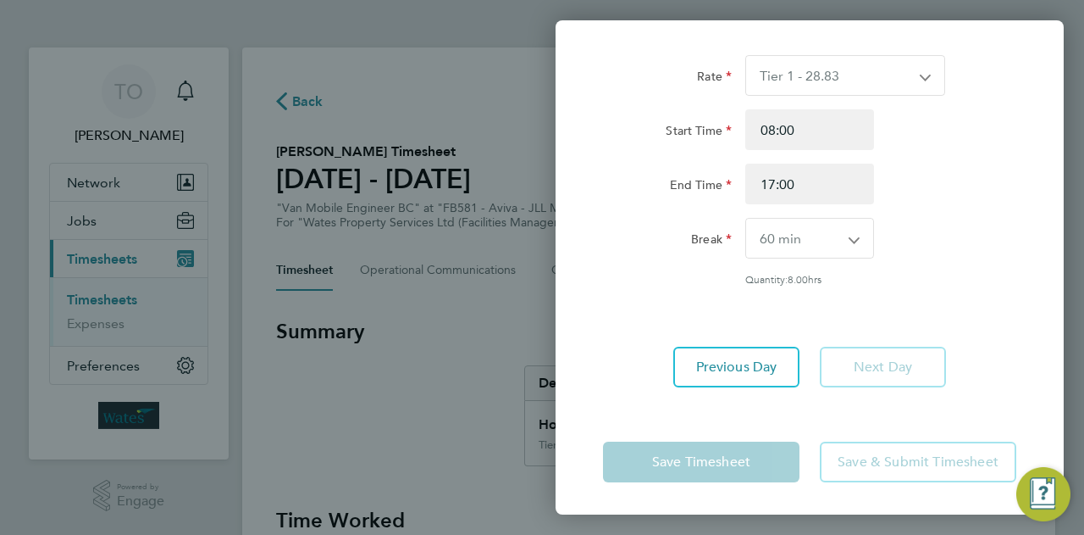
click at [859, 363] on app-form-button "Next Day" at bounding box center [878, 366] width 136 height 41
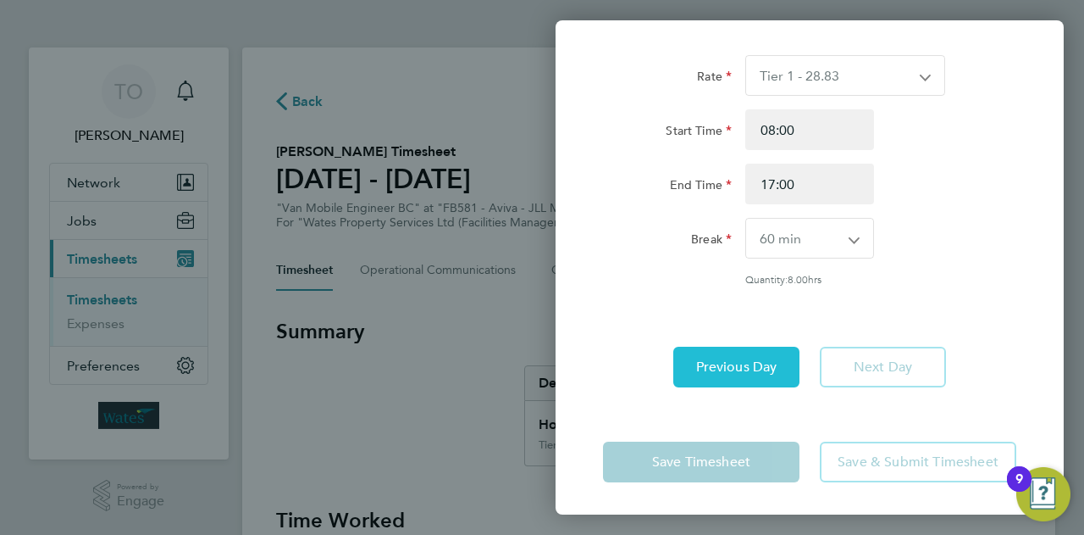
click at [774, 363] on button "Previous Day" at bounding box center [736, 366] width 126 height 41
select select "60"
click at [774, 363] on span "Previous Day" at bounding box center [736, 366] width 81 height 17
select select "60"
click at [774, 363] on span "Previous Day" at bounding box center [736, 366] width 81 height 17
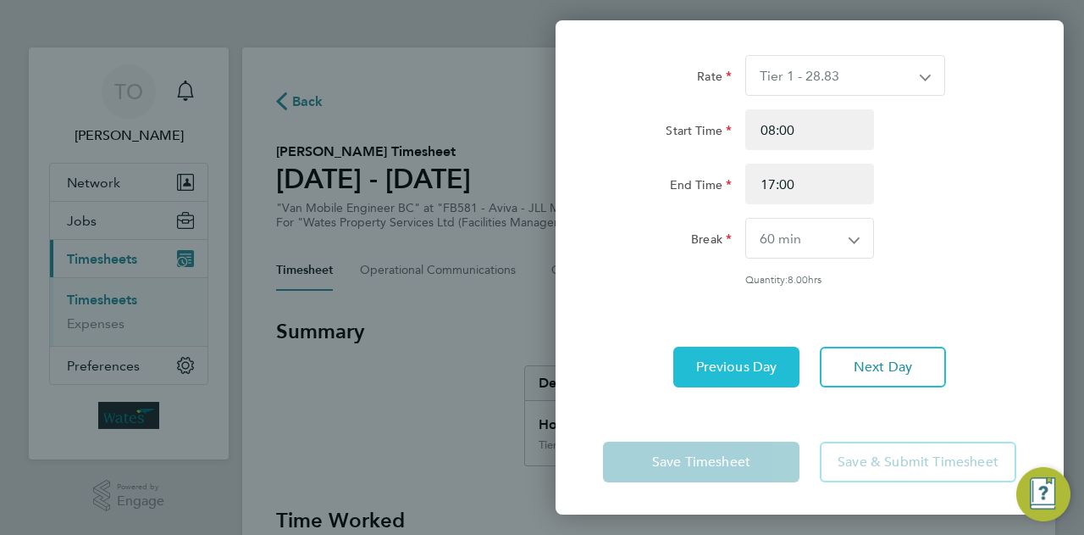
select select "60"
click at [774, 363] on span "Previous Day" at bounding box center [736, 366] width 81 height 17
select select "60"
click at [774, 363] on span "Previous Day" at bounding box center [736, 366] width 81 height 17
select select "30"
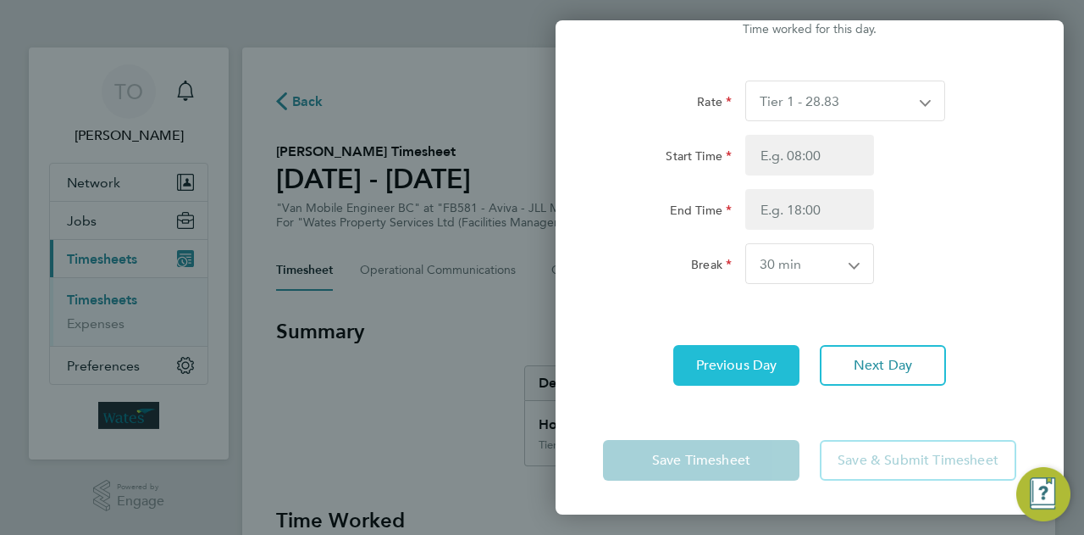
scroll to position [54, 0]
click at [774, 363] on span "Previous Day" at bounding box center [736, 365] width 81 height 17
select select "30"
click at [774, 363] on app-form-button "Previous Day" at bounding box center [741, 366] width 136 height 41
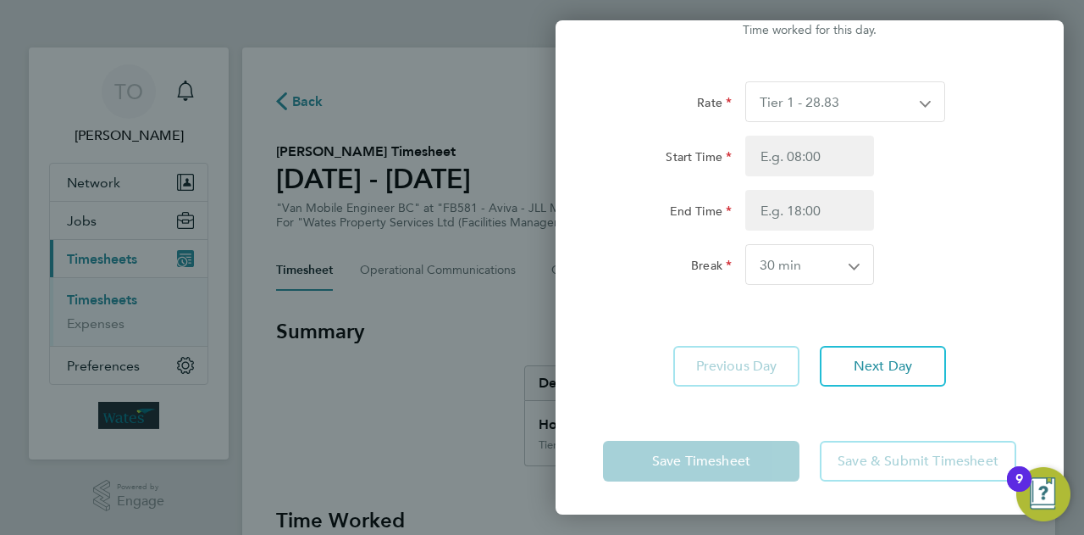
click at [774, 363] on app-form-button "Previous Day" at bounding box center [741, 366] width 136 height 41
drag, startPoint x: 1020, startPoint y: 480, endPoint x: 1044, endPoint y: 485, distance: 25.1
click at [1049, 493] on button "9" at bounding box center [1044, 494] width 54 height 54
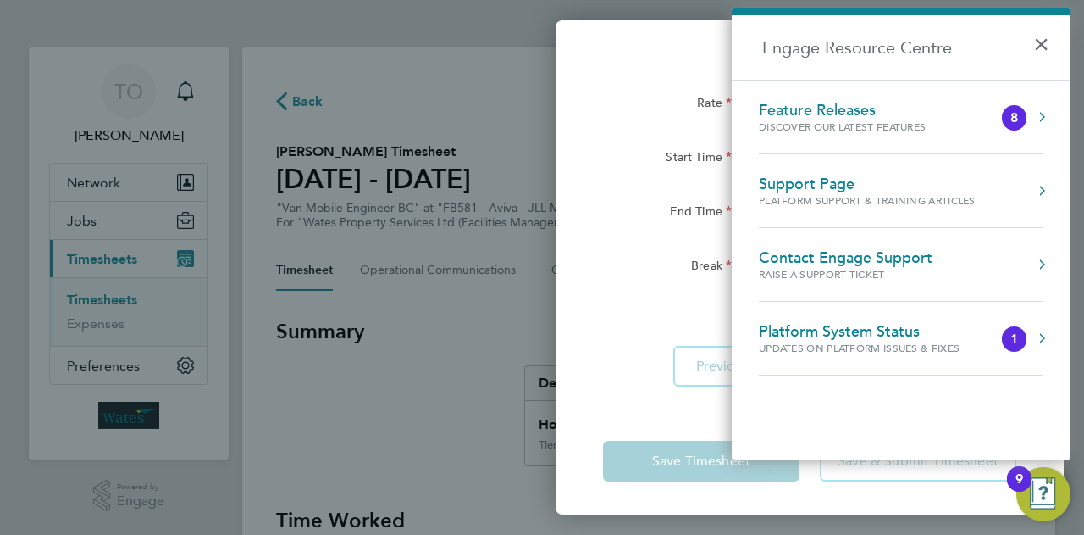
click at [1042, 40] on button "×" at bounding box center [1045, 38] width 25 height 37
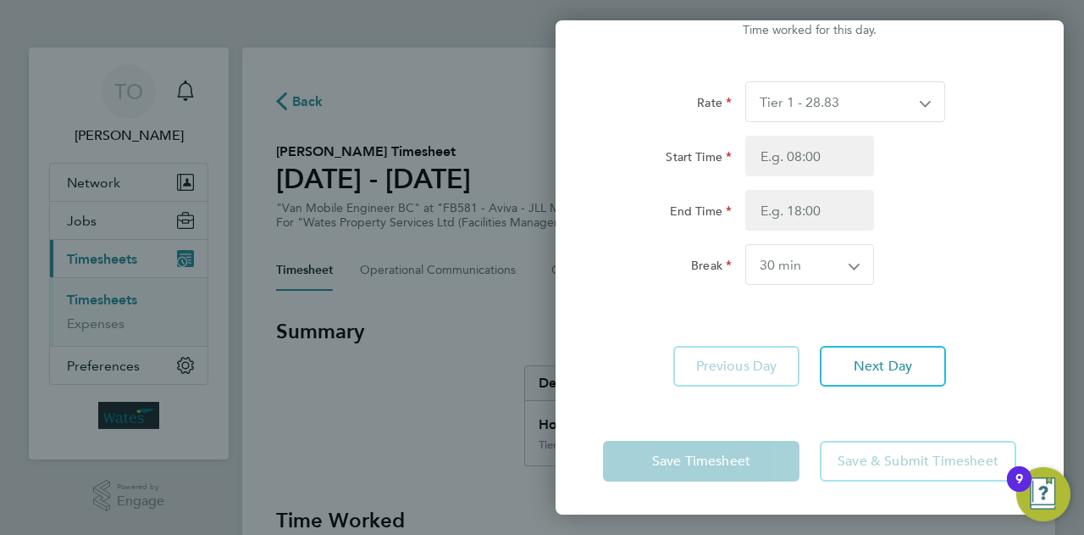
drag, startPoint x: 544, startPoint y: 158, endPoint x: 557, endPoint y: 154, distance: 14.2
click at [544, 159] on div "Back [DATE] Time worked for this day. Rate Tier 1 - 28.83 Tier 2 - 29.08 Start …" at bounding box center [542, 267] width 1084 height 535
click at [466, 242] on div "Back [DATE] Time worked for this day. Rate Tier 1 - 28.83 Tier 2 - 29.08 Start …" at bounding box center [542, 267] width 1084 height 535
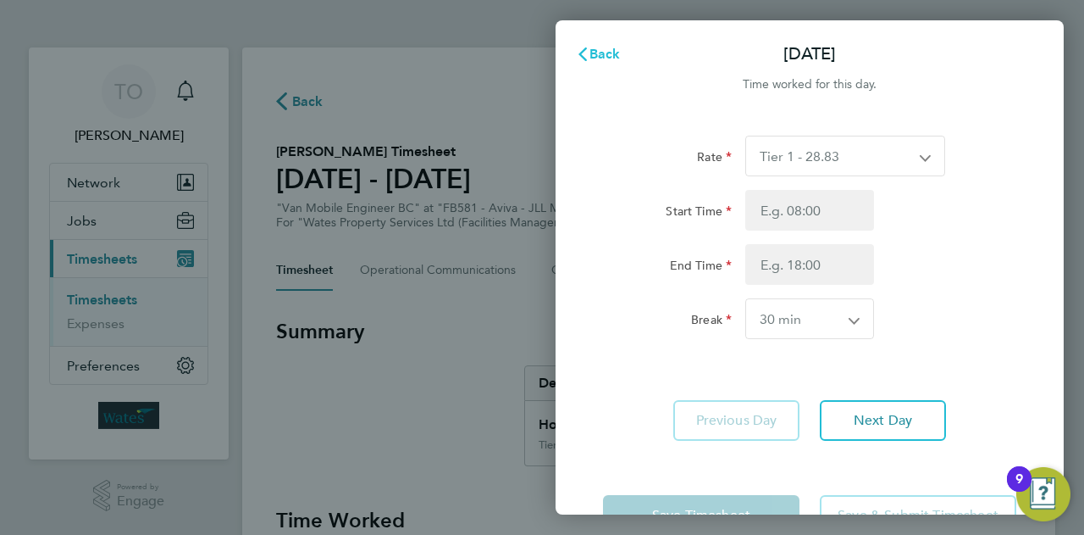
click at [606, 52] on span "Back" at bounding box center [605, 54] width 31 height 16
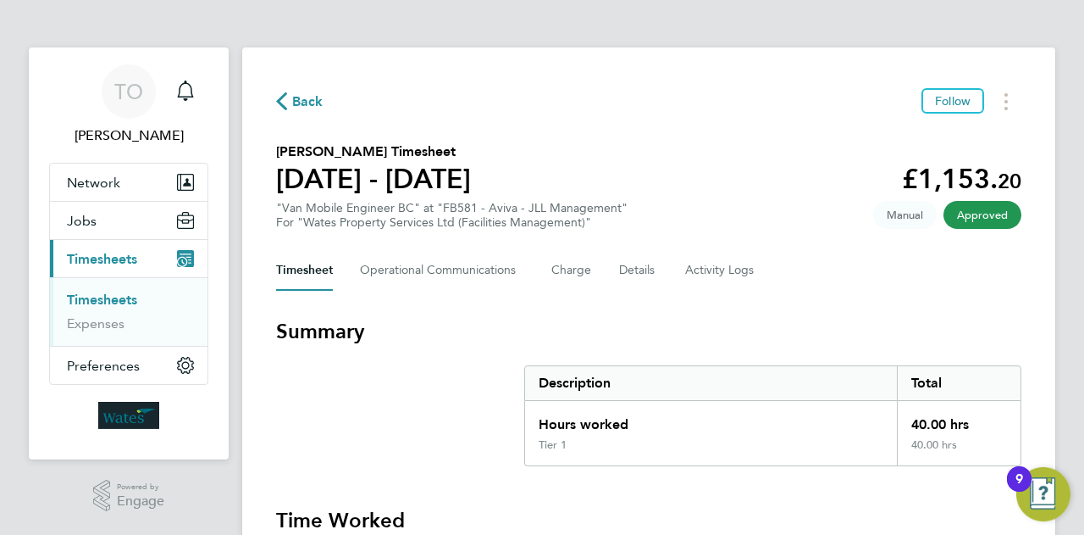
click at [898, 208] on span "Manual" at bounding box center [905, 215] width 64 height 28
click at [716, 274] on Logs-tab "Activity Logs" at bounding box center [720, 270] width 71 height 41
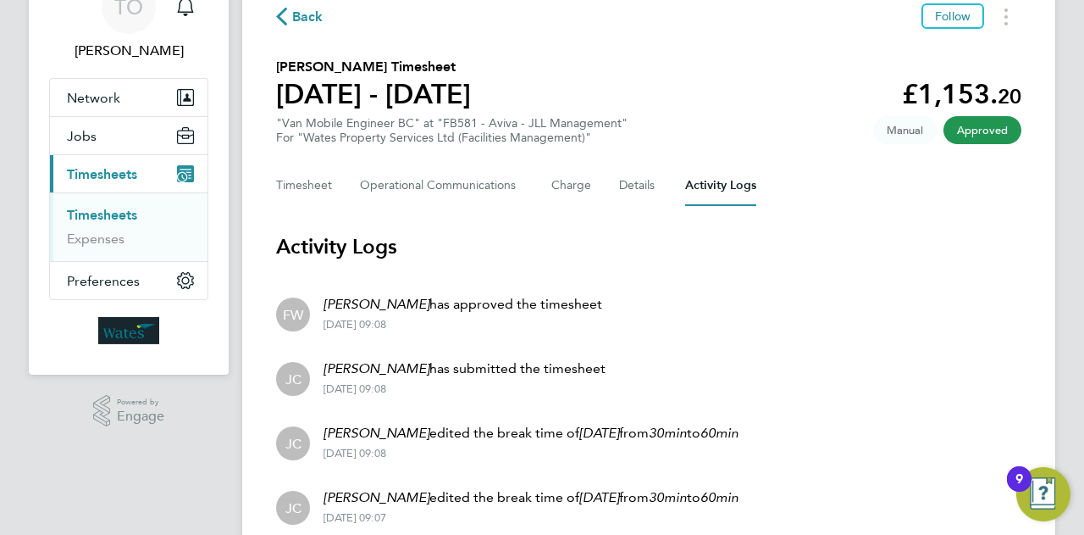
scroll to position [85, 0]
click at [643, 192] on button "Details" at bounding box center [638, 185] width 39 height 41
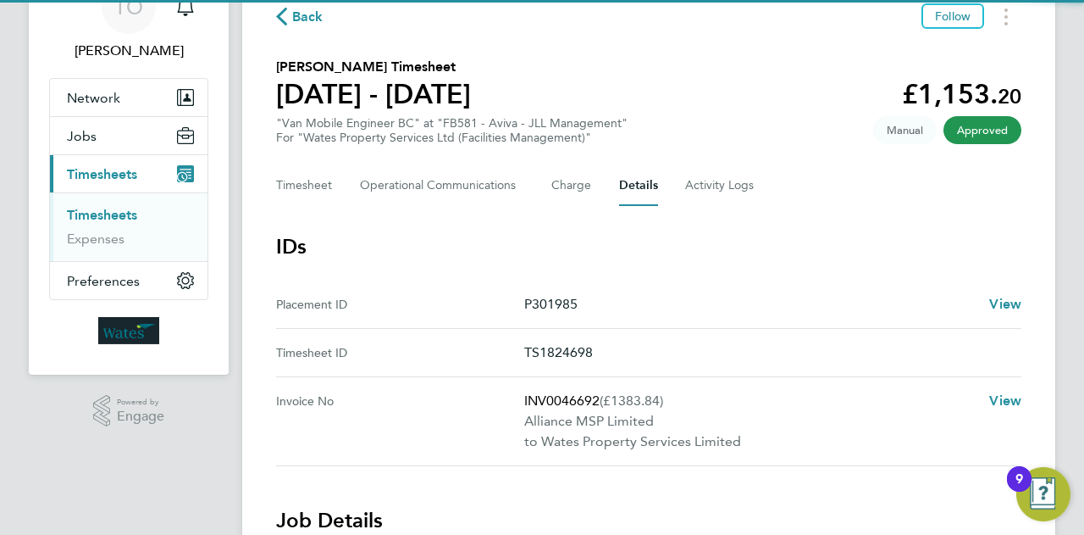
scroll to position [169, 0]
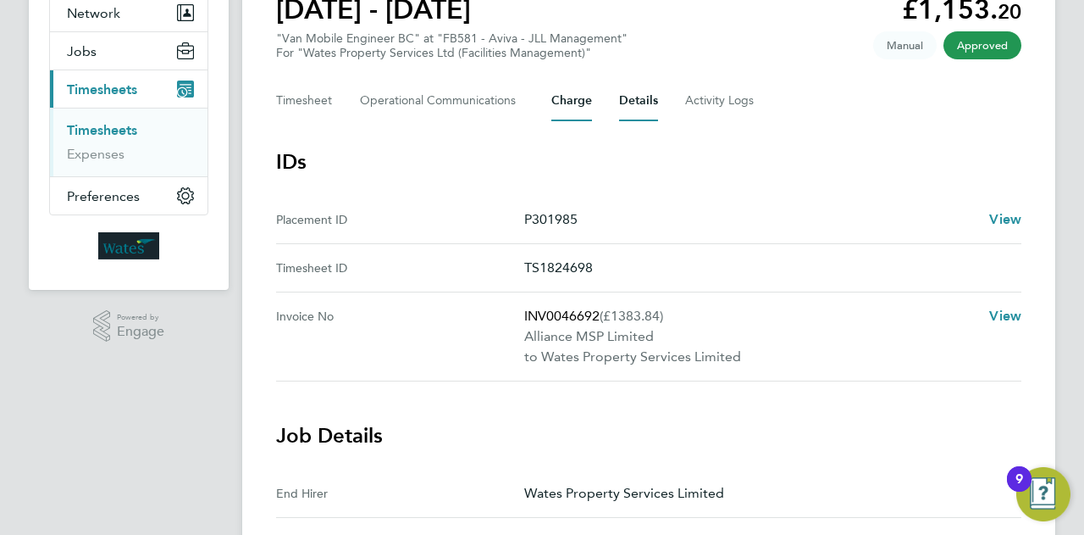
click at [586, 113] on button "Charge" at bounding box center [571, 100] width 41 height 41
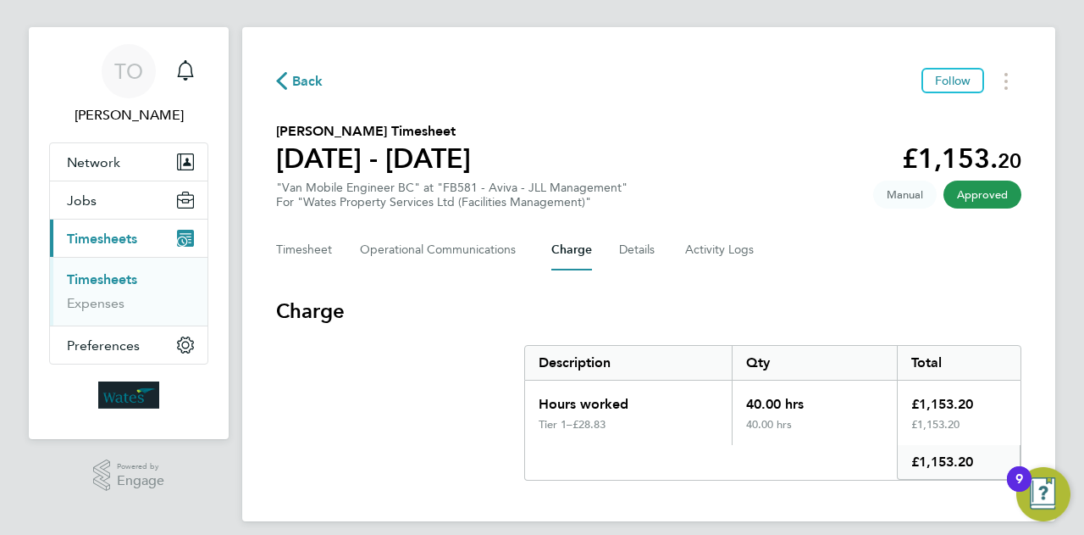
scroll to position [32, 0]
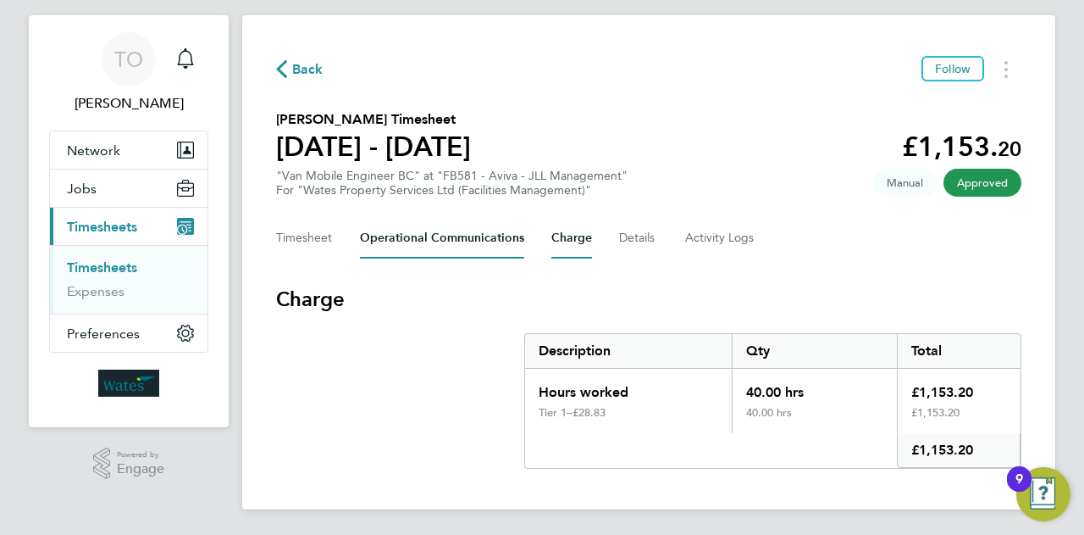
drag, startPoint x: 444, startPoint y: 211, endPoint x: 472, endPoint y: 227, distance: 32.3
click at [453, 216] on div "Back Follow [PERSON_NAME] Timesheet [DATE] - [DATE] £1,153. 20 "Van Mobile Engi…" at bounding box center [648, 262] width 813 height 494
click at [476, 235] on Communications-tab "Operational Communications" at bounding box center [442, 238] width 164 height 41
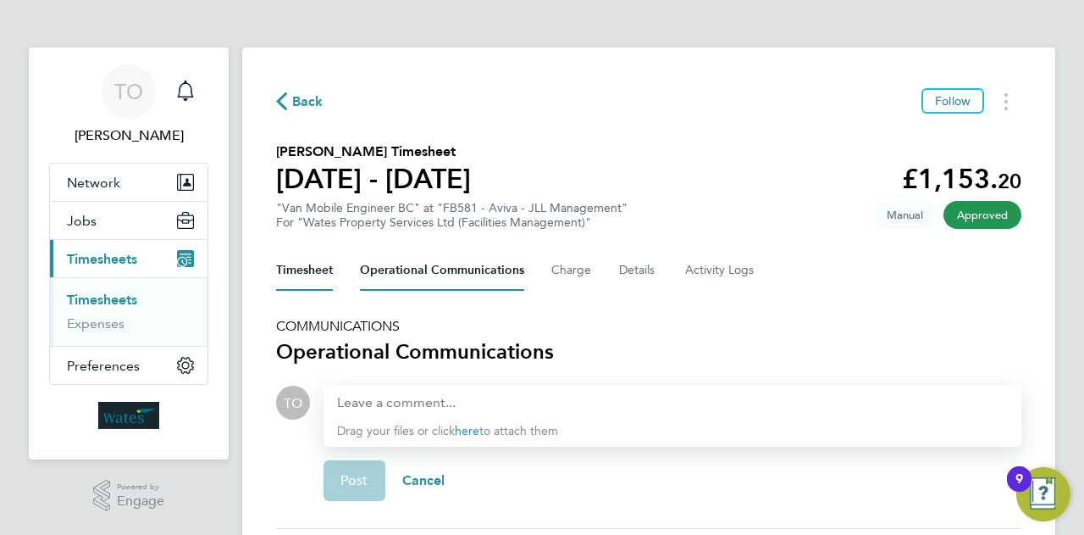
click at [307, 283] on button "Timesheet" at bounding box center [304, 270] width 57 height 41
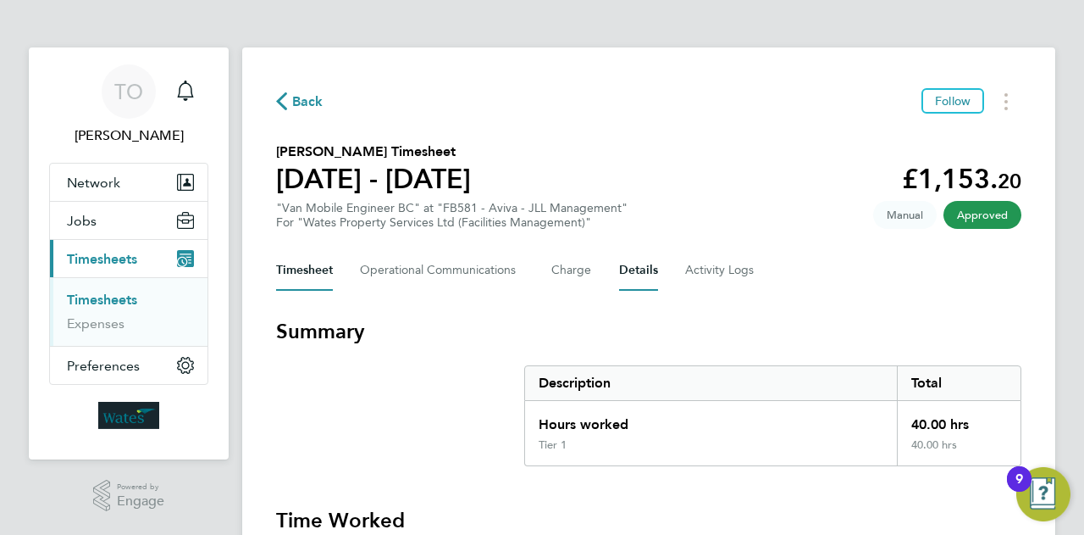
click at [644, 267] on button "Details" at bounding box center [638, 270] width 39 height 41
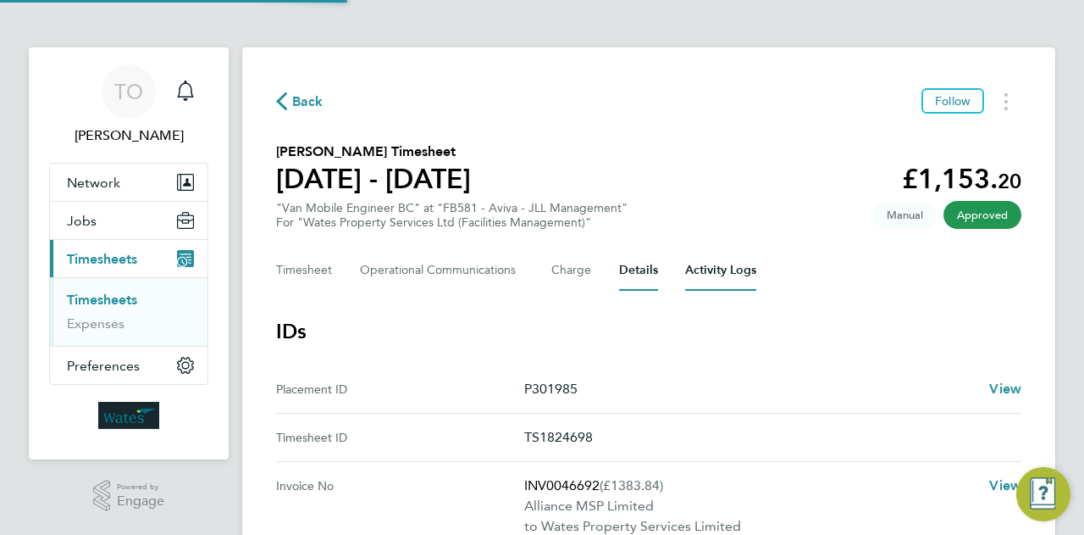
click at [705, 273] on Logs-tab "Activity Logs" at bounding box center [720, 270] width 71 height 41
